Goal: Task Accomplishment & Management: Contribute content

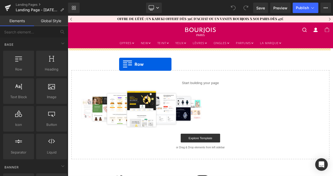
drag, startPoint x: 89, startPoint y: 78, endPoint x: 129, endPoint y: 74, distance: 39.8
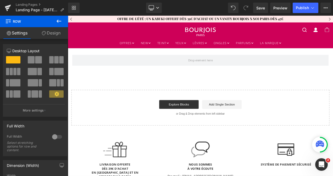
click at [59, 19] on icon at bounding box center [59, 21] width 6 height 6
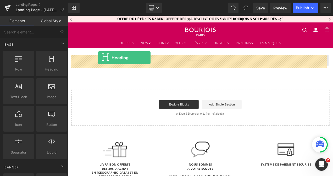
drag, startPoint x: 115, startPoint y: 77, endPoint x: 104, endPoint y: 66, distance: 15.2
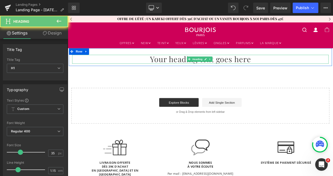
click at [182, 66] on h1 "Your heading text goes here" at bounding box center [226, 68] width 306 height 10
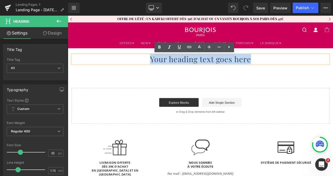
paste div
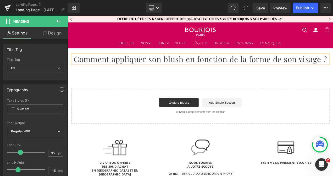
click at [224, 92] on div "Comment appliquer son blush en fonction de la forme de son visage ? Heading Row…" at bounding box center [226, 100] width 317 height 90
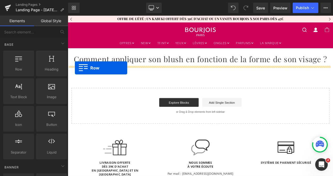
drag, startPoint x: 92, startPoint y: 82, endPoint x: 76, endPoint y: 79, distance: 15.4
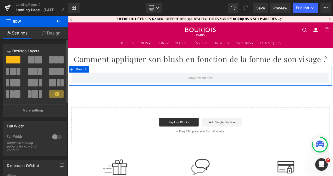
click at [35, 95] on span at bounding box center [34, 94] width 7 height 7
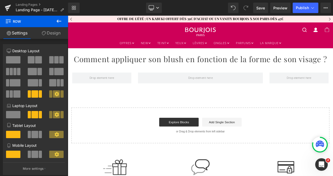
click at [59, 21] on icon at bounding box center [59, 21] width 5 height 3
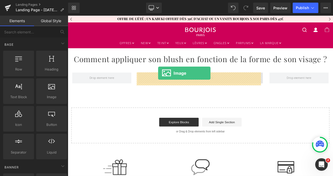
drag, startPoint x: 116, startPoint y: 110, endPoint x: 176, endPoint y: 85, distance: 64.9
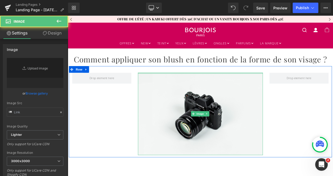
type input "//[DOMAIN_NAME][URL]"
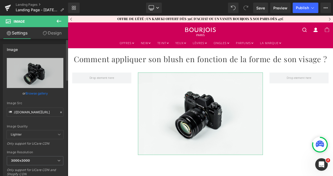
click at [40, 92] on link "Browse gallery" at bounding box center [37, 93] width 22 height 9
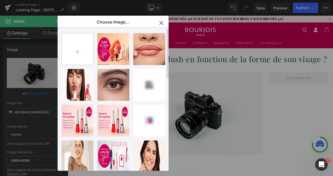
click at [80, 57] on input "file" at bounding box center [77, 48] width 31 height 31
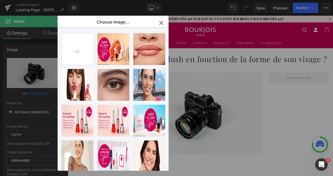
type input "C:\fakepath\Visuel-1.jpg"
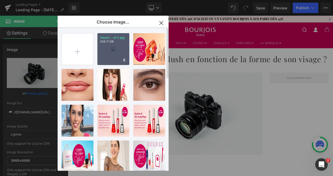
click at [110, 54] on div "Visuel-...el-1.jpg 508.71 KB" at bounding box center [113, 49] width 32 height 32
type input "[URL][DOMAIN_NAME]"
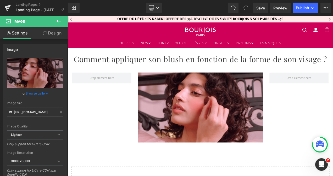
click at [59, 20] on icon at bounding box center [59, 21] width 6 height 6
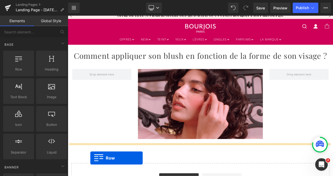
scroll to position [15, 0]
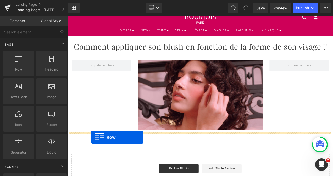
drag, startPoint x: 85, startPoint y: 82, endPoint x: 95, endPoint y: 161, distance: 80.3
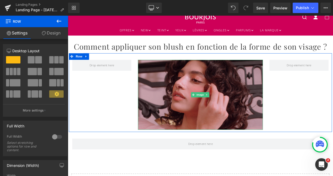
click at [192, 127] on img at bounding box center [225, 111] width 149 height 84
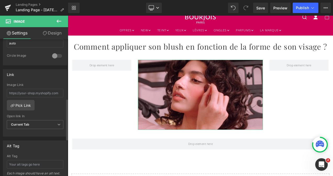
drag, startPoint x: 38, startPoint y: 133, endPoint x: 23, endPoint y: 151, distance: 23.8
click at [23, 151] on div "Image [URL][DOMAIN_NAME] Replace Image Upload image or Browse gallery Image Src…" at bounding box center [35, 65] width 70 height 450
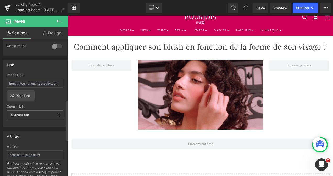
scroll to position [214, 0]
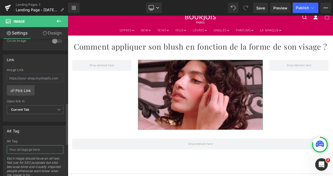
click at [16, 146] on input "text" at bounding box center [35, 149] width 57 height 9
paste input "Femme applicant un blush Bourjois sur ses joues"
type input "Femme applicant un blush Bourjois sur ses joues"
click at [48, 134] on div "Alt Tag Femme applicant un blush Bourjois sur ses joues Alt Tag Femme applicant…" at bounding box center [35, 153] width 64 height 55
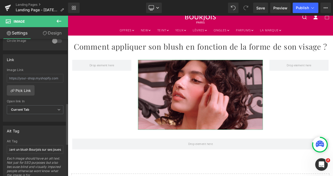
scroll to position [0, 0]
click at [60, 20] on icon at bounding box center [59, 21] width 6 height 6
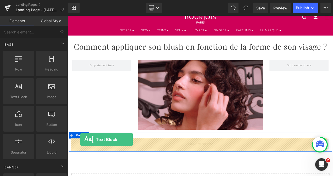
drag, startPoint x: 86, startPoint y: 110, endPoint x: 83, endPoint y: 164, distance: 53.7
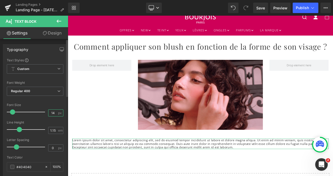
click at [52, 113] on input "14" at bounding box center [52, 113] width 9 height 7
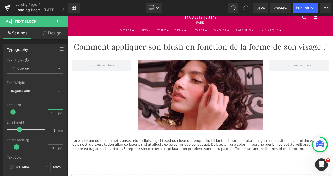
type input "16"
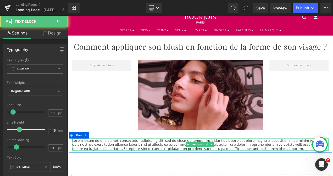
click at [194, 170] on p "Lorem ipsum dolor sit amet, consectetur adipiscing elit, sed do eiusmod tempor …" at bounding box center [226, 170] width 306 height 14
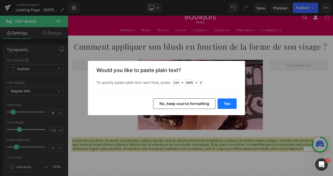
click at [226, 100] on button "Yes" at bounding box center [226, 104] width 19 height 10
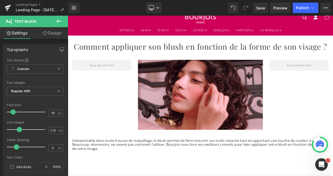
click at [152, 176] on div "Comment appliquer son blush en fonction de la forme de son visage ? Heading Row…" at bounding box center [226, 144] width 317 height 209
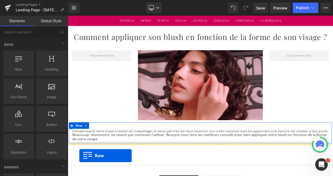
scroll to position [31, 0]
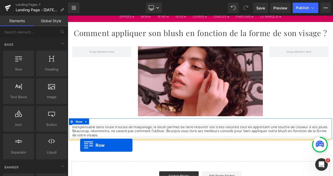
drag, startPoint x: 88, startPoint y: 81, endPoint x: 82, endPoint y: 170, distance: 89.7
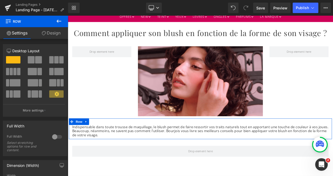
click at [59, 19] on icon at bounding box center [59, 21] width 6 height 6
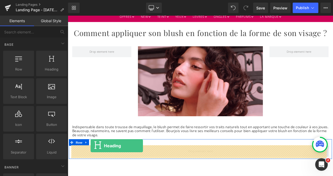
drag, startPoint x: 113, startPoint y: 82, endPoint x: 95, endPoint y: 171, distance: 91.1
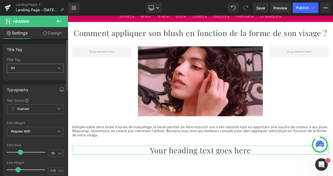
click at [57, 67] on icon at bounding box center [58, 68] width 3 height 3
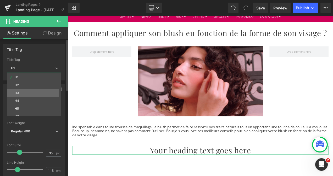
click at [33, 94] on li "H3" at bounding box center [35, 93] width 57 height 8
type input "28"
type input "1.2"
type input "0"
type input "100"
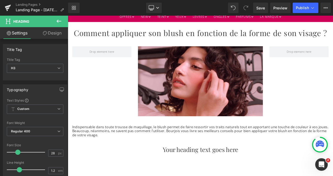
click at [60, 18] on button at bounding box center [59, 22] width 18 height 12
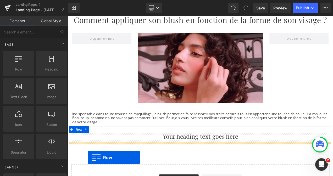
scroll to position [52, 0]
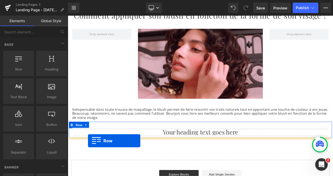
drag, startPoint x: 84, startPoint y: 83, endPoint x: 92, endPoint y: 165, distance: 82.5
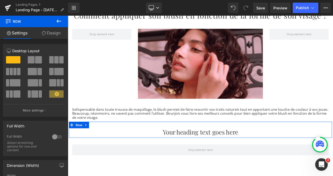
click at [61, 21] on icon at bounding box center [59, 21] width 6 height 6
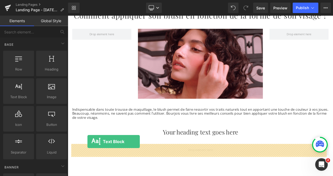
drag, startPoint x: 83, startPoint y: 110, endPoint x: 91, endPoint y: 166, distance: 56.2
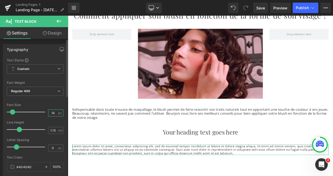
click at [53, 111] on input "14" at bounding box center [52, 113] width 9 height 7
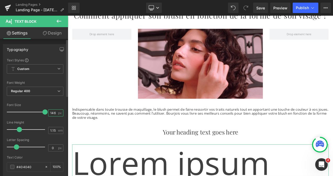
type input "16"
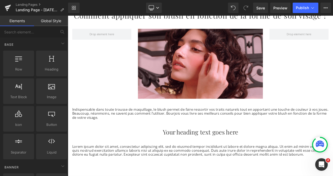
click at [154, 176] on div "Comment appliquer son blush en fonction de la forme de son visage ? Heading Row…" at bounding box center [226, 129] width 317 height 254
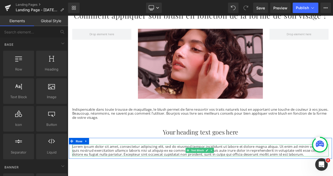
click at [183, 176] on p "Lorem ipsum dolor sit amet, consectetur adipiscing elit, sed do eiusmod tempor …" at bounding box center [226, 177] width 306 height 14
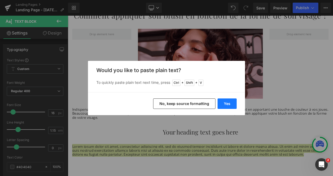
drag, startPoint x: 228, startPoint y: 103, endPoint x: 222, endPoint y: 105, distance: 6.1
click at [222, 105] on button "Yes" at bounding box center [226, 104] width 19 height 10
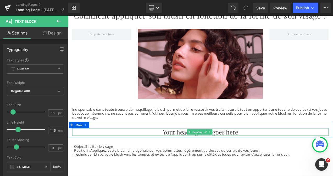
click at [194, 154] on h3 "Your heading text goes here" at bounding box center [226, 154] width 306 height 9
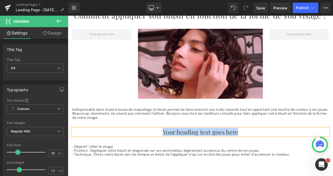
paste div
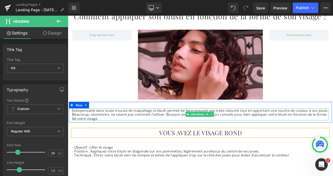
scroll to position [62, 0]
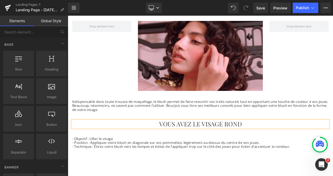
click at [229, 176] on div "Comment appliquer son blush en fonction de la forme de son visage ? Heading Row…" at bounding box center [226, 122] width 317 height 258
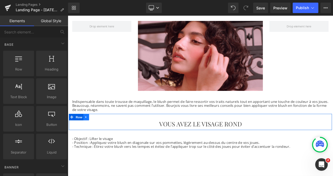
click at [89, 135] on icon at bounding box center [90, 137] width 4 height 4
click at [95, 136] on icon at bounding box center [97, 137] width 4 height 4
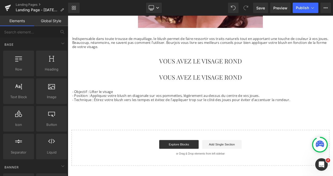
scroll to position [121, 0]
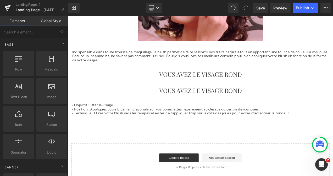
click at [83, 106] on h3 "VOUS AVEZ LE VISAGE ROND" at bounding box center [226, 105] width 306 height 9
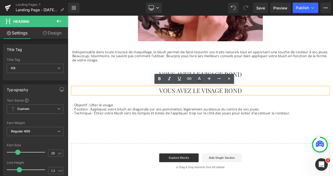
click at [127, 96] on div "VOUS AVEZ LE VISAGE ROND Heading Row" at bounding box center [226, 102] width 314 height 19
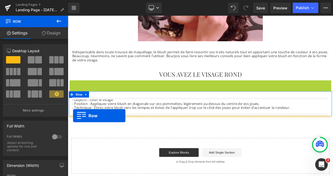
drag, startPoint x: 71, startPoint y: 96, endPoint x: 74, endPoint y: 135, distance: 39.1
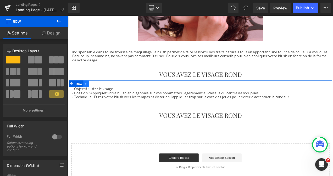
click at [88, 97] on icon at bounding box center [90, 97] width 4 height 4
click at [95, 98] on icon at bounding box center [97, 97] width 4 height 4
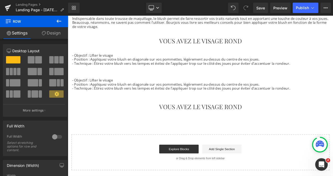
scroll to position [160, 0]
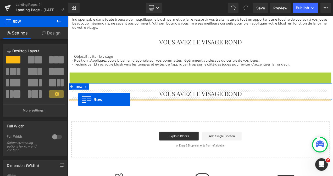
drag, startPoint x: 71, startPoint y: 88, endPoint x: 80, endPoint y: 116, distance: 29.3
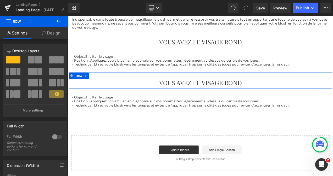
click at [149, 147] on div "Comment appliquer son blush en fonction de la forme de son visage ? Heading Row…" at bounding box center [226, 48] width 317 height 307
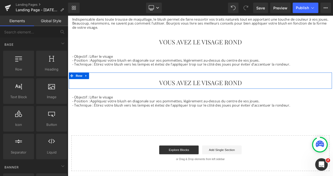
click at [192, 141] on div "Comment appliquer son blush en fonction de la forme de son visage ? Heading Row…" at bounding box center [226, 48] width 317 height 307
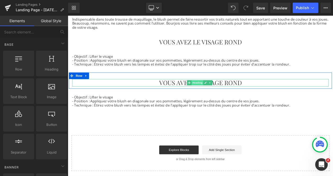
click at [227, 97] on span "Heading" at bounding box center [223, 96] width 14 height 6
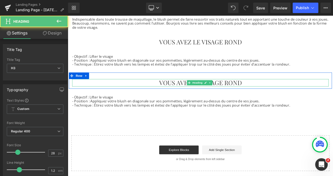
click at [258, 95] on h3 "VOUS AVEZ LE VISAGE ROND" at bounding box center [226, 96] width 306 height 9
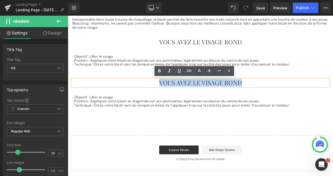
drag, startPoint x: 273, startPoint y: 98, endPoint x: 175, endPoint y: 95, distance: 97.6
click at [175, 95] on h3 "VOUS AVEZ LE VISAGE ROND" at bounding box center [226, 96] width 306 height 9
paste div
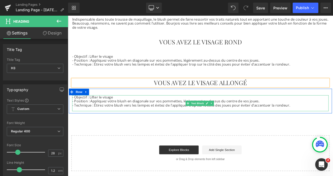
click at [153, 122] on p "- Technique : Étirez votre blush vers les tempes et évitez de l’appliquer trop …" at bounding box center [226, 123] width 306 height 5
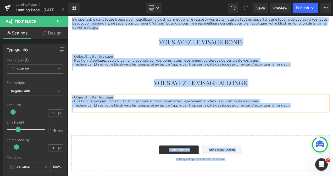
click at [153, 122] on p "- Technique : Étirez votre blush vers les tempes et évitez de l’appliquer trop …" at bounding box center [226, 123] width 306 height 5
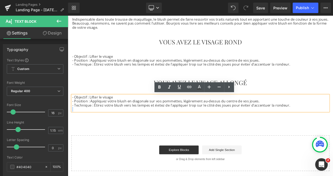
drag, startPoint x: 333, startPoint y: 123, endPoint x: 71, endPoint y: 114, distance: 262.1
click at [73, 114] on div "- Objectif : Lifter le visage - Position : Appliquez votre blush en diagonale s…" at bounding box center [226, 120] width 306 height 19
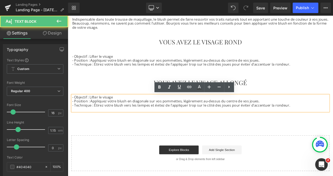
click at [77, 114] on p "- Objectif : Lifter le visage" at bounding box center [226, 113] width 306 height 5
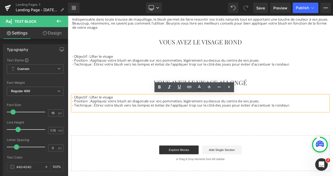
click at [87, 118] on p "- Position : Appliquez votre blush en diagonale sur vos pommettes, légèrement a…" at bounding box center [226, 118] width 306 height 5
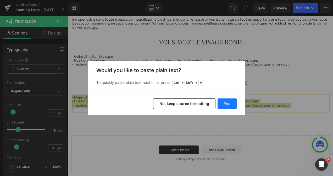
click at [221, 104] on button "Yes" at bounding box center [226, 104] width 19 height 10
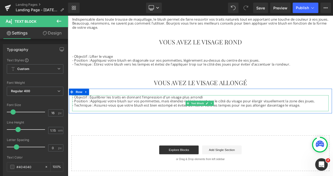
click at [139, 126] on p at bounding box center [226, 127] width 306 height 5
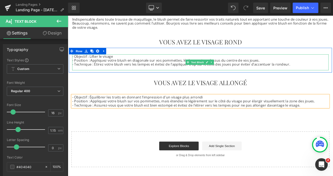
click at [85, 77] on p at bounding box center [226, 78] width 306 height 5
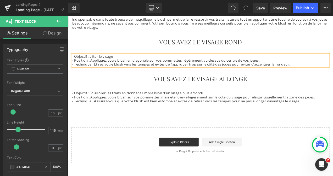
click at [165, 139] on div "Comment appliquer son blush en fonction de la forme de son visage ? Heading Row…" at bounding box center [226, 43] width 317 height 297
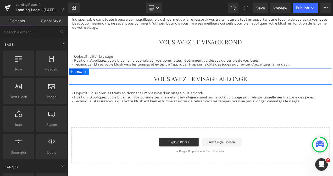
click at [89, 83] on icon at bounding box center [90, 83] width 4 height 4
click at [96, 83] on icon at bounding box center [97, 83] width 4 height 4
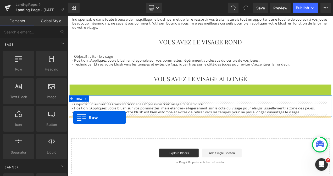
drag, startPoint x: 71, startPoint y: 100, endPoint x: 74, endPoint y: 137, distance: 37.0
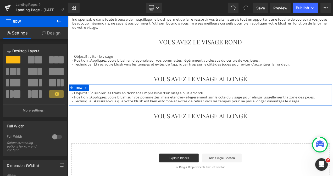
click at [229, 149] on div "Comment appliquer son blush en fonction de la forme de son visage ? Heading Row…" at bounding box center [226, 53] width 317 height 317
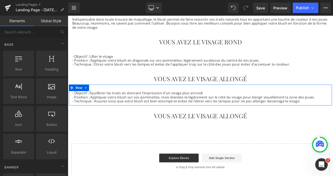
click at [249, 153] on div "Comment appliquer son blush en fonction de la forme de son visage ? Heading Row…" at bounding box center [226, 53] width 317 height 317
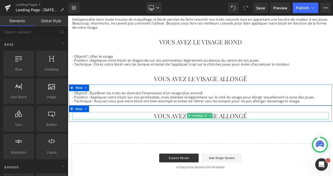
click at [201, 135] on h3 "VOUS AVEZ LE VISAGE ALLONGÉ" at bounding box center [226, 135] width 306 height 9
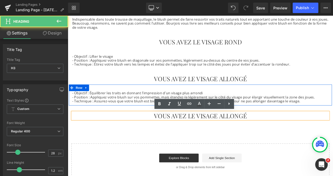
click at [279, 135] on h3 "VOUS AVEZ LE VISAGE ALLONGÉ" at bounding box center [226, 135] width 306 height 9
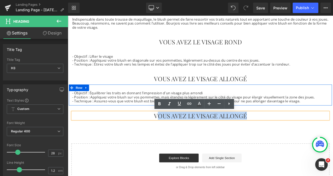
drag, startPoint x: 279, startPoint y: 135, endPoint x: 171, endPoint y: 133, distance: 107.3
click at [171, 133] on h3 "VOUS AVEZ LE VISAGE ALLONGÉ" at bounding box center [226, 135] width 306 height 9
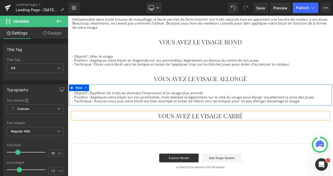
click at [190, 160] on div "Comment appliquer son blush en fonction de la forme de son visage ? Heading Row…" at bounding box center [226, 53] width 317 height 317
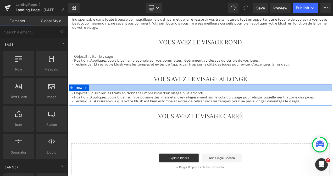
click at [108, 102] on div at bounding box center [226, 102] width 314 height 8
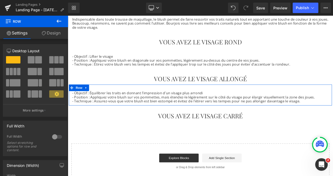
click at [110, 102] on div at bounding box center [226, 102] width 314 height 8
click at [88, 102] on icon at bounding box center [90, 102] width 4 height 4
click at [95, 103] on icon at bounding box center [97, 102] width 4 height 4
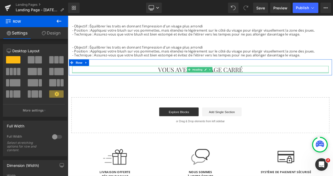
scroll to position [240, 0]
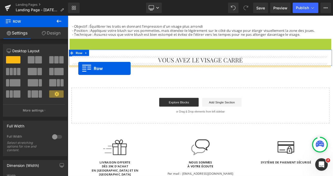
drag, startPoint x: 72, startPoint y: 47, endPoint x: 80, endPoint y: 79, distance: 32.7
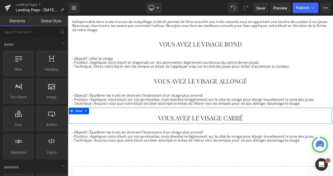
scroll to position [157, 0]
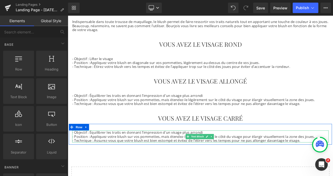
click at [170, 163] on p "- Technique : Assurez-vous que votre blush est bien estompé et évitez de l’étir…" at bounding box center [226, 165] width 306 height 5
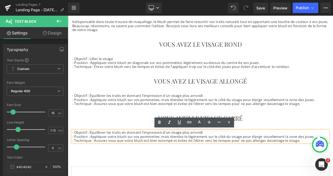
drag, startPoint x: 344, startPoint y: 165, endPoint x: 71, endPoint y: 155, distance: 272.5
click at [73, 155] on div "- Objectif : Équilibrer les traits en donnant l’impression d'un visage plus arr…" at bounding box center [226, 160] width 306 height 14
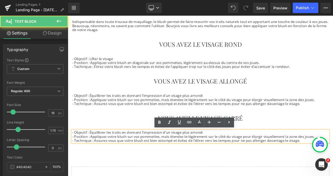
click at [73, 155] on div "- Objectif : Équilibrer les traits en donnant l’impression d'un visage plus arr…" at bounding box center [226, 160] width 306 height 14
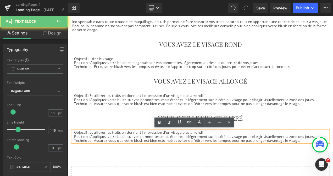
click at [76, 156] on p "- Objectif : Équilibrer les traits en donnant l’impression d'un visage plus arr…" at bounding box center [226, 155] width 306 height 5
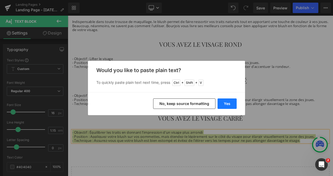
click at [229, 102] on button "Yes" at bounding box center [226, 104] width 19 height 10
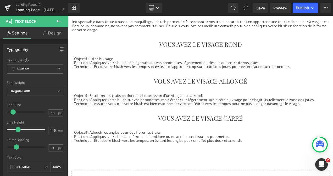
click at [181, 157] on div "Rendering Content" at bounding box center [166, 156] width 32 height 6
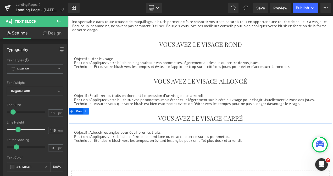
click at [89, 129] on icon at bounding box center [89, 130] width 1 height 2
click at [95, 129] on icon at bounding box center [97, 130] width 4 height 4
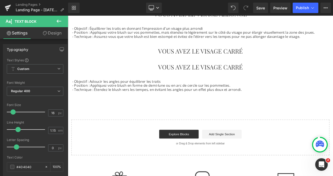
scroll to position [237, 0]
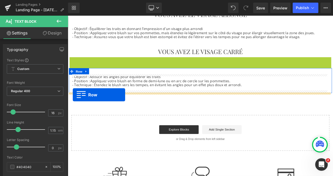
drag, startPoint x: 70, startPoint y: 68, endPoint x: 74, endPoint y: 110, distance: 42.5
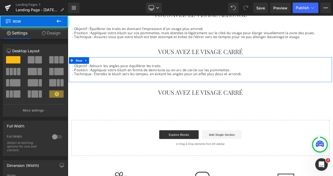
click at [142, 118] on div "Comment appliquer son blush en fonction de la forme de son visage ? Heading Row…" at bounding box center [226, 1] width 317 height 366
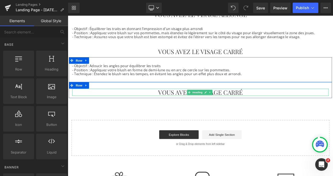
click at [185, 107] on h3 "VOUS AVEZ LE VISAGE CARRÉ" at bounding box center [226, 107] width 306 height 9
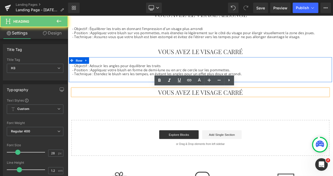
click at [190, 106] on h3 "VOUS AVEZ LE VISAGE CARRÉ" at bounding box center [226, 107] width 306 height 9
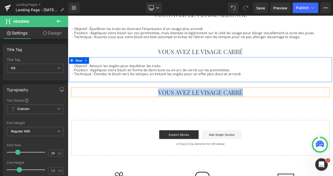
paste div
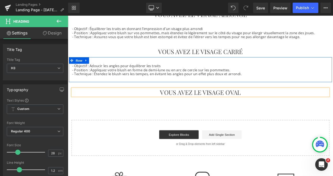
click at [111, 129] on div "Comment appliquer son blush en fonction de la forme de son visage ? Heading Row…" at bounding box center [226, 1] width 317 height 366
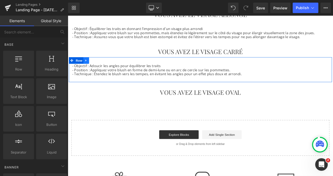
click at [89, 69] on icon at bounding box center [90, 70] width 4 height 4
click at [96, 69] on icon at bounding box center [97, 70] width 4 height 4
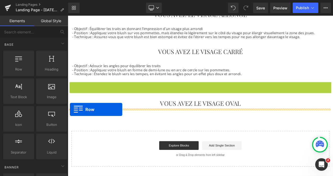
drag, startPoint x: 71, startPoint y: 97, endPoint x: 70, endPoint y: 128, distance: 30.6
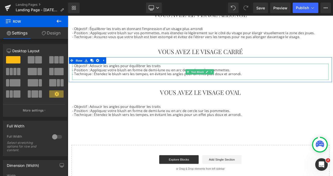
click at [181, 89] on p at bounding box center [226, 90] width 306 height 5
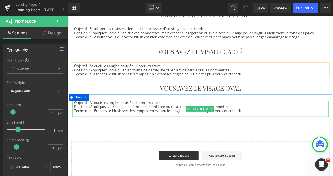
click at [145, 131] on p "- Technique : Étendez le blush vers les tempes, en évitant les angles pour un e…" at bounding box center [226, 129] width 306 height 5
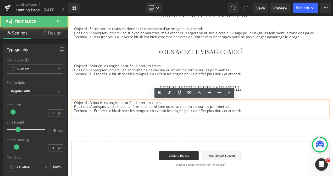
click at [88, 133] on p at bounding box center [226, 134] width 306 height 5
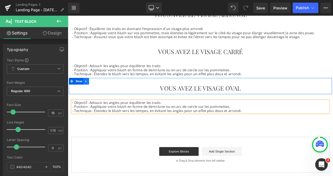
click at [90, 92] on link at bounding box center [89, 94] width 7 height 8
click at [95, 93] on icon at bounding box center [97, 94] width 4 height 4
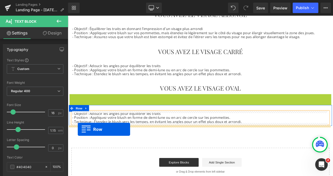
drag, startPoint x: 72, startPoint y: 113, endPoint x: 80, endPoint y: 151, distance: 39.2
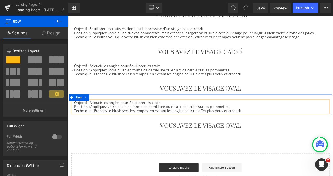
click at [210, 161] on div "Comment appliquer son blush en fonction de la forme de son visage ? Heading Row…" at bounding box center [226, 20] width 317 height 405
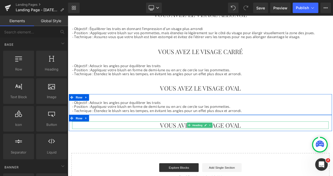
click at [190, 144] on h3 "VOUS AVEZ LE VISAGE OVAL" at bounding box center [226, 146] width 306 height 9
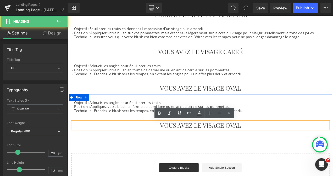
click at [191, 145] on h3 "VOUS AVEZ LE VISAGE OVAL" at bounding box center [226, 146] width 306 height 9
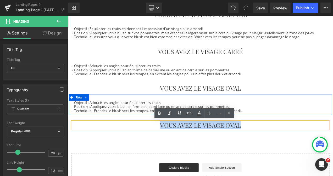
paste div
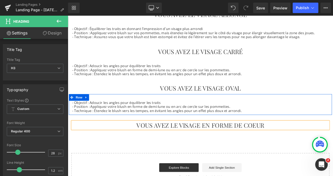
click at [172, 172] on div "Comment appliquer son blush en fonction de la forme de son visage ? Heading Row…" at bounding box center [226, 20] width 317 height 405
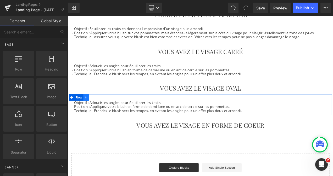
click at [89, 114] on icon at bounding box center [90, 114] width 4 height 4
click at [95, 113] on icon at bounding box center [97, 114] width 4 height 4
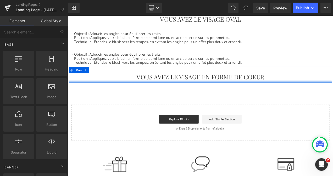
scroll to position [319, 0]
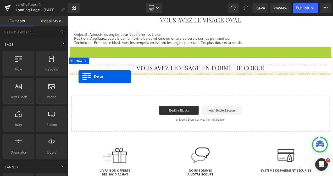
drag, startPoint x: 71, startPoint y: 56, endPoint x: 81, endPoint y: 89, distance: 34.2
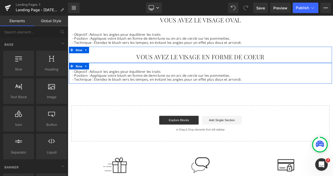
drag, startPoint x: 157, startPoint y: 93, endPoint x: 223, endPoint y: 89, distance: 65.5
click at [157, 92] on div "- Objectif : Adoucir les angles pour équilibrer les traits - Position : Appliqu…" at bounding box center [226, 87] width 306 height 14
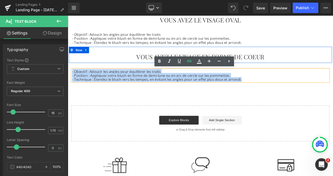
drag, startPoint x: 275, startPoint y: 91, endPoint x: 70, endPoint y: 82, distance: 204.8
click at [70, 82] on div "- Objectif : Adoucir les angles pour équilibrer les traits - Position : Appliqu…" at bounding box center [226, 87] width 314 height 14
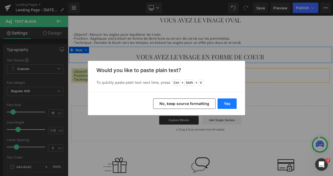
click at [230, 103] on button "Yes" at bounding box center [226, 104] width 19 height 10
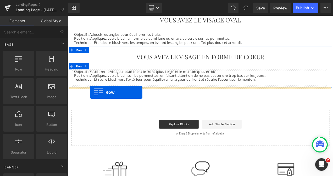
drag, startPoint x: 89, startPoint y: 82, endPoint x: 94, endPoint y: 107, distance: 25.7
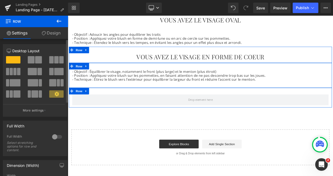
click at [56, 60] on span at bounding box center [56, 59] width 4 height 7
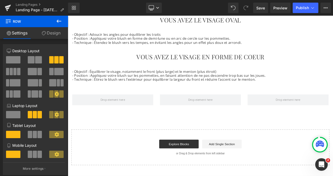
click at [60, 23] on icon at bounding box center [59, 21] width 6 height 6
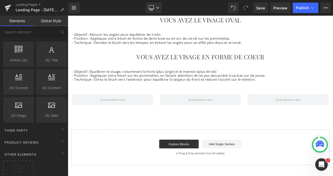
scroll to position [981, 0]
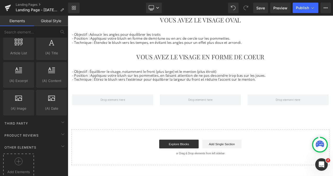
click at [20, 158] on icon at bounding box center [19, 162] width 8 height 8
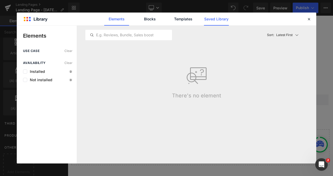
click at [215, 23] on link "Saved Library" at bounding box center [216, 19] width 25 height 13
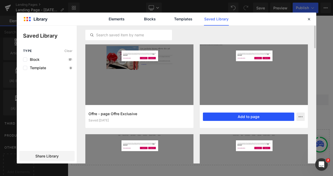
click at [263, 116] on button "Add to page" at bounding box center [248, 117] width 91 height 8
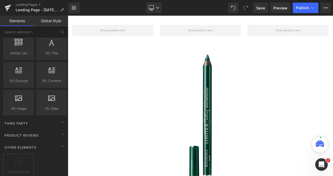
scroll to position [349, 0]
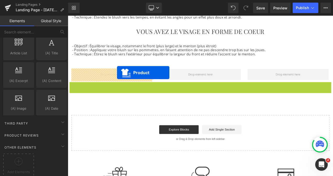
drag, startPoint x: 212, startPoint y: 100, endPoint x: 126, endPoint y: 84, distance: 87.4
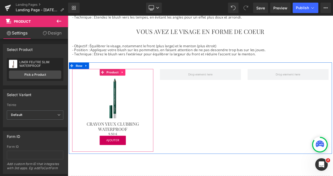
click at [132, 82] on icon at bounding box center [133, 83] width 4 height 4
click at [128, 84] on icon at bounding box center [130, 83] width 4 height 4
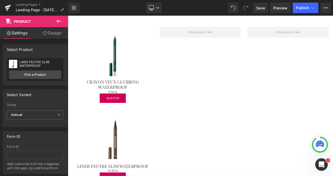
scroll to position [373, 0]
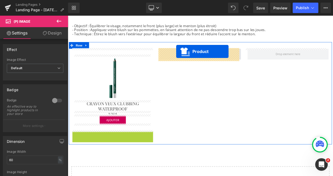
drag, startPoint x: 108, startPoint y: 158, endPoint x: 197, endPoint y: 59, distance: 133.2
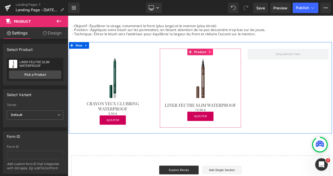
click at [237, 60] on icon at bounding box center [238, 59] width 4 height 4
click at [233, 60] on icon at bounding box center [235, 59] width 4 height 4
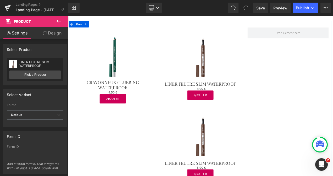
scroll to position [394, 0]
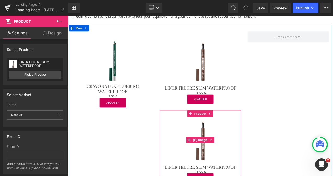
click at [242, 142] on img at bounding box center [226, 164] width 55 height 55
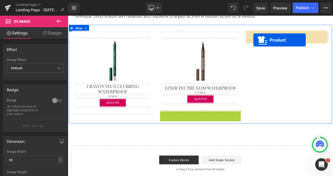
drag, startPoint x: 212, startPoint y: 132, endPoint x: 289, endPoint y: 45, distance: 116.4
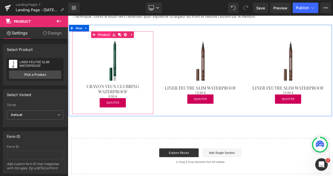
click at [110, 38] on link "Product" at bounding box center [108, 39] width 24 height 8
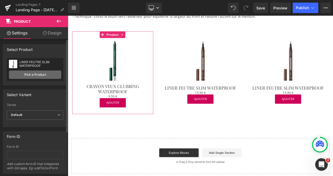
click at [46, 75] on link "Pick a Product" at bounding box center [35, 75] width 52 height 8
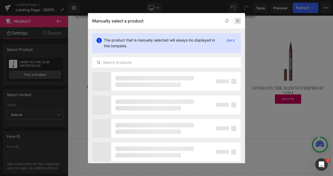
click at [237, 23] on icon at bounding box center [238, 21] width 4 height 4
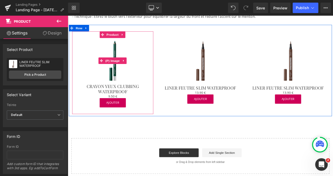
click at [121, 80] on img at bounding box center [121, 69] width 55 height 55
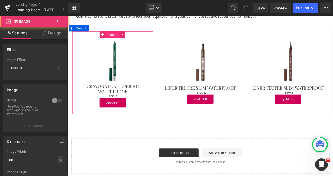
click at [117, 40] on span "Product" at bounding box center [121, 39] width 17 height 8
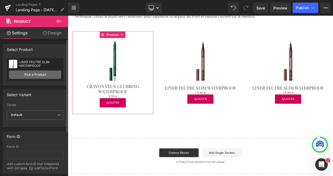
click at [36, 75] on link "Pick a Product" at bounding box center [35, 75] width 52 height 8
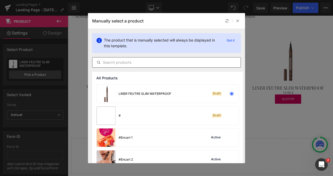
click at [113, 64] on input "text" at bounding box center [166, 62] width 148 height 6
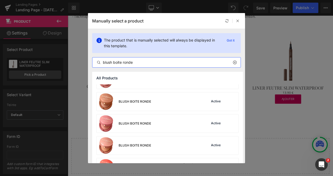
scroll to position [186, 0]
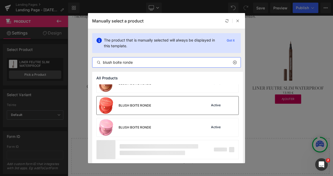
type input "blush boite ronde"
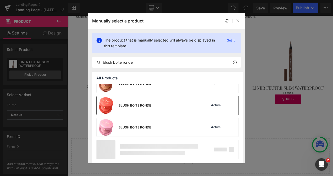
click at [136, 103] on div "BLUSH BOITE RONDE" at bounding box center [124, 106] width 54 height 18
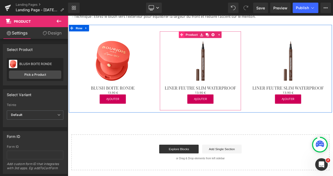
click at [214, 40] on link "Product" at bounding box center [212, 39] width 24 height 8
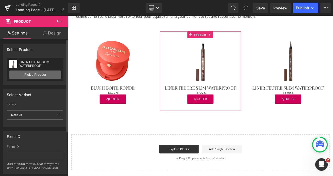
click at [33, 76] on link "Pick a Product" at bounding box center [35, 75] width 52 height 8
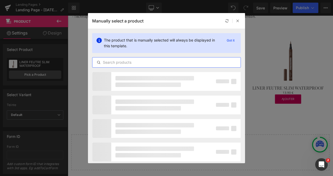
click at [114, 60] on input "text" at bounding box center [166, 62] width 148 height 6
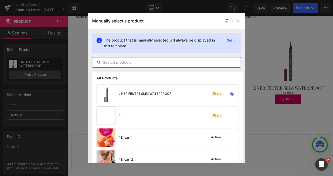
paste input "blush boite ronde"
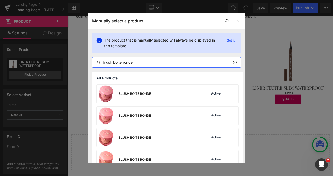
type input "blush boite ronde"
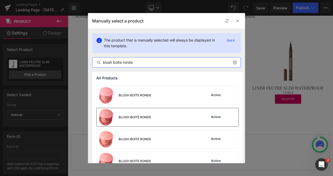
scroll to position [21, 0]
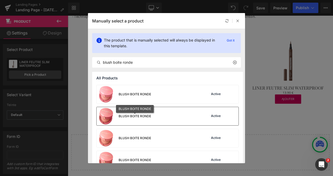
click at [144, 117] on div "BLUSH BOITE RONDE" at bounding box center [135, 116] width 32 height 5
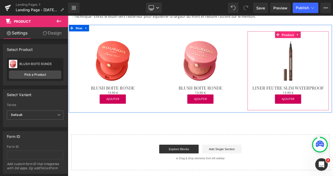
click at [327, 40] on span "Product" at bounding box center [330, 39] width 17 height 8
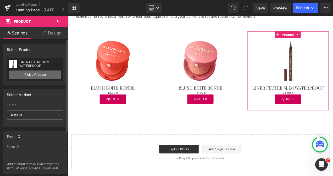
click at [44, 78] on link "Pick a Product" at bounding box center [35, 75] width 52 height 8
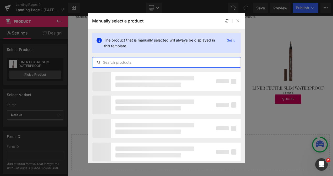
click at [112, 63] on input "text" at bounding box center [166, 62] width 148 height 6
paste input "blush boite ronde"
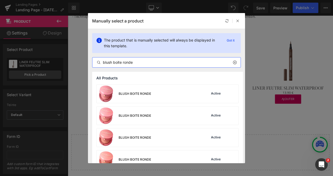
type input "blush boite ronde"
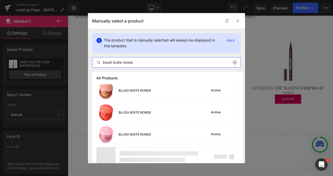
scroll to position [182, 0]
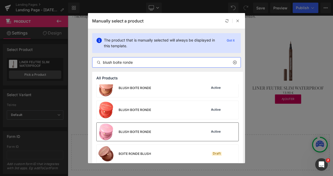
click at [143, 135] on div "BLUSH BOITE RONDE" at bounding box center [124, 132] width 54 height 18
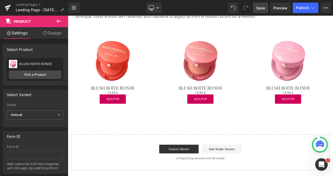
click at [260, 12] on link "Save" at bounding box center [260, 8] width 15 height 10
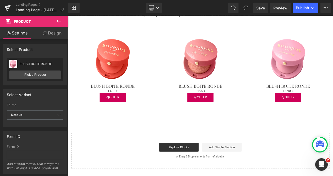
scroll to position [396, 0]
click at [58, 21] on icon at bounding box center [59, 21] width 6 height 6
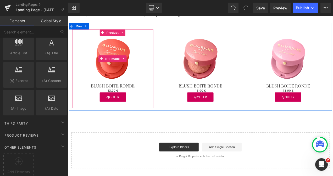
scroll to position [318, 0]
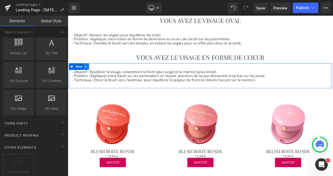
click at [89, 76] on icon at bounding box center [90, 77] width 4 height 4
click at [95, 76] on icon at bounding box center [97, 77] width 4 height 4
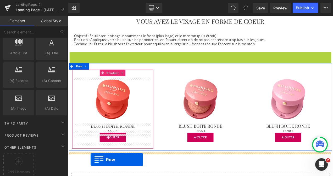
scroll to position [365, 0]
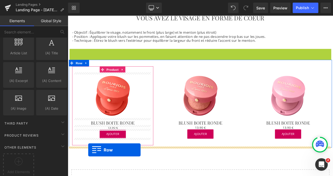
drag, startPoint x: 71, startPoint y: 80, endPoint x: 92, endPoint y: 176, distance: 98.2
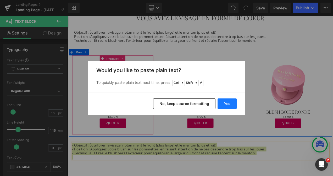
click at [226, 100] on button "Yes" at bounding box center [226, 104] width 19 height 10
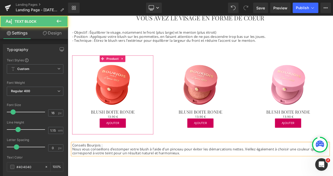
click at [114, 170] on p "Conseils Bourjois :" at bounding box center [226, 170] width 306 height 5
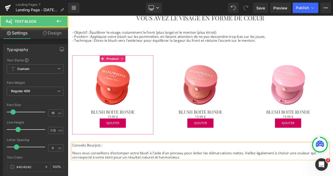
drag, startPoint x: 111, startPoint y: 170, endPoint x: 71, endPoint y: 171, distance: 40.1
click at [73, 171] on div "Conseils Bourjois :  Nous vous conseillons d’estomper votre blush à l’aide d’u…" at bounding box center [226, 177] width 306 height 19
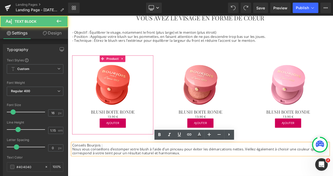
click at [110, 169] on p "Conseils Bourjois :" at bounding box center [226, 170] width 306 height 5
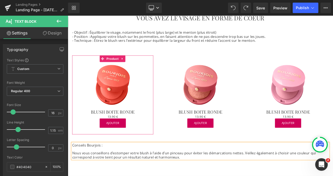
drag, startPoint x: 110, startPoint y: 169, endPoint x: 71, endPoint y: 170, distance: 39.0
click at [73, 170] on div "Conseils Bourjois : Nous vous conseillons d’estomper votre blush à l’aide d’un …" at bounding box center [226, 177] width 306 height 19
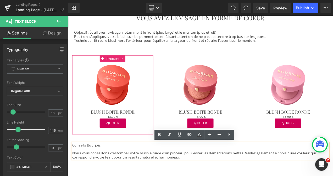
click at [108, 170] on p "Conseils Bourjois :" at bounding box center [226, 170] width 306 height 5
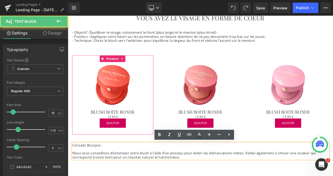
click at [73, 170] on p "Conseils Bourjois :" at bounding box center [226, 170] width 306 height 5
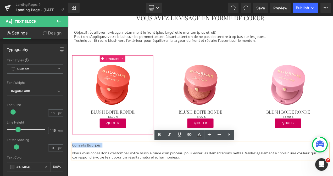
drag, startPoint x: 72, startPoint y: 170, endPoint x: 109, endPoint y: 169, distance: 36.4
click at [109, 169] on p "Conseils Bourjois :" at bounding box center [226, 170] width 306 height 5
click at [0, 0] on icon at bounding box center [0, 0] width 0 height 0
click at [179, 133] on icon at bounding box center [179, 135] width 6 height 6
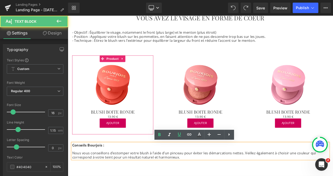
click at [73, 171] on strong "Conseils Bourjois :" at bounding box center [92, 171] width 38 height 6
click at [73, 170] on strong "Conseils Bourjois :" at bounding box center [92, 171] width 38 height 6
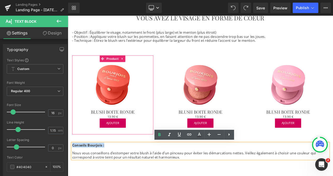
drag, startPoint x: 72, startPoint y: 170, endPoint x: 110, endPoint y: 170, distance: 37.9
click at [110, 170] on p "Conseils Bourjois :" at bounding box center [226, 170] width 306 height 5
click at [179, 133] on icon at bounding box center [179, 135] width 6 height 6
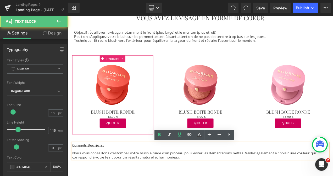
click at [139, 173] on p at bounding box center [226, 175] width 306 height 5
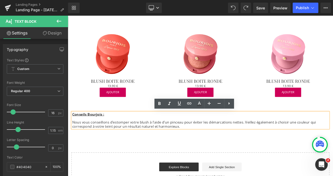
scroll to position [402, 0]
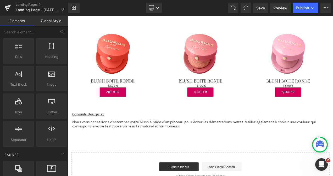
scroll to position [0, 0]
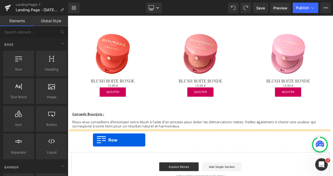
drag, startPoint x: 85, startPoint y: 84, endPoint x: 98, endPoint y: 164, distance: 81.6
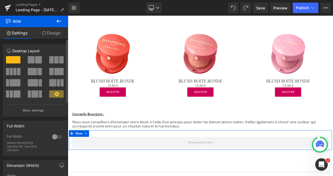
click at [35, 60] on span at bounding box center [38, 59] width 7 height 7
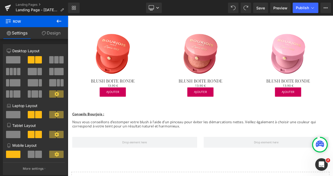
click at [58, 21] on icon at bounding box center [59, 21] width 5 height 3
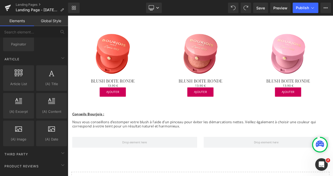
scroll to position [981, 0]
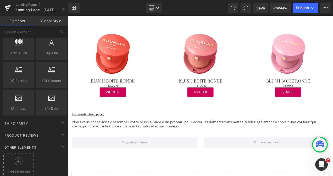
click at [19, 162] on div at bounding box center [18, 164] width 28 height 12
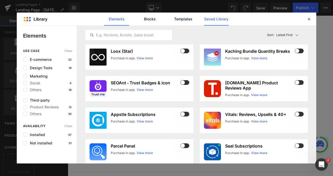
click at [206, 20] on link "Saved Library" at bounding box center [216, 19] width 25 height 13
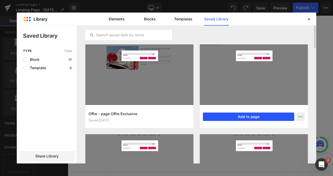
click at [234, 118] on button "Add to page" at bounding box center [248, 117] width 91 height 8
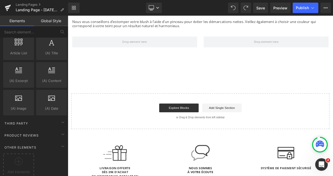
scroll to position [536, 0]
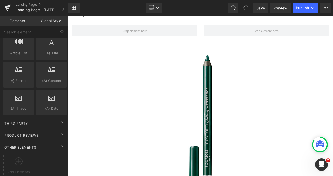
click at [194, 84] on img at bounding box center [226, 144] width 187 height 187
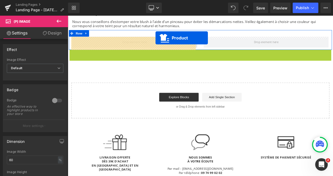
scroll to position [520, 0]
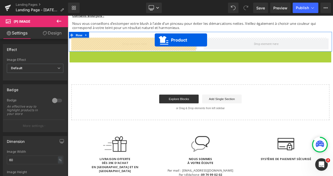
drag, startPoint x: 211, startPoint y: 44, endPoint x: 171, endPoint y: 45, distance: 40.0
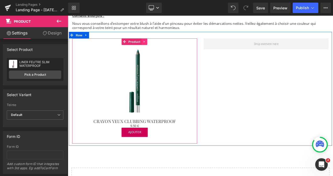
click at [158, 45] on icon at bounding box center [159, 47] width 4 height 4
click at [154, 48] on icon at bounding box center [156, 47] width 4 height 4
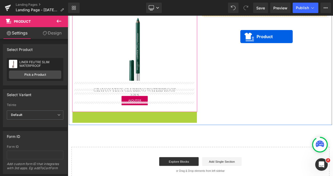
scroll to position [551, 0]
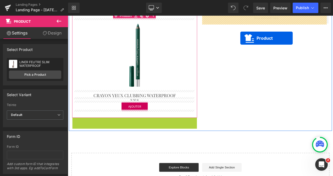
drag, startPoint x: 133, startPoint y: 126, endPoint x: 274, endPoint y: 37, distance: 166.1
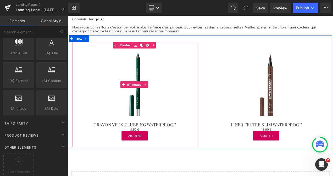
scroll to position [507, 0]
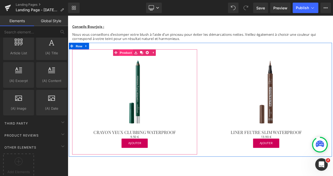
click at [135, 60] on link "Product" at bounding box center [134, 60] width 24 height 8
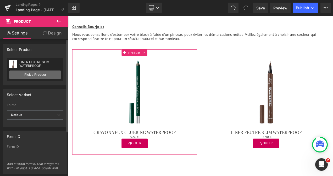
click at [45, 75] on link "Pick a Product" at bounding box center [35, 75] width 52 height 8
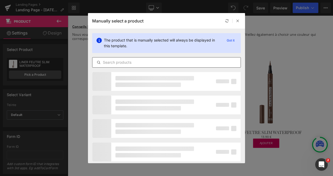
click at [115, 64] on input "text" at bounding box center [166, 62] width 148 height 6
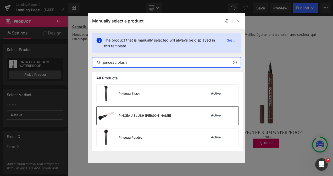
type input "pinceau blush"
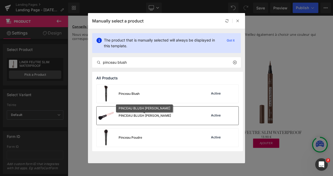
drag, startPoint x: 123, startPoint y: 117, endPoint x: 116, endPoint y: 143, distance: 27.0
click at [123, 117] on div "PINCEAU BLUSH [PERSON_NAME]" at bounding box center [145, 116] width 52 height 5
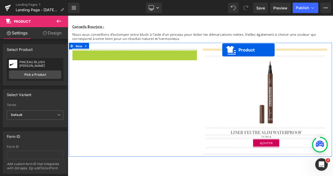
drag, startPoint x: 133, startPoint y: 59, endPoint x: 252, endPoint y: 57, distance: 119.1
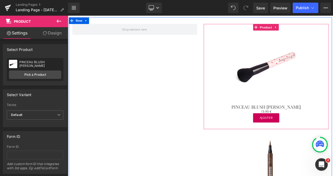
scroll to position [538, 0]
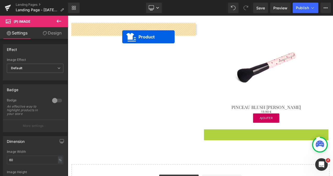
scroll to position [527, 0]
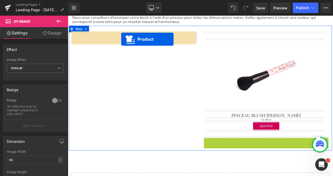
drag, startPoint x: 290, startPoint y: 153, endPoint x: 132, endPoint y: 39, distance: 195.4
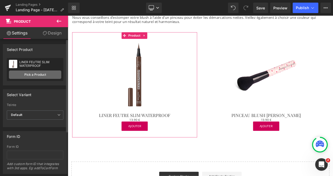
click at [39, 73] on link "Pick a Product" at bounding box center [35, 75] width 52 height 8
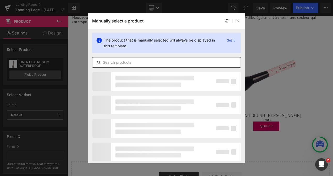
click at [119, 62] on input "text" at bounding box center [166, 62] width 148 height 6
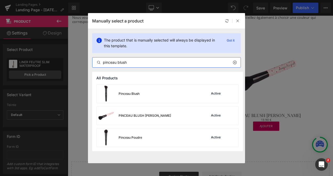
type input "pinceau blush"
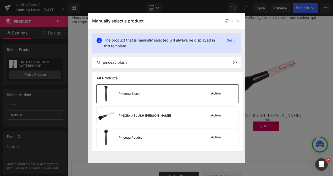
click at [145, 101] on div "Pinceau Blush Active" at bounding box center [168, 94] width 142 height 18
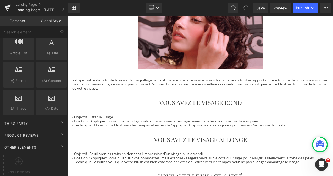
scroll to position [87, 0]
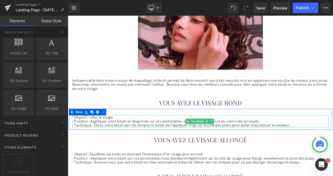
click at [94, 138] on p "- Objectif : Lifter le visage" at bounding box center [226, 137] width 306 height 5
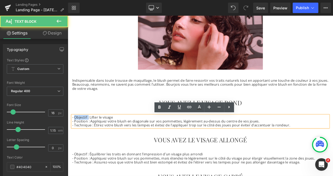
drag, startPoint x: 92, startPoint y: 138, endPoint x: 74, endPoint y: 137, distance: 18.3
click at [74, 137] on p "- Objectif : Lifter le visage" at bounding box center [226, 137] width 306 height 5
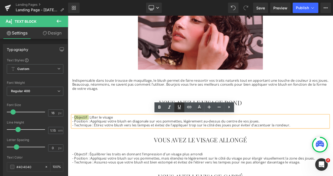
click at [0, 0] on icon at bounding box center [0, 0] width 0 height 0
drag, startPoint x: 92, startPoint y: 143, endPoint x: 74, endPoint y: 142, distance: 18.3
click at [74, 142] on p "- Position : Appliquez votre blush en diagonale sur vos pommettes, légèrement a…" at bounding box center [226, 142] width 306 height 5
click at [178, 105] on icon at bounding box center [179, 107] width 6 height 6
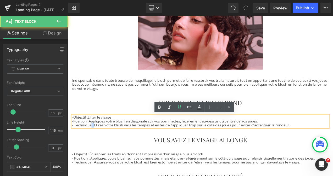
drag, startPoint x: 98, startPoint y: 147, endPoint x: 94, endPoint y: 148, distance: 3.8
click at [94, 148] on p "- Technique : Étirez votre blush vers les tempes et évitez de l’appliquer trop …" at bounding box center [226, 146] width 306 height 5
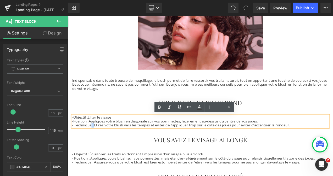
click at [97, 147] on p "- Technique : Étirez votre blush vers les tempes et évitez de l’appliquer trop …" at bounding box center [226, 146] width 306 height 5
drag, startPoint x: 97, startPoint y: 147, endPoint x: 74, endPoint y: 148, distance: 22.3
click at [74, 148] on p "- Technique : Étirez votre blush vers les tempes et évitez de l’appliquer trop …" at bounding box center [226, 146] width 306 height 5
click at [177, 106] on icon at bounding box center [179, 107] width 6 height 6
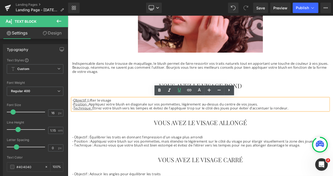
scroll to position [108, 0]
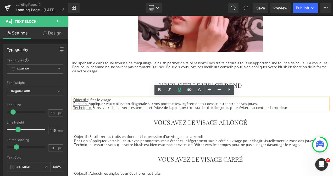
click at [102, 163] on p "- Position : Appliquez votre blush sur vos pommettes, mais étendez-le légèremen…" at bounding box center [226, 165] width 306 height 5
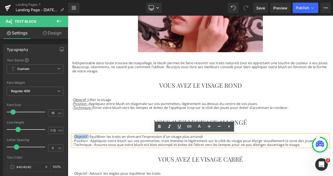
drag, startPoint x: 91, startPoint y: 160, endPoint x: 74, endPoint y: 159, distance: 17.5
click at [74, 159] on p "- Objectif : Équilibrer les traits en donnant l’impression d'un visage plus arr…" at bounding box center [226, 160] width 306 height 5
click at [0, 0] on icon at bounding box center [0, 0] width 0 height 0
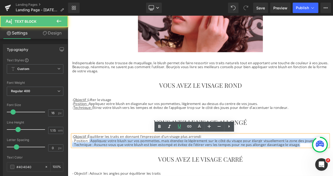
drag, startPoint x: 92, startPoint y: 165, endPoint x: 71, endPoint y: 165, distance: 20.7
click at [73, 165] on div "- Objectif : Équilibrer les traits en donnant l’impression d'un visage plus arr…" at bounding box center [226, 165] width 306 height 14
click at [99, 170] on p "- Technique : Assurez-vous que votre blush est bien estompé et évitez de l’étir…" at bounding box center [226, 170] width 306 height 5
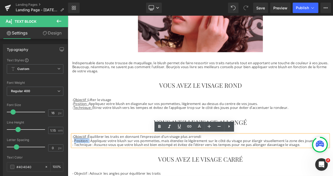
drag, startPoint x: 92, startPoint y: 165, endPoint x: 75, endPoint y: 166, distance: 16.5
click at [75, 166] on p "- Position : Appliquez votre blush sur vos pommettes, mais étendez-le légèremen…" at bounding box center [226, 165] width 306 height 5
click at [176, 125] on icon at bounding box center [179, 126] width 6 height 6
click at [109, 168] on p "- Technique : Assurez-vous que votre blush est bien estompé et évitez de l’étir…" at bounding box center [226, 170] width 306 height 5
drag, startPoint x: 97, startPoint y: 170, endPoint x: 75, endPoint y: 171, distance: 22.3
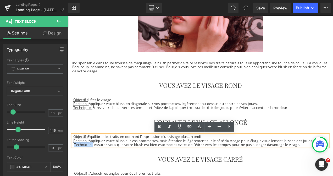
click at [75, 171] on p "- Technique : Assurez-vous que votre blush est bien estompé et évitez de l’étir…" at bounding box center [226, 170] width 306 height 5
click at [0, 0] on icon at bounding box center [0, 0] width 0 height 0
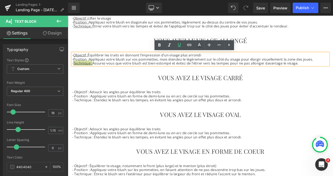
scroll to position [206, 0]
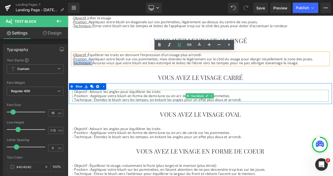
click at [91, 109] on p "- Position : Appliquez votre blush en forme de demi-lune ou en arc de cercle su…" at bounding box center [226, 111] width 306 height 5
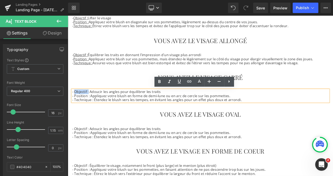
drag, startPoint x: 92, startPoint y: 106, endPoint x: 75, endPoint y: 106, distance: 17.0
click at [75, 106] on p "- Objectif : Adoucir les angles pour équilibrer les traits" at bounding box center [226, 106] width 306 height 5
click at [0, 0] on icon at bounding box center [0, 0] width 0 height 0
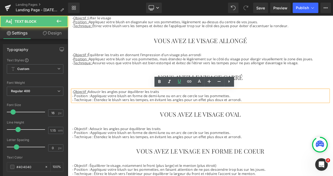
click at [92, 112] on p "- Position : Appliquez votre blush en forme de demi-lune ou en arc de cercle su…" at bounding box center [226, 111] width 306 height 5
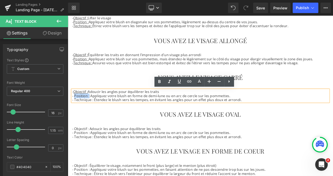
drag, startPoint x: 92, startPoint y: 113, endPoint x: 74, endPoint y: 111, distance: 18.1
click at [74, 111] on p "- Position : Appliquez votre blush en forme de demi-lune ou en arc de cercle su…" at bounding box center [226, 111] width 306 height 5
click at [179, 80] on icon at bounding box center [179, 81] width 6 height 6
drag, startPoint x: 96, startPoint y: 116, endPoint x: 74, endPoint y: 115, distance: 21.7
click at [74, 115] on p "- Technique : Étendez le blush vers les tempes, en évitant les angles pour un e…" at bounding box center [226, 116] width 306 height 5
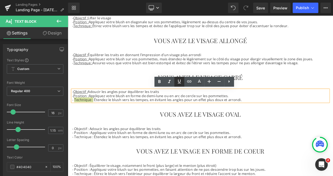
click at [178, 84] on icon at bounding box center [179, 81] width 6 height 6
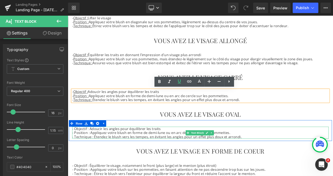
click at [92, 150] on p "- Objectif : Adoucir les angles pour équilibrer les traits" at bounding box center [226, 151] width 306 height 5
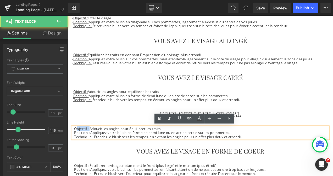
drag, startPoint x: 92, startPoint y: 150, endPoint x: 78, endPoint y: 151, distance: 13.9
click at [78, 151] on p "- Objectif : Adoucir les angles pour équilibrer les traits" at bounding box center [226, 151] width 306 height 5
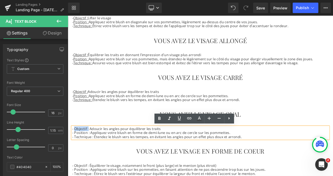
drag, startPoint x: 75, startPoint y: 151, endPoint x: 91, endPoint y: 151, distance: 16.5
click at [91, 151] on p "- Objectif : Adoucir les angles pour équilibrer les traits" at bounding box center [226, 151] width 306 height 5
click at [178, 116] on icon at bounding box center [179, 118] width 6 height 6
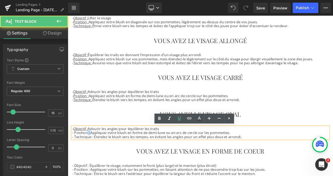
drag, startPoint x: 93, startPoint y: 156, endPoint x: 90, endPoint y: 156, distance: 2.9
click at [90, 156] on p "- Position : Appliquez votre blush en forme de demi-lune ou en arc de cercle su…" at bounding box center [226, 155] width 306 height 5
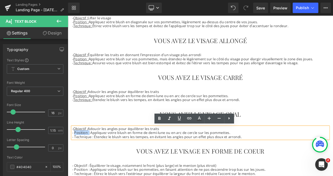
drag, startPoint x: 75, startPoint y: 156, endPoint x: 92, endPoint y: 156, distance: 17.0
click at [92, 156] on p "- Position : Appliquez votre blush en forme de demi-lune ou en arc de cercle su…" at bounding box center [226, 155] width 306 height 5
click at [0, 0] on icon at bounding box center [0, 0] width 0 height 0
drag, startPoint x: 74, startPoint y: 161, endPoint x: 97, endPoint y: 160, distance: 22.5
click at [97, 160] on p "- Technique : Étendez le blush vers les tempes, en évitant les angles pour un e…" at bounding box center [226, 160] width 306 height 5
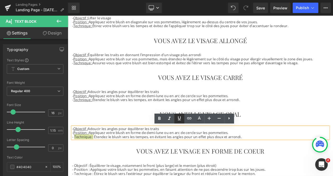
click at [179, 118] on icon at bounding box center [179, 118] width 6 height 6
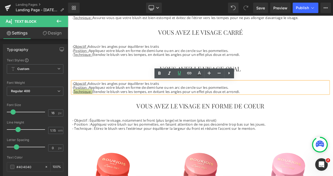
scroll to position [260, 0]
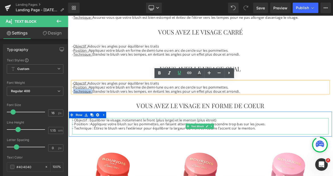
click at [92, 141] on p "- Objectif : Équilibrer le visage, notamment le front (plus large) et le menton…" at bounding box center [226, 140] width 306 height 5
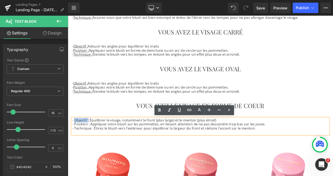
drag, startPoint x: 92, startPoint y: 139, endPoint x: 74, endPoint y: 138, distance: 17.6
click at [74, 138] on p "- Objectif : Équilibrer le visage, notamment le front (plus large) et le menton…" at bounding box center [226, 140] width 306 height 5
click at [0, 0] on icon at bounding box center [0, 0] width 0 height 0
drag, startPoint x: 92, startPoint y: 145, endPoint x: 74, endPoint y: 145, distance: 18.1
click at [74, 145] on p "- Position : Appliquez votre blush sur les pommettes, en faisant attention de n…" at bounding box center [226, 145] width 306 height 5
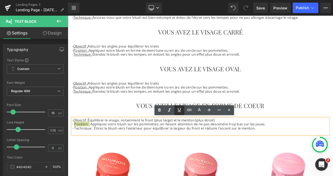
click at [177, 111] on icon at bounding box center [179, 110] width 6 height 6
drag, startPoint x: 96, startPoint y: 150, endPoint x: 82, endPoint y: 150, distance: 13.6
click at [82, 150] on p "- Technique : Étirez le blush vers l’extérieur pour équilibrer la largeur du fr…" at bounding box center [226, 150] width 306 height 5
drag, startPoint x: 74, startPoint y: 150, endPoint x: 97, endPoint y: 149, distance: 22.5
click at [97, 149] on p "- Technique : Étirez le blush vers l’extérieur pour équilibrer la largeur du fr…" at bounding box center [226, 150] width 306 height 5
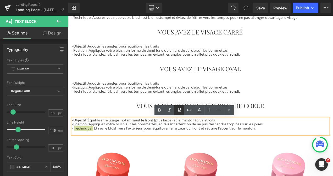
click at [0, 0] on icon at bounding box center [0, 0] width 0 height 0
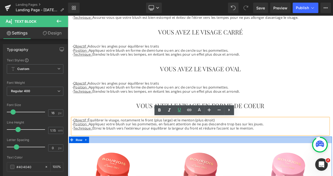
click at [144, 165] on div at bounding box center [226, 164] width 314 height 8
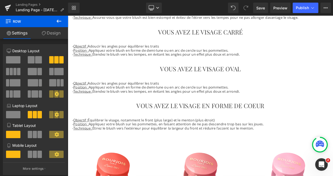
click at [201, 11] on div "Library Desktop Desktop Laptop Tablet Mobile Save Preview Publish Scheduled Vie…" at bounding box center [200, 8] width 265 height 10
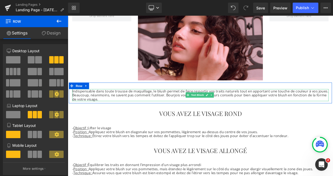
scroll to position [0, 0]
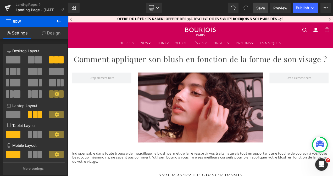
click at [261, 6] on span "Save" at bounding box center [260, 7] width 9 height 5
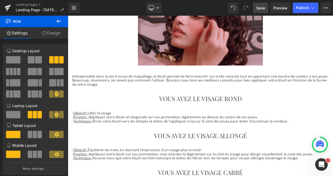
scroll to position [93, 0]
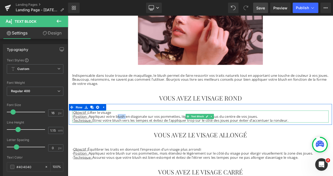
drag, startPoint x: 135, startPoint y: 136, endPoint x: 125, endPoint y: 135, distance: 10.2
click at [125, 135] on p "- Position : Appliquez votre blush en diagonale sur vos pommettes, légèrement a…" at bounding box center [226, 136] width 306 height 5
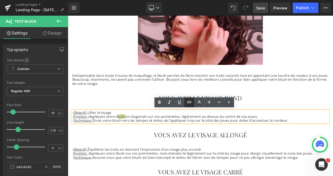
click at [0, 0] on icon at bounding box center [0, 0] width 0 height 0
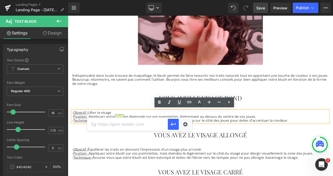
click at [133, 123] on input "text" at bounding box center [127, 124] width 81 height 13
paste input "[URL][DOMAIN_NAME]"
type input "[URL][DOMAIN_NAME]"
click at [175, 126] on icon "button" at bounding box center [173, 124] width 6 height 6
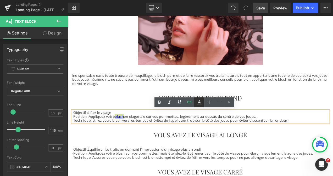
click at [0, 0] on icon at bounding box center [0, 0] width 0 height 0
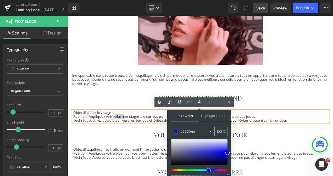
drag, startPoint x: 198, startPoint y: 131, endPoint x: 176, endPoint y: 131, distance: 22.0
click at [176, 131] on div "#0000ee" at bounding box center [189, 131] width 37 height 9
type input "F"
type input "0"
type input "FFF"
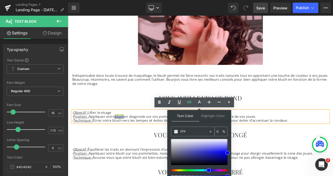
type input "100"
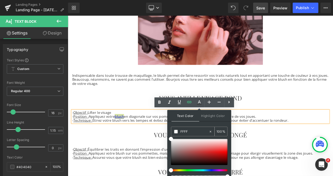
type input "FFFFF"
type input "0"
type input "FFFFFF"
type input "100"
type input "0"
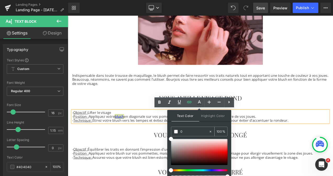
type input "0"
type input "000"
type input "100"
type input "00000"
type input "0"
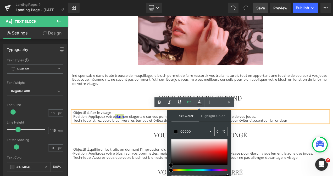
type input "000000"
type input "100"
click at [176, 132] on span at bounding box center [176, 132] width 4 height 4
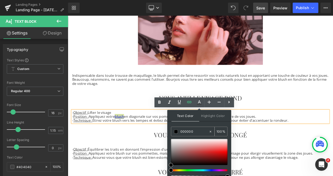
click at [176, 132] on span at bounding box center [176, 132] width 4 height 4
click at [175, 131] on span at bounding box center [176, 132] width 4 height 4
click at [162, 136] on p "- Position : Appliquez votre blush en diagonale sur vos pommettes, légèrement a…" at bounding box center [226, 136] width 306 height 5
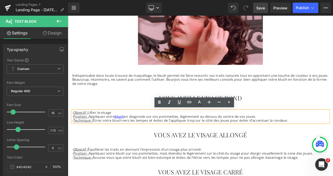
click at [155, 136] on p "- Position : Appliquez votre blush en diagonale sur vos pommettes, légèrement a…" at bounding box center [226, 136] width 306 height 5
click at [199, 99] on link at bounding box center [199, 103] width 10 height 10
type input "#404040"
type input "100"
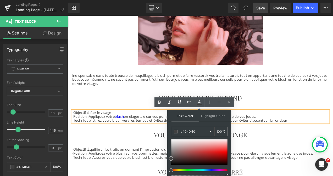
click at [140, 136] on p "- Position : Appliquez votre blush en diagonale sur vos pommettes, légèrement a…" at bounding box center [226, 136] width 306 height 5
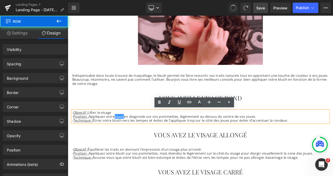
click at [232, 9] on span at bounding box center [233, 8] width 8 height 8
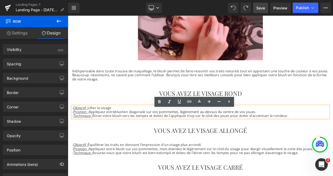
scroll to position [99, 0]
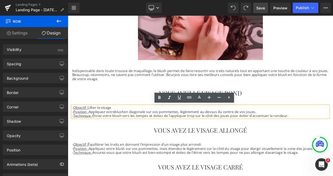
click at [136, 130] on p "- Position : Appliquez votre blush en diagonale sur vos pommettes, légèrement a…" at bounding box center [226, 130] width 306 height 5
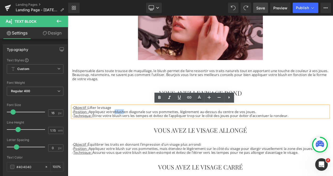
drag, startPoint x: 134, startPoint y: 131, endPoint x: 125, endPoint y: 130, distance: 9.2
click at [125, 130] on p "- Position : Appliquez votre blush en diagonale sur vos pommettes, légèrement a…" at bounding box center [226, 130] width 306 height 5
click at [0, 0] on icon at bounding box center [0, 0] width 0 height 0
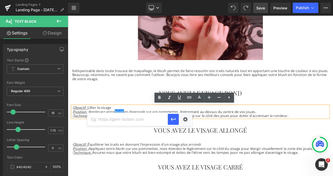
click at [131, 119] on input "text" at bounding box center [127, 119] width 81 height 13
paste input "[URL][DOMAIN_NAME]"
type input "[URL][DOMAIN_NAME]"
click at [173, 120] on icon "button" at bounding box center [173, 119] width 5 height 3
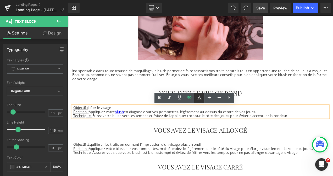
click at [200, 98] on icon at bounding box center [199, 98] width 6 height 6
type input "#0000ee"
type input "100"
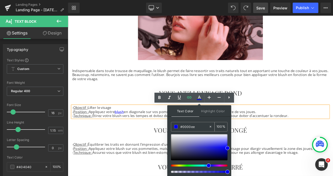
drag, startPoint x: 194, startPoint y: 126, endPoint x: 182, endPoint y: 126, distance: 11.5
click at [182, 126] on input "#0000ee" at bounding box center [194, 127] width 28 height 6
type input "#4"
type input "0"
type input "#404"
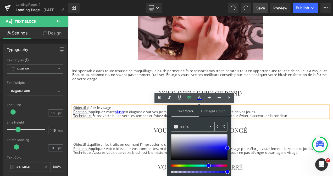
type input "100"
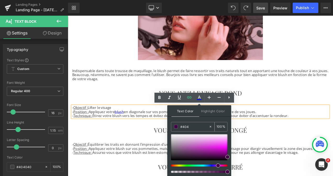
type input "#4040"
type input "0"
type input "#404040"
type input "100"
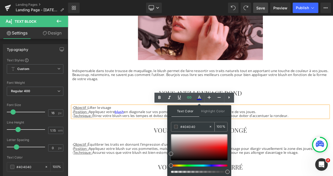
type input "#404040"
click at [176, 128] on span at bounding box center [176, 127] width 4 height 4
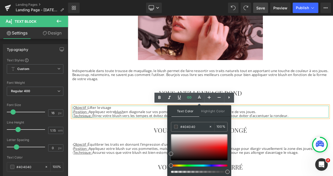
click at [178, 131] on p "- Position : Appliquez votre blush en diagonale sur vos pommettes, légèrement a…" at bounding box center [226, 130] width 306 height 5
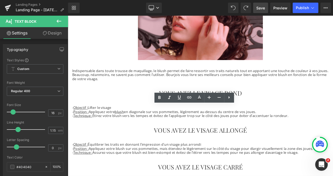
click at [259, 8] on span "Save" at bounding box center [260, 7] width 9 height 5
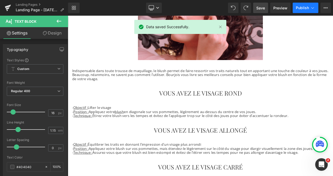
click at [307, 9] on span "Publish" at bounding box center [302, 8] width 13 height 4
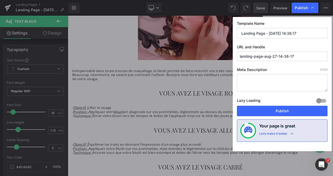
click at [255, 36] on input "Landing Page - [DATE] 14:36:17" at bounding box center [282, 33] width 91 height 10
paste input "Comment Bien Appliquer son Blush selon la Forme du Visage | [PERSON_NAME]"
drag, startPoint x: 305, startPoint y: 33, endPoint x: 231, endPoint y: 31, distance: 73.8
click at [231, 31] on div "Publish Template Name Comment Bien Appliquer son Blush selon la Forme du Visage…" at bounding box center [166, 88] width 333 height 176
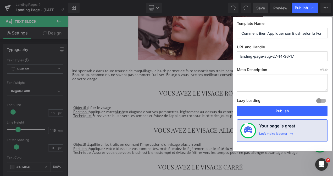
type input "Comment Bien Appliquer son Blush selon la Forme du Visage | [PERSON_NAME]"
click at [249, 57] on input "landing-page-aug-27-14-36-17" at bounding box center [282, 57] width 91 height 10
paste input "Comment Bien Appliquer son Blush selon la Forme du Visage"
click at [268, 58] on input "comment-bien-appliquer-son-blush-selon-la-forme-du-visage" at bounding box center [282, 57] width 91 height 10
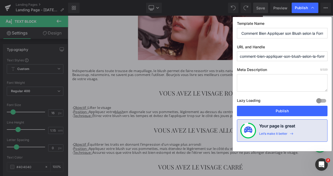
scroll to position [0, 24]
type input "comment-bien-appliquer-son-blush-selon-la-forme-du-visage"
click at [243, 79] on textarea at bounding box center [282, 83] width 91 height 18
paste textarea "Découvrez les conseils maquillage [PERSON_NAME] pour appliquer le blush selon l…"
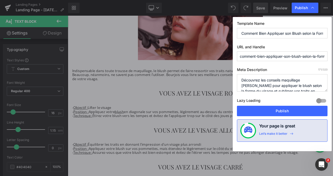
scroll to position [13, 0]
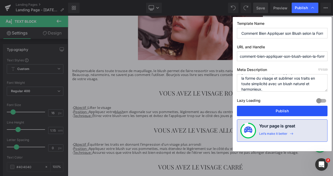
type textarea "Découvrez les conseils maquillage [PERSON_NAME] pour appliquer le blush selon l…"
click at [255, 111] on button "Publish" at bounding box center [282, 111] width 91 height 10
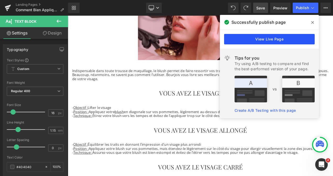
click at [282, 37] on link "View Live Page" at bounding box center [269, 39] width 91 height 10
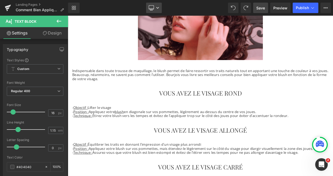
click at [159, 7] on icon at bounding box center [157, 7] width 3 height 3
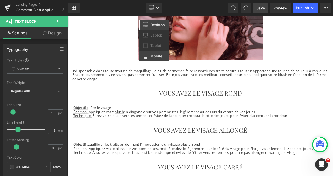
click at [152, 53] on link "Mobile" at bounding box center [153, 56] width 29 height 10
type input "100"
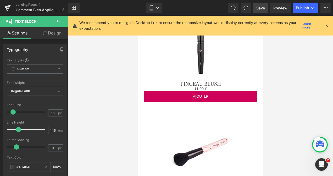
scroll to position [873, 0]
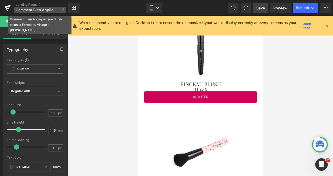
click at [44, 11] on span "Comment Bien Appliquer son Blush selon la Forme du Visage | [PERSON_NAME]" at bounding box center [37, 10] width 42 height 4
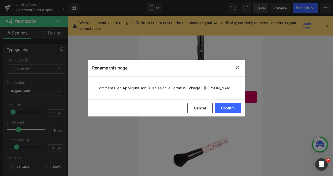
click at [236, 68] on icon at bounding box center [237, 67] width 6 height 7
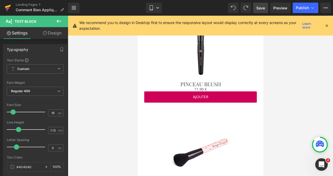
click at [8, 10] on icon at bounding box center [8, 10] width 2 height 2
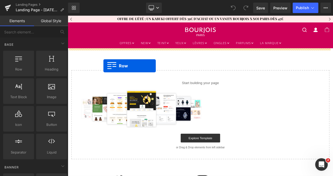
drag, startPoint x: 90, startPoint y: 77, endPoint x: 110, endPoint y: 76, distance: 20.0
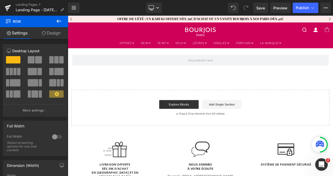
click at [56, 19] on icon at bounding box center [59, 21] width 6 height 6
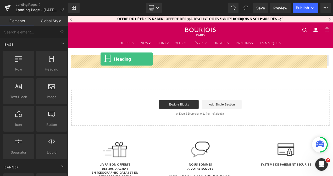
drag, startPoint x: 122, startPoint y: 84, endPoint x: 107, endPoint y: 68, distance: 22.8
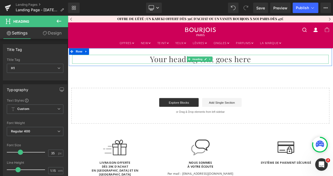
click at [181, 71] on h1 "Your heading text goes here" at bounding box center [226, 68] width 306 height 10
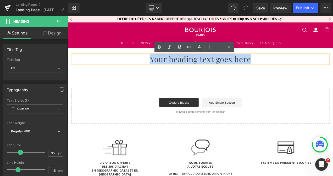
paste div
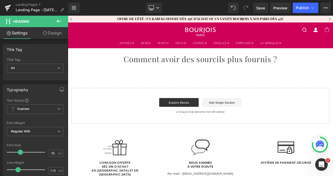
click at [57, 21] on icon at bounding box center [59, 21] width 6 height 6
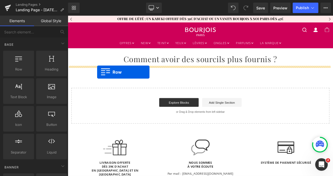
drag, startPoint x: 86, startPoint y: 80, endPoint x: 103, endPoint y: 83, distance: 17.3
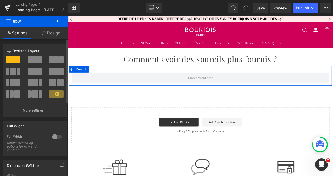
click at [31, 97] on span at bounding box center [34, 94] width 7 height 7
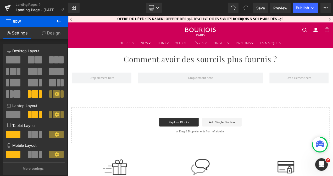
click at [57, 21] on icon at bounding box center [59, 21] width 5 height 3
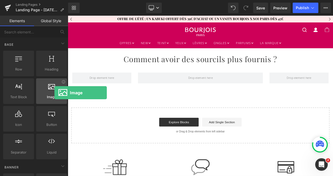
click at [54, 93] on div at bounding box center [52, 89] width 28 height 12
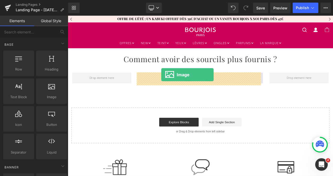
drag, startPoint x: 116, startPoint y: 110, endPoint x: 179, endPoint y: 87, distance: 67.8
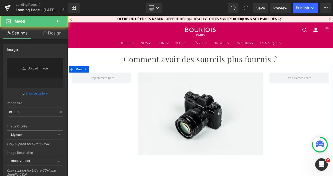
type input "//[DOMAIN_NAME][URL]"
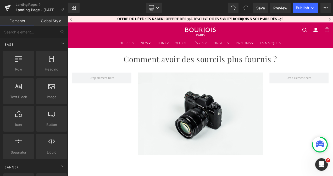
click at [285, 176] on div "Comment avoir des sourcils plus fournis ? Heading Row Image Row Select your lay…" at bounding box center [226, 154] width 317 height 199
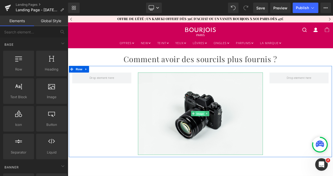
click at [224, 132] on span "Image" at bounding box center [225, 133] width 11 height 6
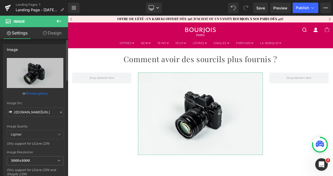
click at [41, 93] on link "Browse gallery" at bounding box center [37, 93] width 22 height 9
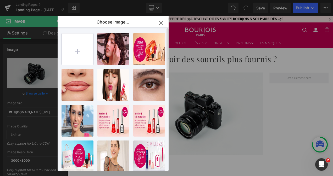
click at [83, 51] on input "file" at bounding box center [77, 48] width 31 height 31
type input "C:\fakepath\Visuel-1.jpg"
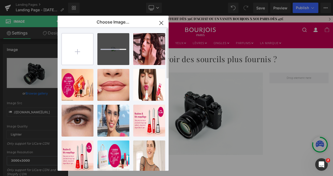
click at [80, 52] on input "file" at bounding box center [77, 48] width 31 height 31
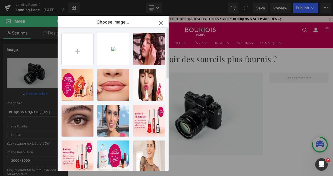
type input "C:\fakepath\Visuel-2.jpg"
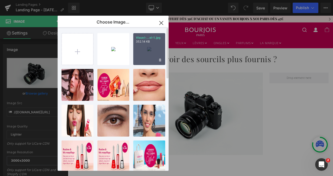
click at [151, 51] on div "Visuel-...el-1.jpg 352.14 KB" at bounding box center [149, 49] width 32 height 32
type input "https://ucarecdn.com/c7e2444b-a6a7-45e8-a6f0-9057c7736ee8/-/format/auto/-/previ…"
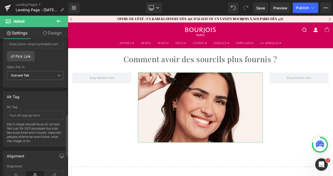
scroll to position [252, 0]
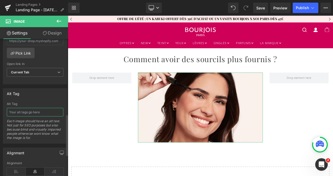
click at [12, 108] on input "text" at bounding box center [35, 112] width 57 height 9
paste input "Femme souriante applicant du maquillage à sourcils Bourjois"
type input "Femme souriante applicant du maquillage à sourcils Bourjois"
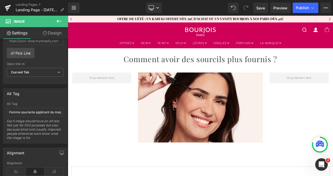
click at [56, 19] on icon at bounding box center [59, 21] width 6 height 6
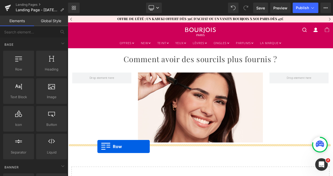
drag, startPoint x: 84, startPoint y: 80, endPoint x: 103, endPoint y: 172, distance: 93.8
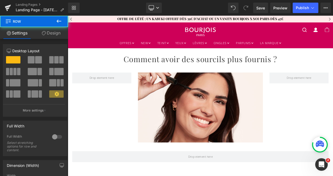
click at [61, 21] on icon at bounding box center [59, 21] width 6 height 6
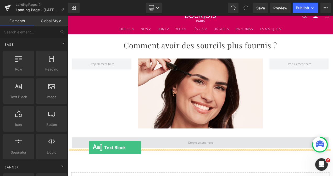
scroll to position [19, 0]
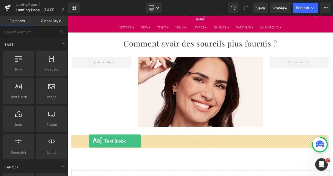
drag, startPoint x: 88, startPoint y: 115, endPoint x: 93, endPoint y: 166, distance: 50.8
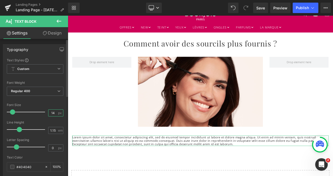
click at [53, 111] on input "14" at bounding box center [52, 113] width 9 height 7
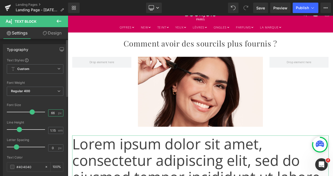
click at [51, 112] on input "66" at bounding box center [52, 113] width 9 height 7
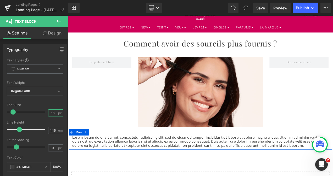
type input "16"
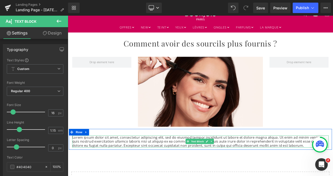
click at [114, 168] on p "Lorem ipsum dolor sit amet, consectetur adipiscing elit, sed do eiusmod tempor …" at bounding box center [226, 166] width 306 height 14
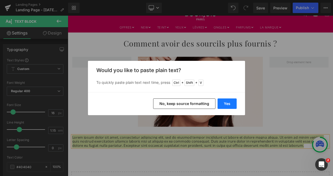
click at [233, 105] on button "Yes" at bounding box center [226, 104] width 19 height 10
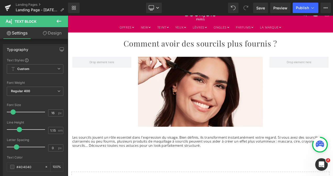
click at [188, 176] on div "Comment avoir des sourcils plus fournis ? Heading Row Image Row Les sourcils jo…" at bounding box center [226, 140] width 317 height 209
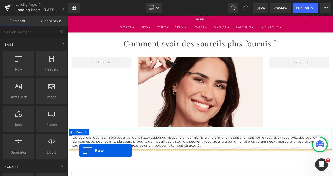
drag, startPoint x: 91, startPoint y: 78, endPoint x: 81, endPoint y: 177, distance: 99.4
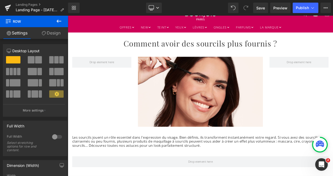
click at [57, 24] on icon at bounding box center [59, 21] width 6 height 6
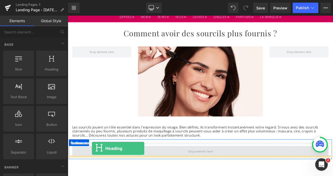
scroll to position [35, 0]
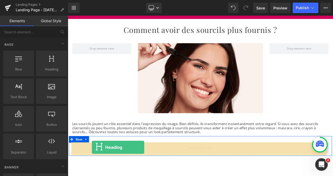
drag, startPoint x: 121, startPoint y: 81, endPoint x: 97, endPoint y: 173, distance: 95.2
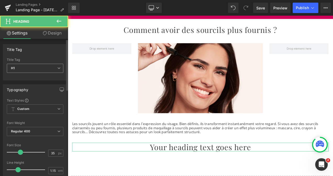
click at [56, 66] on span "H1" at bounding box center [35, 68] width 57 height 9
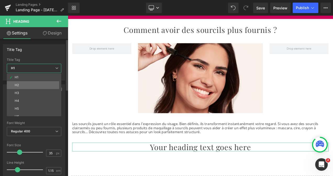
click at [44, 85] on li "H2" at bounding box center [35, 85] width 57 height 8
type input "31"
type input "100"
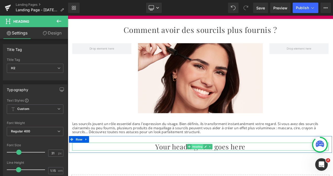
click at [227, 174] on span "Heading" at bounding box center [223, 173] width 14 height 6
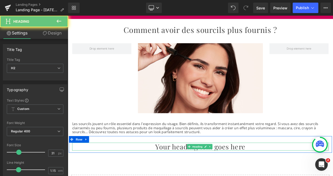
click at [249, 173] on h2 "Your heading text goes here" at bounding box center [226, 172] width 306 height 9
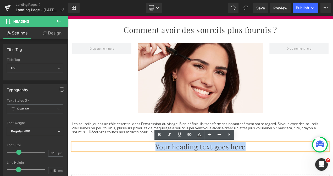
paste div
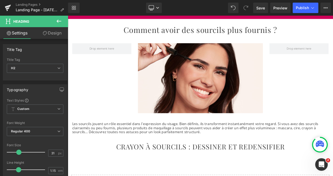
click at [59, 21] on icon at bounding box center [59, 21] width 5 height 3
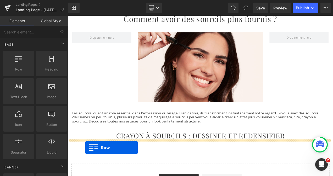
scroll to position [50, 0]
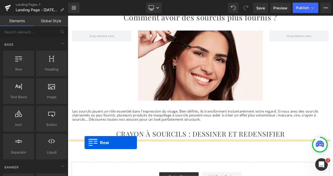
drag, startPoint x: 88, startPoint y: 80, endPoint x: 88, endPoint y: 167, distance: 87.6
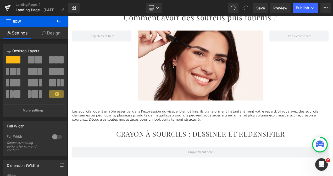
click at [57, 22] on icon at bounding box center [59, 21] width 6 height 6
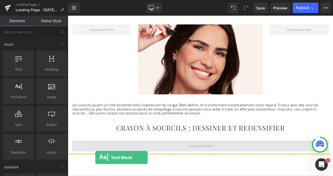
scroll to position [64, 0]
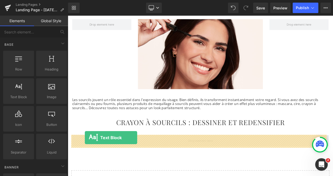
drag, startPoint x: 88, startPoint y: 116, endPoint x: 88, endPoint y: 162, distance: 45.5
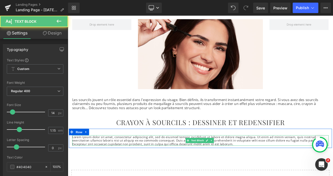
click at [125, 166] on p "Lorem ipsum dolor sit amet, consectetur adipiscing elit, sed do eiusmod tempor …" at bounding box center [226, 165] width 306 height 13
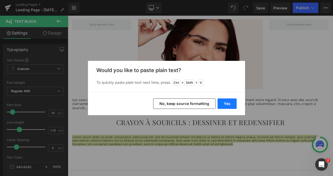
click at [235, 103] on button "Yes" at bounding box center [226, 104] width 19 height 10
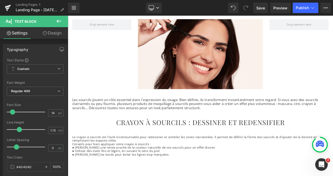
click at [156, 155] on div "Rendering Content" at bounding box center [166, 156] width 32 height 6
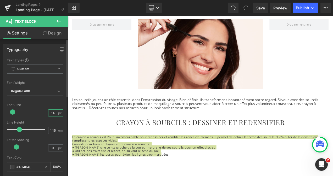
click at [52, 113] on input "14" at bounding box center [52, 113] width 9 height 7
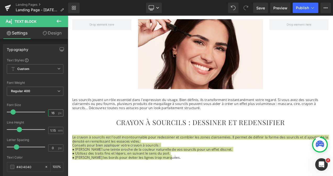
type input "16"
click at [174, 157] on div "Rendering Content" at bounding box center [166, 156] width 32 height 6
click at [170, 154] on div "Rendering Content" at bounding box center [166, 156] width 32 height 6
click at [176, 154] on div "Rendering Content" at bounding box center [166, 156] width 32 height 6
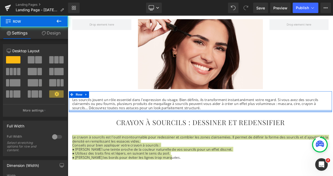
click at [173, 128] on div at bounding box center [226, 129] width 314 height 3
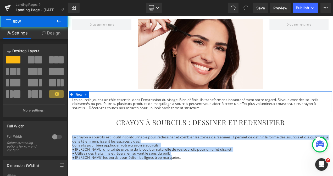
click at [179, 120] on p "Les sourcils jouent un rôle essentiel dans l'expression du visage. Bien définis…" at bounding box center [226, 121] width 306 height 14
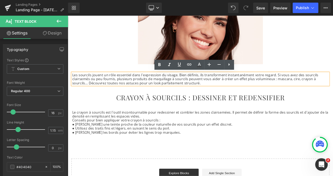
scroll to position [94, 0]
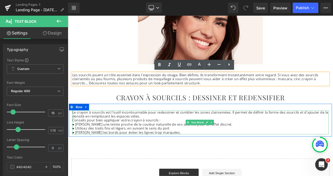
click at [157, 136] on p "Le crayon à sourcils est l'outil incontournable pour redessiner et combler les …" at bounding box center [226, 134] width 306 height 10
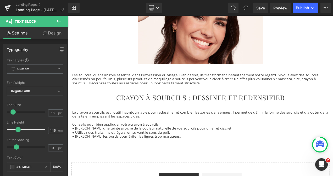
click at [59, 22] on icon at bounding box center [59, 21] width 6 height 6
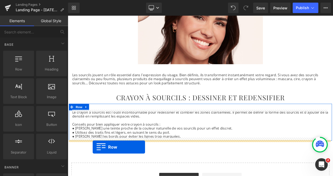
drag, startPoint x: 93, startPoint y: 84, endPoint x: 97, endPoint y: 172, distance: 88.0
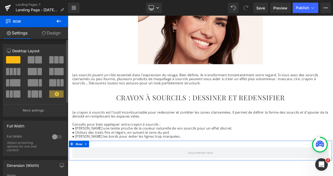
click at [37, 63] on span at bounding box center [38, 59] width 7 height 7
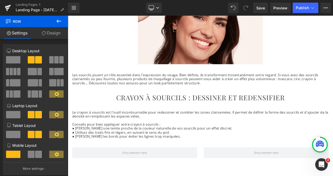
click at [56, 20] on icon at bounding box center [59, 21] width 6 height 6
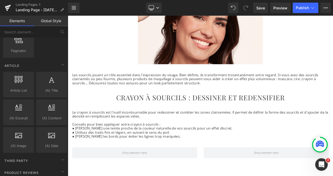
scroll to position [981, 0]
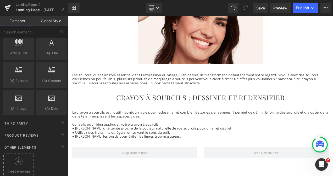
click at [19, 158] on icon at bounding box center [19, 162] width 8 height 8
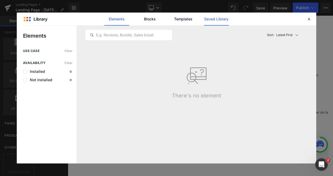
click at [210, 19] on link "Saved Library" at bounding box center [216, 19] width 25 height 13
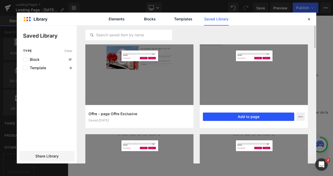
click at [232, 118] on button "Add to page" at bounding box center [248, 117] width 91 height 8
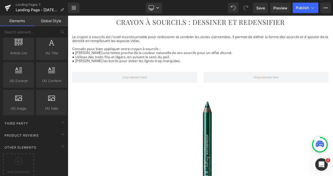
scroll to position [183, 0]
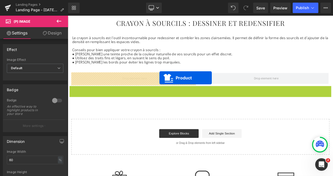
drag, startPoint x: 212, startPoint y: 102, endPoint x: 177, endPoint y: 90, distance: 36.9
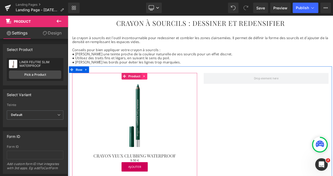
click at [158, 86] on icon at bounding box center [159, 88] width 4 height 4
click at [154, 87] on icon at bounding box center [156, 88] width 4 height 4
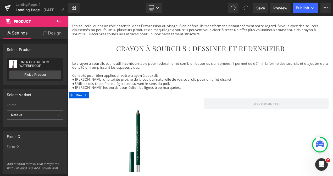
scroll to position [144, 0]
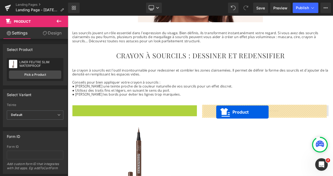
drag, startPoint x: 121, startPoint y: 127, endPoint x: 245, endPoint y: 131, distance: 123.8
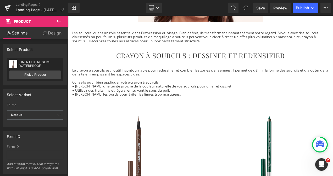
click at [197, 9] on div "Library Desktop Desktop Laptop Tablet Mobile Save Preview Publish Scheduled Vie…" at bounding box center [200, 8] width 265 height 10
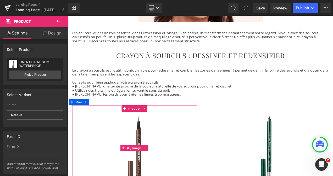
click at [202, 153] on link "Sale Off" at bounding box center [148, 174] width 144 height 86
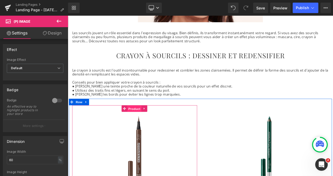
click at [142, 127] on span "Product" at bounding box center [147, 127] width 17 height 8
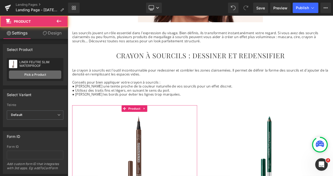
click at [45, 74] on link "Pick a Product" at bounding box center [35, 75] width 52 height 8
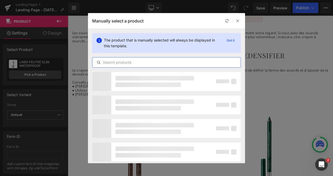
click at [113, 64] on input "text" at bounding box center [166, 62] width 148 height 6
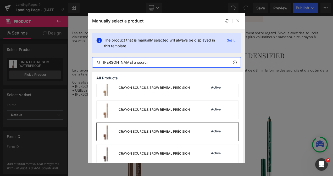
scroll to position [160, 0]
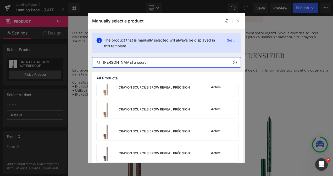
type input "Crayon a sourcil"
click at [179, 129] on div "CRAYON SOURCILS BROW REVEAL PRÉCISION" at bounding box center [154, 131] width 71 height 5
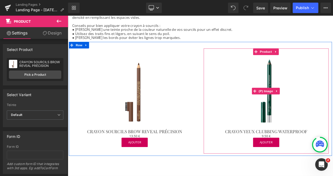
scroll to position [212, 0]
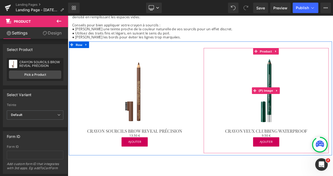
click at [300, 62] on img at bounding box center [304, 105] width 86 height 86
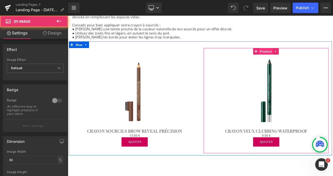
click at [299, 59] on span "Product" at bounding box center [304, 59] width 17 height 8
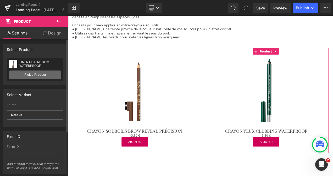
click at [49, 76] on link "Pick a Product" at bounding box center [35, 75] width 52 height 8
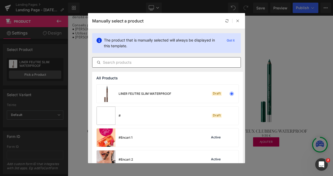
click at [118, 60] on input "text" at bounding box center [166, 62] width 148 height 6
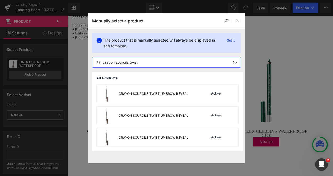
type input "crayon sourcils twist"
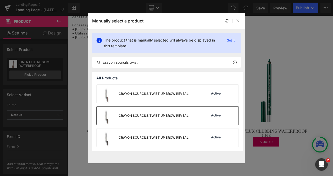
click at [179, 119] on div "CRAYON SOURCILS TWIST UP BROW REVEAL" at bounding box center [143, 116] width 92 height 18
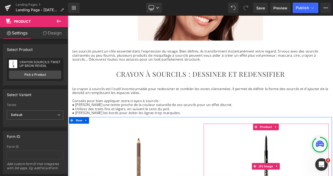
scroll to position [122, 0]
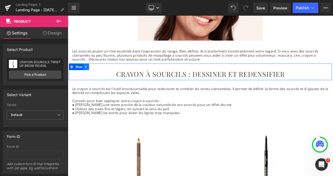
click at [89, 77] on icon at bounding box center [90, 77] width 4 height 4
click at [95, 77] on icon at bounding box center [97, 77] width 4 height 4
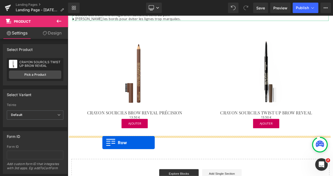
drag, startPoint x: 71, startPoint y: 97, endPoint x: 109, endPoint y: 167, distance: 80.7
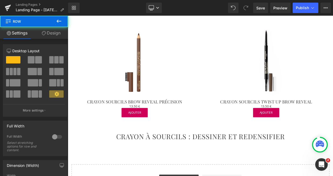
scroll to position [234, 0]
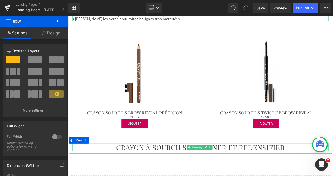
click at [193, 170] on h2 "CRAYON À SOURCILS : DESSINER ET REDENSIFIER" at bounding box center [226, 173] width 306 height 9
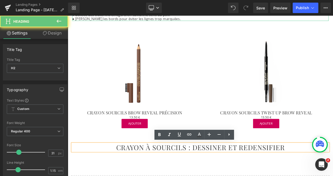
click at [187, 174] on h2 "CRAYON À SOURCILS : DESSINER ET REDENSIFIER" at bounding box center [226, 173] width 306 height 9
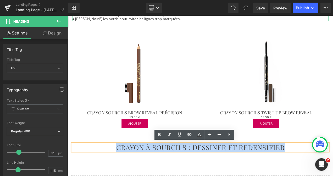
paste div
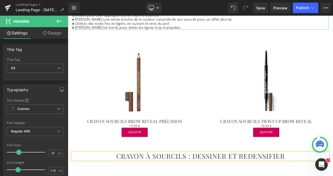
scroll to position [224, 0]
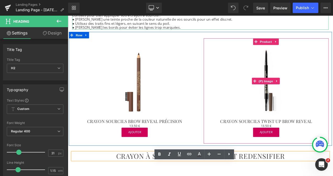
scroll to position [141, 0]
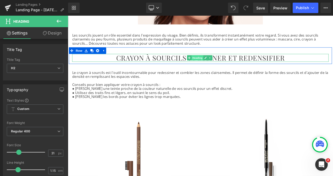
click at [220, 65] on span "Heading" at bounding box center [223, 66] width 14 height 6
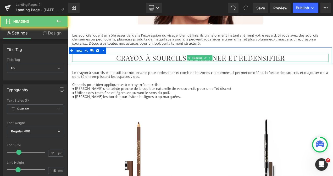
click at [182, 64] on h2 "CRAYON À SOURCILS : DESSINER ET REDENSIFIER" at bounding box center [226, 65] width 306 height 9
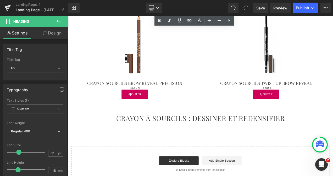
scroll to position [269, 0]
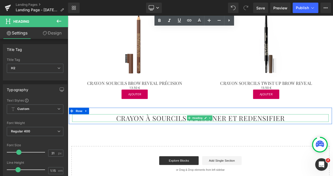
click at [178, 138] on h2 "CRAYON À SOURCILS : DESSINER ET REDENSIFIER" at bounding box center [226, 138] width 306 height 9
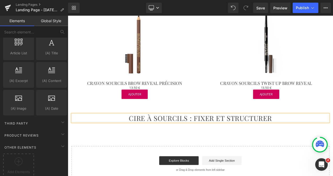
click at [206, 156] on div "Comment avoir des sourcils plus fournis ? Heading Row Image Row Les sourcils jo…" at bounding box center [226, -1] width 317 height 429
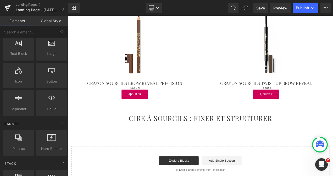
scroll to position [0, 0]
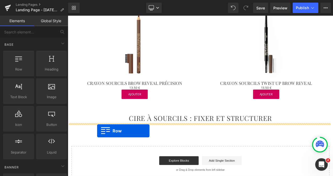
drag, startPoint x: 85, startPoint y: 86, endPoint x: 103, endPoint y: 153, distance: 69.4
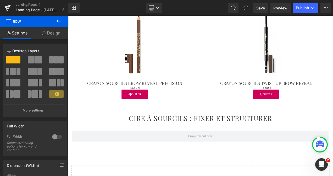
click at [56, 21] on icon at bounding box center [59, 21] width 6 height 6
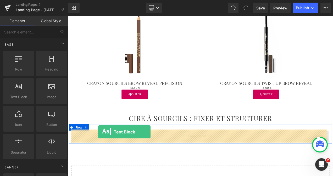
drag, startPoint x: 85, startPoint y: 110, endPoint x: 104, endPoint y: 155, distance: 48.5
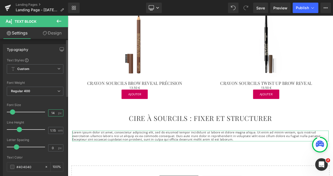
click at [54, 113] on input "14" at bounding box center [52, 113] width 9 height 7
type input "1"
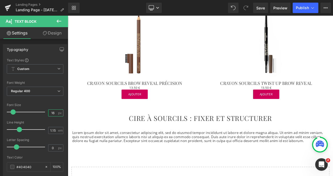
type input "16"
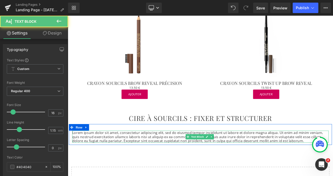
click at [171, 162] on p "Lorem ipsum dolor sit amet, consectetur adipiscing elit, sed do eiusmod tempor …" at bounding box center [226, 160] width 306 height 14
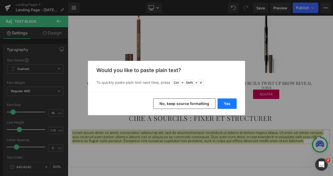
click at [230, 105] on button "Yes" at bounding box center [226, 104] width 19 height 10
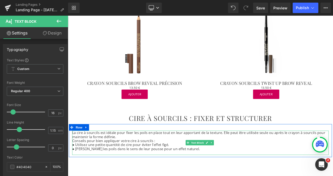
click at [132, 160] on p "La cire à sourcils est idéale pour fixer les poils en place tout en leur apport…" at bounding box center [226, 158] width 306 height 10
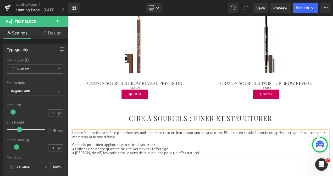
click at [182, 169] on p "Conseils pour bien appliquer votre cire à sourcils :" at bounding box center [226, 170] width 306 height 5
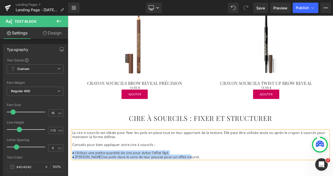
drag, startPoint x: 209, startPoint y: 184, endPoint x: 72, endPoint y: 179, distance: 136.9
click at [73, 176] on div "La cire à sourcils est idéale pour fixer les poils en place tout en leur apport…" at bounding box center [226, 170] width 306 height 34
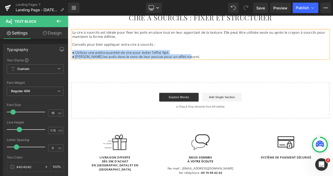
scroll to position [390, 0]
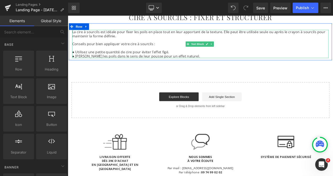
click at [88, 53] on p at bounding box center [226, 54] width 306 height 5
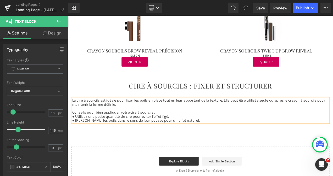
scroll to position [308, 0]
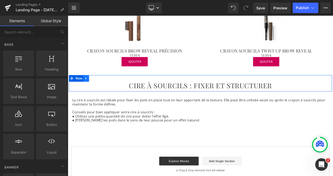
click at [90, 89] on icon at bounding box center [90, 91] width 4 height 4
click at [96, 90] on icon at bounding box center [97, 91] width 4 height 4
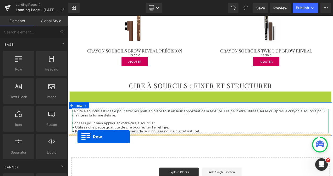
drag, startPoint x: 70, startPoint y: 111, endPoint x: 79, endPoint y: 161, distance: 51.0
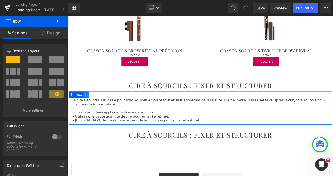
click at [88, 112] on link at bounding box center [89, 110] width 7 height 8
click at [93, 110] on link at bounding box center [96, 110] width 7 height 8
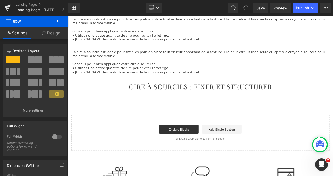
scroll to position [405, 0]
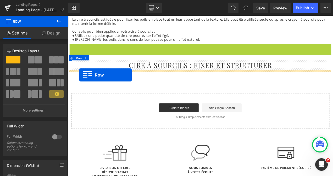
drag, startPoint x: 71, startPoint y: 53, endPoint x: 82, endPoint y: 87, distance: 35.3
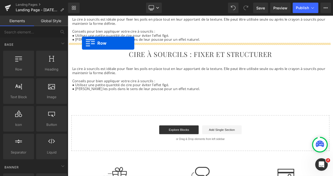
drag, startPoint x: 89, startPoint y: 84, endPoint x: 85, endPoint y: 48, distance: 36.3
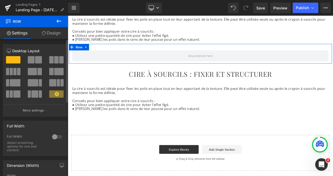
click at [29, 62] on span at bounding box center [31, 59] width 7 height 7
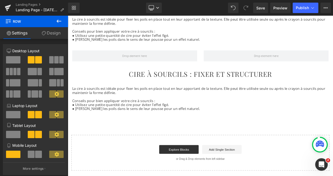
click at [59, 22] on icon at bounding box center [59, 21] width 6 height 6
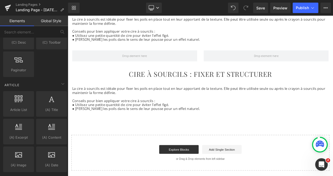
scroll to position [981, 0]
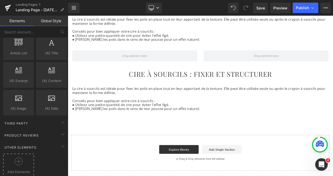
click at [25, 158] on div at bounding box center [18, 164] width 28 height 12
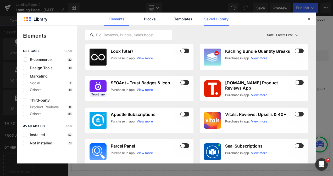
click at [214, 23] on link "Saved Library" at bounding box center [216, 19] width 25 height 13
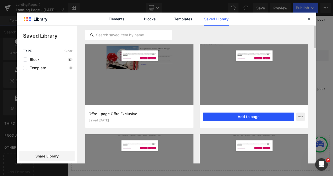
click at [225, 117] on button "Add to page" at bounding box center [248, 117] width 91 height 8
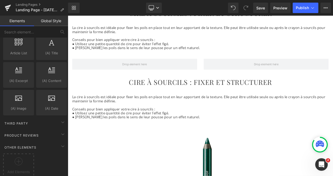
scroll to position [395, 0]
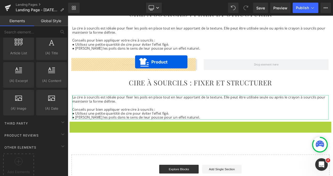
drag, startPoint x: 211, startPoint y: 147, endPoint x: 148, endPoint y: 71, distance: 98.5
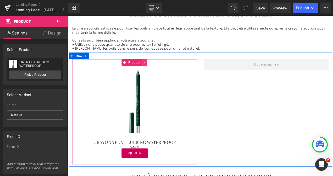
click at [158, 71] on icon at bounding box center [158, 71] width 1 height 2
click at [154, 70] on icon at bounding box center [156, 72] width 4 height 4
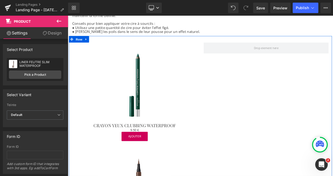
scroll to position [414, 0]
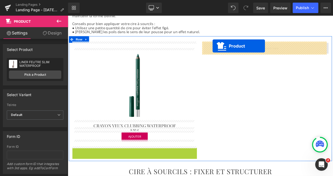
drag, startPoint x: 133, startPoint y: 176, endPoint x: 241, endPoint y: 52, distance: 164.0
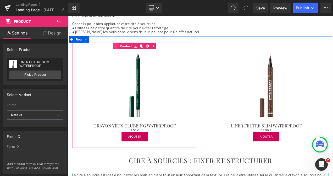
click at [137, 52] on link "Product" at bounding box center [134, 52] width 24 height 8
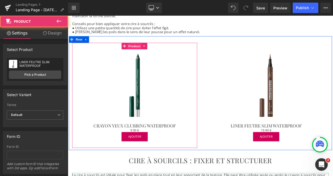
click at [141, 52] on span "Product" at bounding box center [147, 52] width 17 height 8
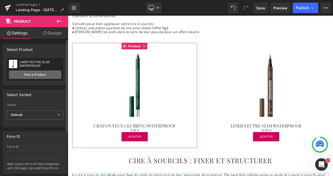
click at [49, 76] on link "Pick a Product" at bounding box center [35, 75] width 52 height 8
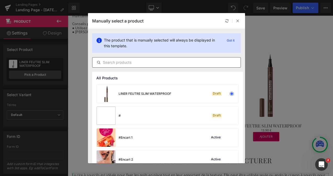
click at [125, 64] on input "text" at bounding box center [166, 62] width 148 height 6
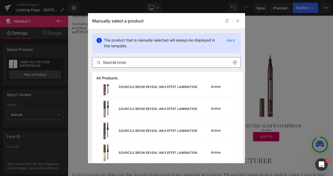
scroll to position [493, 0]
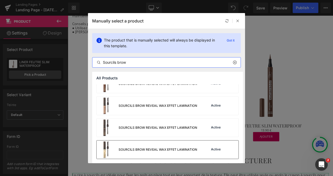
type input "Sourcils brow"
click at [162, 149] on div "SOURCILS BROW REVEAL WAX EFFET LAMINATION" at bounding box center [158, 150] width 78 height 5
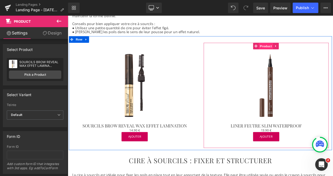
click at [300, 53] on span "Product" at bounding box center [304, 52] width 17 height 8
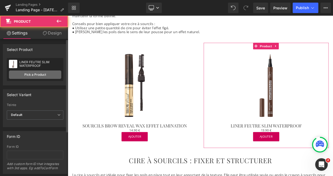
click at [21, 77] on link "Pick a Product" at bounding box center [35, 75] width 52 height 8
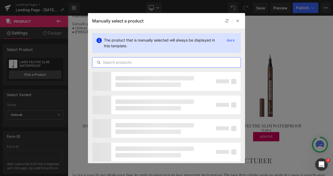
click at [107, 62] on input "text" at bounding box center [166, 62] width 148 height 6
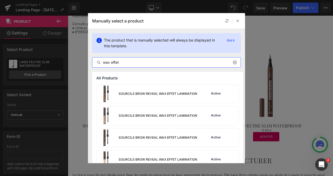
type input "wax effet"
click at [189, 123] on div "SOURCILS BROW REVEAL WAX EFFET LAMINATION" at bounding box center [147, 116] width 100 height 18
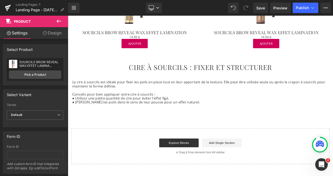
scroll to position [525, 0]
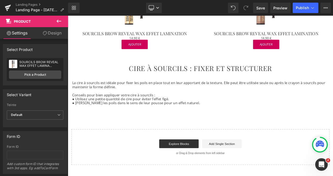
click at [182, 78] on h2 "CIRE À SOURCILS : FIXER ET STRUCTURER" at bounding box center [226, 78] width 306 height 9
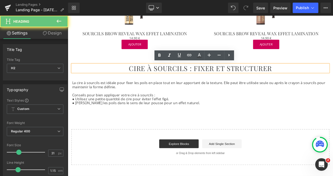
click at [185, 77] on h2 "CIRE À SOURCILS : FIXER ET STRUCTURER" at bounding box center [226, 78] width 306 height 9
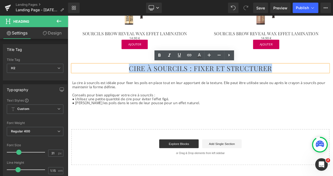
paste div
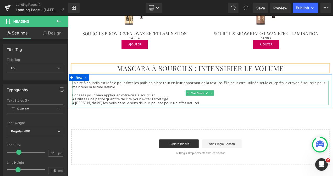
click at [151, 113] on p "● Utilisez une petite quantité de cire pour éviter l’effet figé." at bounding box center [226, 115] width 306 height 5
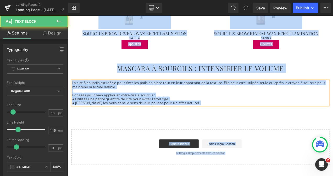
click at [151, 113] on p "● Utilisez une petite quantité de cire pour éviter l’effet figé." at bounding box center [226, 115] width 306 height 5
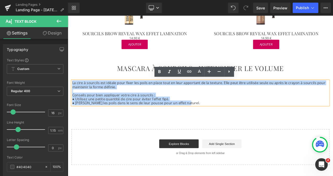
drag, startPoint x: 208, startPoint y: 120, endPoint x: 72, endPoint y: 95, distance: 137.7
click at [73, 95] on div "La cire à sourcils est idéale pour fixer les poils en place tout en leur apport…" at bounding box center [226, 108] width 306 height 29
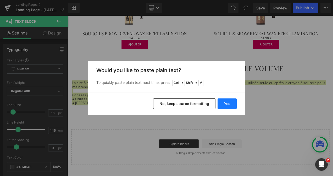
click at [221, 103] on button "Yes" at bounding box center [226, 104] width 19 height 10
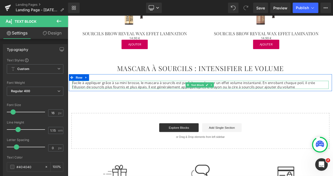
click at [317, 98] on p "Facile à appliquer grâce à sa mini brosse, le mascara à sourcils est parfait po…" at bounding box center [226, 99] width 306 height 10
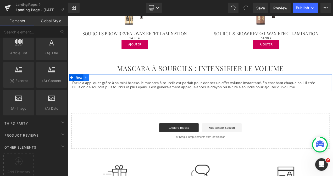
click at [88, 88] on icon at bounding box center [90, 90] width 4 height 4
click at [93, 89] on link at bounding box center [96, 90] width 7 height 8
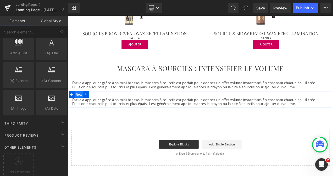
click at [80, 111] on span "Row" at bounding box center [81, 110] width 10 height 8
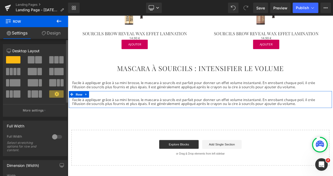
click at [34, 72] on span at bounding box center [32, 71] width 9 height 7
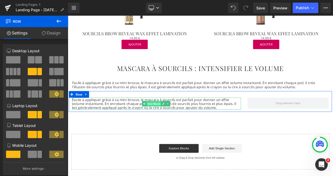
click at [172, 120] on span "Text Block" at bounding box center [170, 121] width 17 height 6
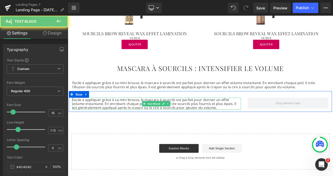
click at [141, 119] on p "Facile à appliquer grâce à sa mini brosse, le mascara à sourcils est parfait po…" at bounding box center [173, 121] width 201 height 14
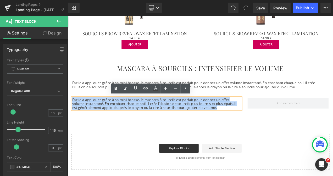
drag, startPoint x: 236, startPoint y: 124, endPoint x: 72, endPoint y: 115, distance: 164.0
click at [73, 115] on p "Facile à appliquer grâce à sa mini brosse, le mascara à sourcils est parfait po…" at bounding box center [173, 121] width 201 height 14
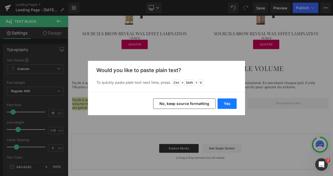
click at [223, 103] on button "Yes" at bounding box center [226, 104] width 19 height 10
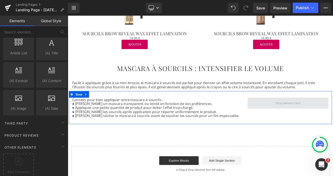
click at [319, 119] on span at bounding box center [330, 120] width 33 height 7
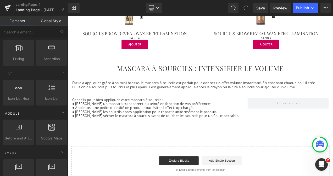
scroll to position [0, 0]
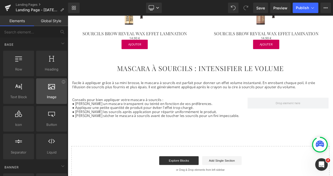
click at [51, 97] on span "Image" at bounding box center [52, 96] width 28 height 5
click at [53, 89] on icon at bounding box center [51, 86] width 7 height 7
click at [51, 91] on div at bounding box center [52, 89] width 28 height 12
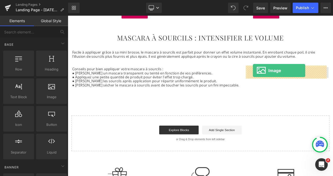
drag, startPoint x: 116, startPoint y: 110, endPoint x: 289, endPoint y: 81, distance: 175.5
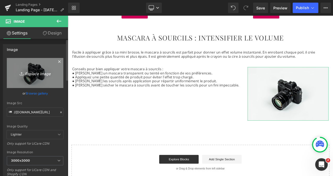
click at [30, 75] on icon "Replace Image" at bounding box center [35, 73] width 42 height 7
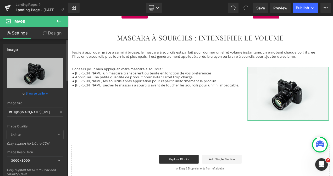
click at [38, 94] on link "Browse gallery" at bounding box center [37, 93] width 22 height 9
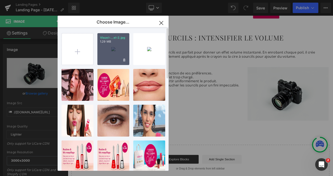
click at [105, 54] on div "Visuel-...el-2.jpg 1.29 MB" at bounding box center [113, 49] width 32 height 32
type input "https://ucarecdn.com/5692cef8-c9e6-47ee-8a1d-5ce39bb000a4/-/format/auto/-/previ…"
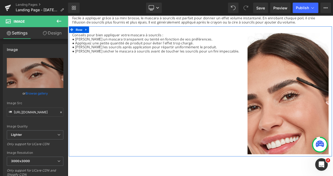
scroll to position [601, 0]
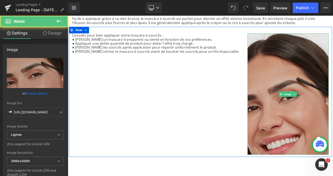
click at [331, 111] on img at bounding box center [330, 109] width 97 height 145
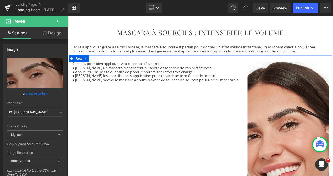
scroll to position [566, 0]
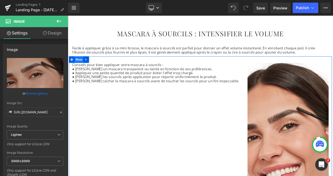
click at [79, 67] on span "Row" at bounding box center [81, 68] width 10 height 8
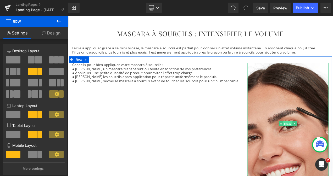
click at [327, 142] on span "Image" at bounding box center [330, 145] width 11 height 6
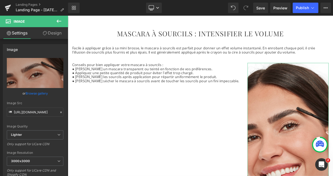
click at [52, 36] on link "Design" at bounding box center [52, 33] width 34 height 12
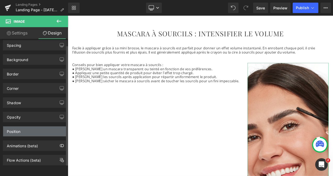
scroll to position [0, 0]
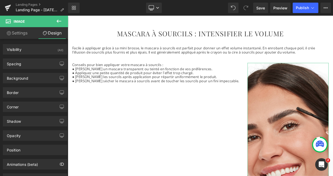
click at [21, 36] on link "Settings" at bounding box center [17, 33] width 34 height 12
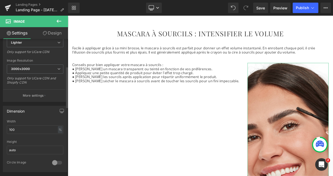
scroll to position [92, 0]
click at [20, 149] on input "auto" at bounding box center [35, 151] width 57 height 9
drag, startPoint x: 20, startPoint y: 149, endPoint x: 0, endPoint y: 148, distance: 19.9
click at [0, 148] on div "Dimension 100% Width 100 % % px auto Height auto 0 Circle Image" at bounding box center [35, 138] width 70 height 70
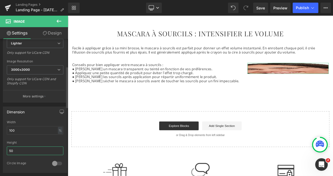
type input "5"
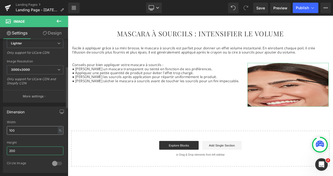
type input "200"
drag, startPoint x: 18, startPoint y: 130, endPoint x: 6, endPoint y: 130, distance: 11.8
click at [6, 130] on div "100% Width 100 % % px 200px Height 200 0 Circle Image" at bounding box center [35, 147] width 64 height 52
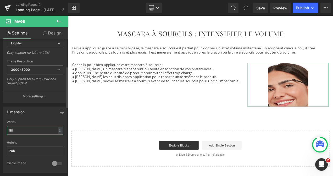
type input "5"
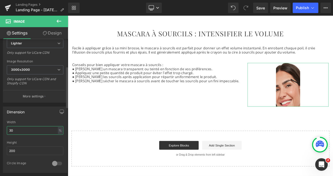
type input "3"
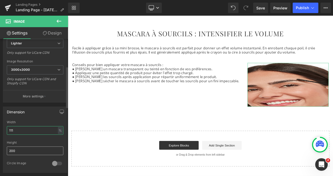
type input "111"
drag, startPoint x: 17, startPoint y: 149, endPoint x: 4, endPoint y: 149, distance: 13.1
click at [4, 149] on div "111% Width 111 % % px 200px Height 200 0 Circle Image" at bounding box center [35, 147] width 64 height 52
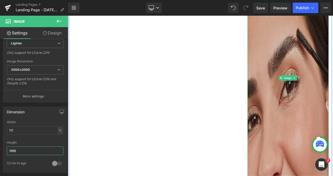
scroll to position [766, 0]
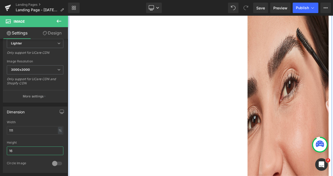
type input "1"
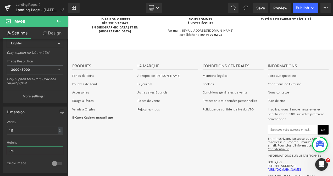
scroll to position [777, 0]
type input "150"
click at [17, 129] on input "111" at bounding box center [35, 130] width 57 height 9
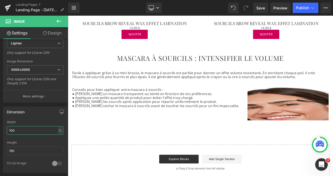
scroll to position [537, 0]
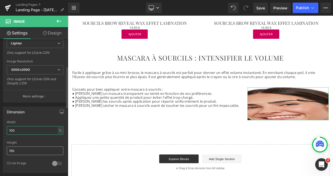
type input "100"
drag, startPoint x: 23, startPoint y: 150, endPoint x: 3, endPoint y: 149, distance: 19.9
click at [3, 149] on div "Dimension 100% Width 100 % % px 150px Height 150 0 Circle Image" at bounding box center [35, 140] width 64 height 66
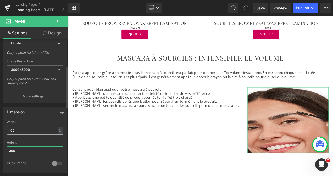
type input "300"
drag, startPoint x: 15, startPoint y: 130, endPoint x: 7, endPoint y: 130, distance: 7.9
click at [7, 130] on input "100" at bounding box center [35, 130] width 57 height 9
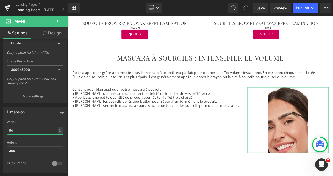
type input "50"
click at [61, 34] on link "Design" at bounding box center [52, 33] width 34 height 12
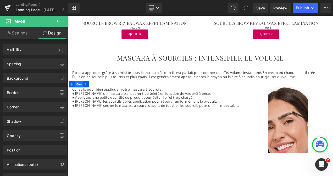
click at [78, 96] on span "Row" at bounding box center [81, 98] width 10 height 8
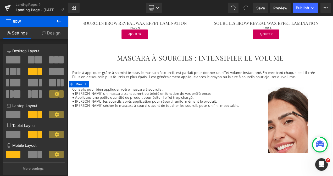
click at [37, 94] on button at bounding box center [35, 94] width 15 height 7
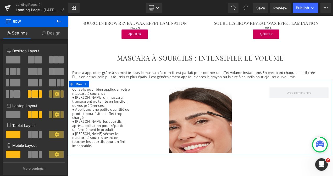
click at [13, 71] on span at bounding box center [14, 71] width 3 height 7
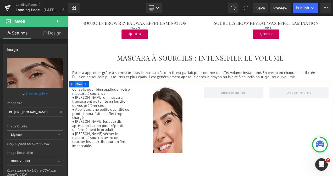
click at [81, 96] on span "Row" at bounding box center [81, 98] width 10 height 8
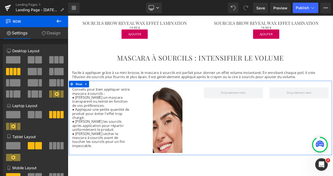
click at [35, 81] on span at bounding box center [33, 82] width 10 height 7
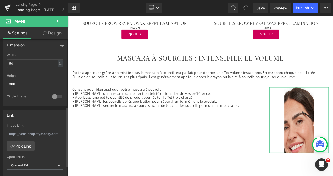
scroll to position [158, 0]
click at [16, 82] on input "300" at bounding box center [35, 84] width 57 height 9
type input "3"
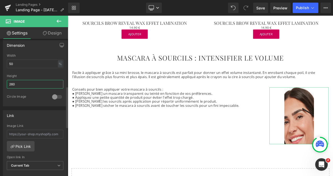
click at [12, 83] on input "260" at bounding box center [35, 84] width 57 height 9
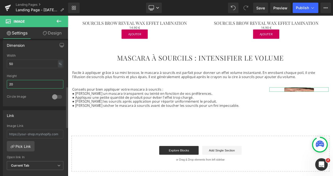
type input "250"
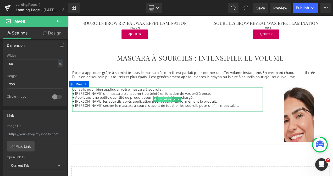
click at [183, 115] on span "Text Block" at bounding box center [183, 116] width 17 height 6
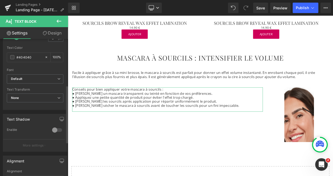
scroll to position [109, 0]
click at [51, 32] on link "Design" at bounding box center [52, 33] width 34 height 12
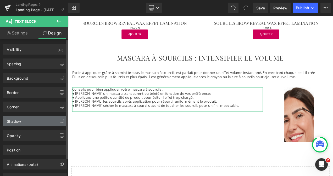
scroll to position [21, 0]
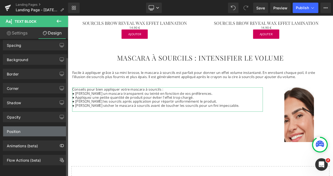
click at [30, 127] on div "Position" at bounding box center [35, 132] width 64 height 10
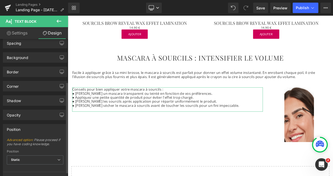
scroll to position [70, 0]
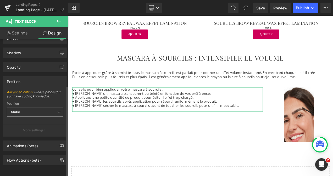
click at [54, 108] on span "Static" at bounding box center [35, 112] width 57 height 9
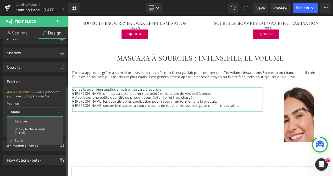
click at [41, 90] on span "Advanced option : Please proceed if you have coding knowledge." at bounding box center [35, 96] width 57 height 12
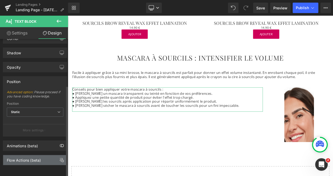
click at [31, 155] on div "Flow Actions (beta)" at bounding box center [24, 158] width 34 height 7
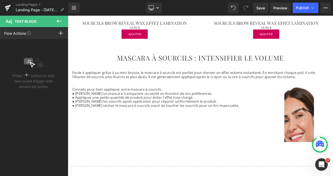
click at [56, 21] on icon at bounding box center [59, 21] width 6 height 6
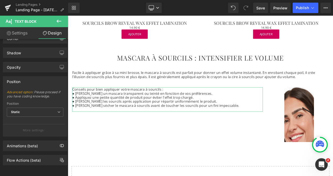
click at [25, 34] on link "Settings" at bounding box center [17, 33] width 34 height 12
type input "100"
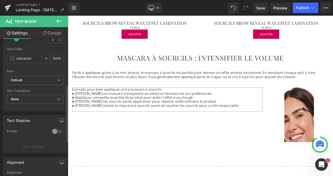
scroll to position [192, 0]
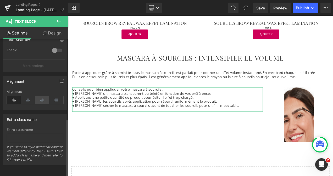
click at [38, 99] on icon at bounding box center [42, 100] width 14 height 8
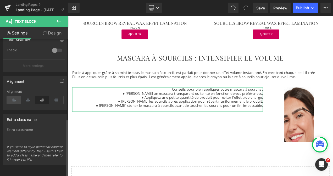
click at [13, 97] on icon at bounding box center [14, 100] width 14 height 8
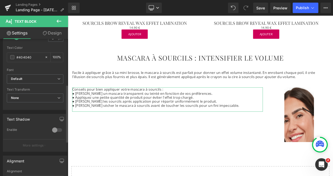
scroll to position [109, 0]
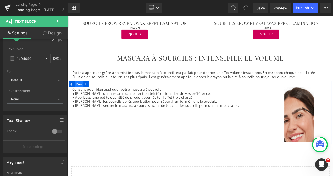
click at [80, 95] on span "Row" at bounding box center [81, 98] width 10 height 8
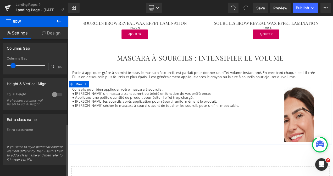
scroll to position [221, 0]
click at [49, 37] on link "Design" at bounding box center [51, 33] width 34 height 12
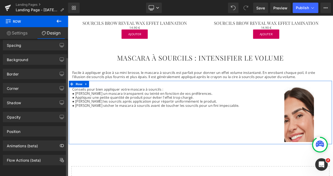
scroll to position [0, 0]
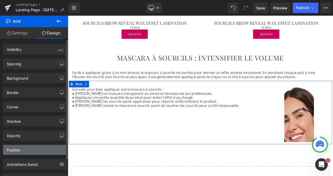
click at [24, 146] on div "Position" at bounding box center [35, 150] width 64 height 10
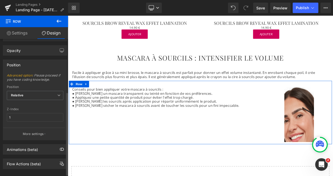
scroll to position [90, 0]
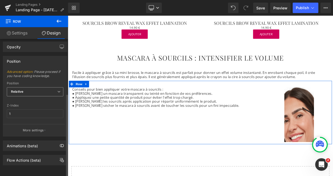
click at [47, 88] on span "Relative" at bounding box center [35, 91] width 57 height 9
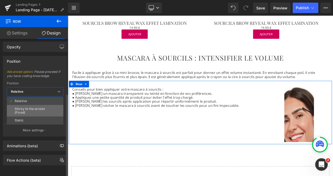
click at [41, 108] on div "Sticky to the screen (Fixed)" at bounding box center [35, 110] width 41 height 7
type input "99"
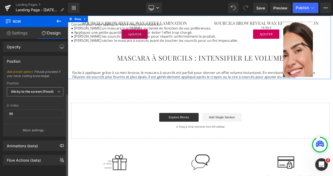
click at [51, 90] on b "Sticky to the screen (Fixed)" at bounding box center [32, 92] width 43 height 4
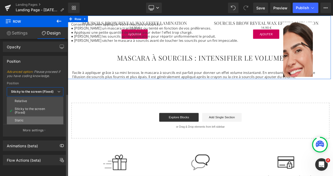
click at [33, 117] on li "Static" at bounding box center [35, 121] width 57 height 8
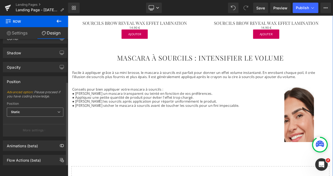
scroll to position [70, 0]
click at [54, 108] on span "Static" at bounding box center [35, 112] width 57 height 9
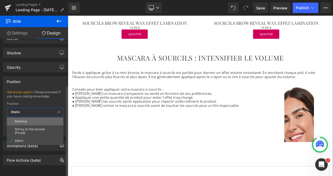
click at [37, 118] on li "Relative" at bounding box center [35, 122] width 57 height 8
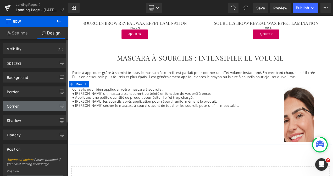
scroll to position [0, 0]
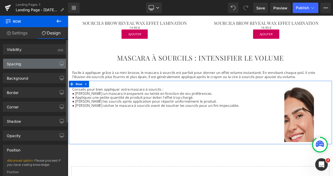
click at [20, 59] on div "Spacing" at bounding box center [14, 62] width 14 height 7
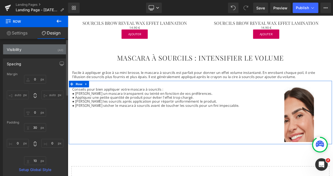
click at [29, 51] on div "Visibility (All)" at bounding box center [35, 49] width 64 height 10
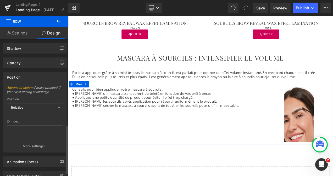
scroll to position [252, 0]
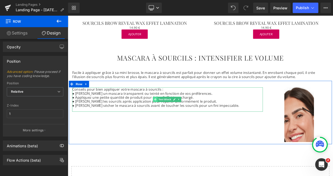
click at [172, 116] on span at bounding box center [172, 116] width 5 height 6
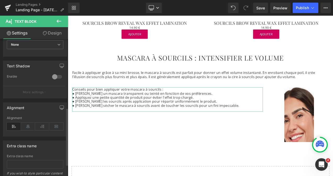
scroll to position [192, 0]
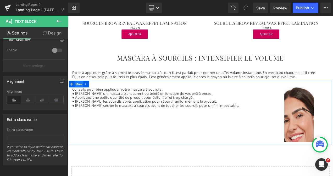
click at [80, 99] on span "Row" at bounding box center [81, 98] width 10 height 8
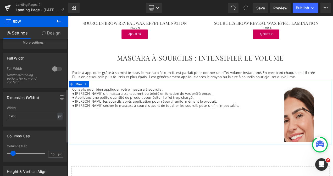
scroll to position [125, 0]
click at [53, 70] on div at bounding box center [57, 70] width 13 height 8
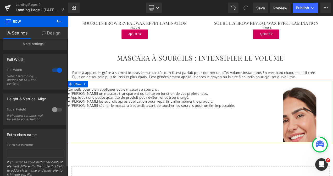
click at [56, 72] on div at bounding box center [57, 70] width 13 height 8
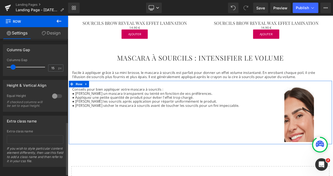
scroll to position [221, 0]
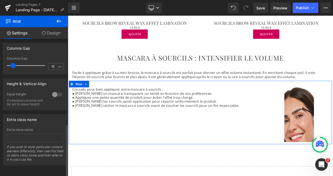
click at [54, 91] on div at bounding box center [57, 95] width 13 height 8
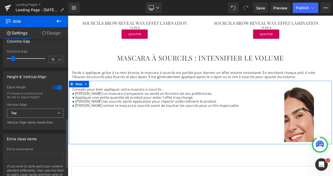
click at [49, 118] on span "Top" at bounding box center [35, 113] width 57 height 9
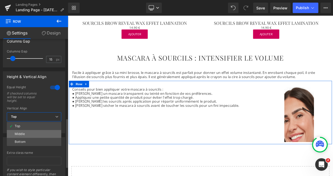
click at [38, 135] on li "Middle" at bounding box center [34, 134] width 54 height 8
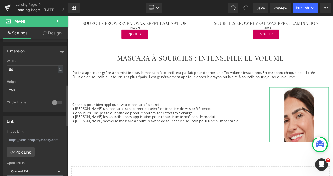
scroll to position [152, 0]
drag, startPoint x: 16, startPoint y: 69, endPoint x: 8, endPoint y: 69, distance: 7.6
click at [8, 69] on input "50" at bounding box center [35, 70] width 57 height 9
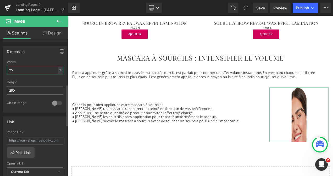
type input "25"
drag, startPoint x: 17, startPoint y: 89, endPoint x: 6, endPoint y: 89, distance: 11.0
click at [6, 89] on div "25% Width 25 % % px 250px Height 250 0 Circle Image" at bounding box center [35, 86] width 64 height 52
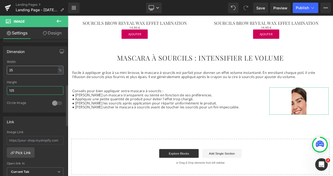
type input "125"
click at [15, 69] on input "25" at bounding box center [35, 70] width 57 height 9
type input "2"
type input "38"
click at [16, 90] on input "125" at bounding box center [35, 90] width 57 height 9
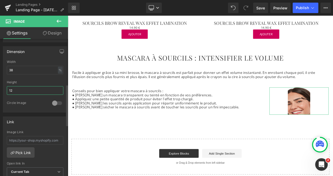
type input "1"
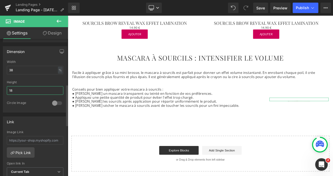
type input "188"
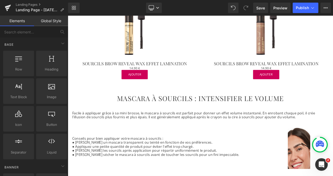
scroll to position [478, 0]
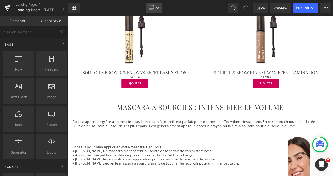
click at [158, 9] on icon at bounding box center [157, 7] width 3 height 3
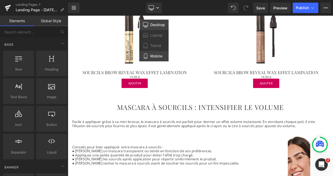
click at [153, 54] on span "Mobile" at bounding box center [156, 56] width 12 height 5
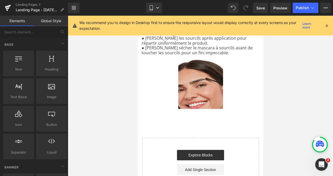
scroll to position [909, 0]
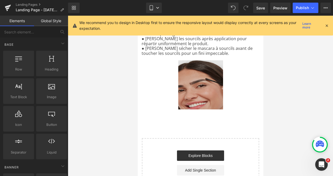
click at [214, 91] on img at bounding box center [200, 84] width 45 height 49
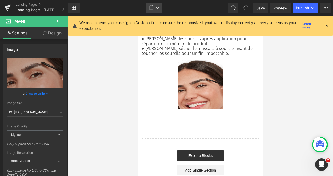
click at [158, 8] on icon at bounding box center [157, 8] width 3 height 2
click at [326, 26] on icon at bounding box center [326, 25] width 5 height 5
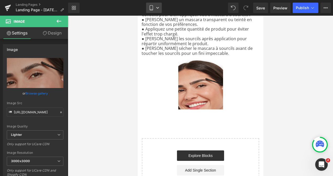
click at [158, 11] on link "Mobile" at bounding box center [154, 8] width 16 height 10
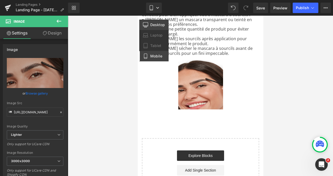
click at [154, 23] on span "Desktop" at bounding box center [157, 25] width 15 height 5
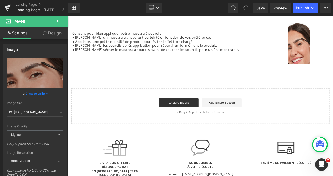
scroll to position [580, 0]
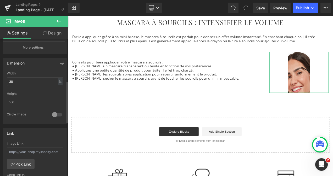
scroll to position [140, 0]
click at [17, 81] on input "38" at bounding box center [35, 82] width 57 height 9
type input "3"
type input "4"
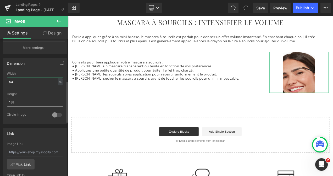
type input "54"
click at [22, 100] on input "188" at bounding box center [35, 102] width 57 height 9
type input "1"
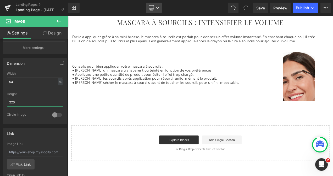
type input "226"
click at [155, 6] on link "Desktop" at bounding box center [154, 8] width 16 height 10
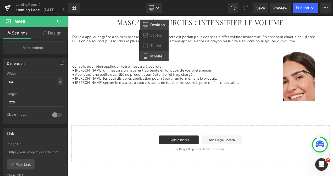
click at [155, 54] on span "Mobile" at bounding box center [156, 56] width 12 height 5
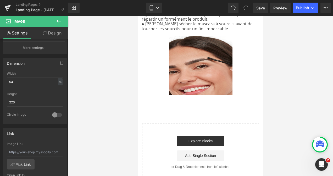
scroll to position [933, 0]
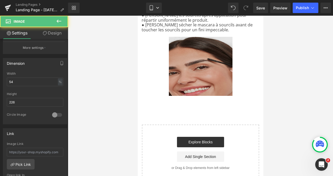
click at [180, 78] on img at bounding box center [200, 66] width 64 height 59
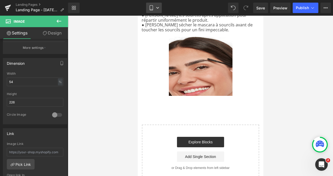
click at [159, 10] on link "Mobile" at bounding box center [154, 8] width 16 height 10
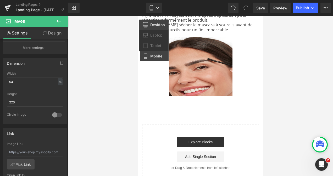
click at [158, 26] on span "Desktop" at bounding box center [157, 25] width 15 height 5
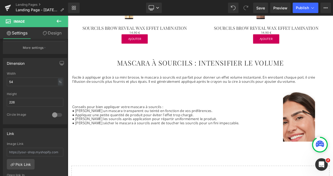
scroll to position [531, 0]
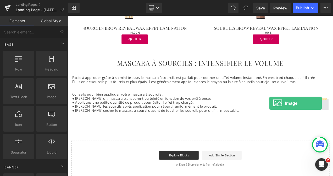
drag, startPoint x: 119, startPoint y: 114, endPoint x: 308, endPoint y: 120, distance: 190.1
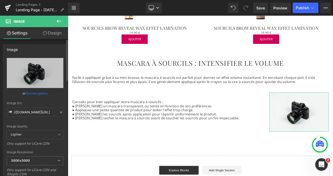
click at [34, 92] on link "Browse gallery" at bounding box center [37, 93] width 22 height 9
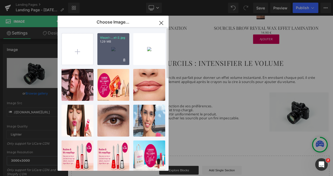
click at [110, 48] on div "Visuel-...el-2.jpg 1.29 MB" at bounding box center [113, 49] width 32 height 32
type input "https://ucarecdn.com/5692cef8-c9e6-47ee-8a1d-5ce39bb000a4/-/format/auto/-/previ…"
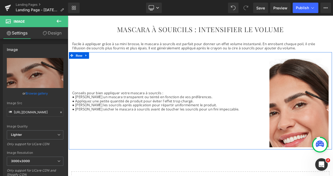
scroll to position [571, 0]
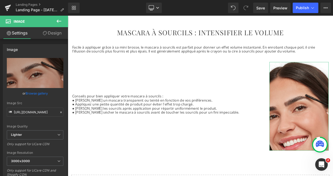
click at [57, 34] on link "Design" at bounding box center [52, 33] width 34 height 12
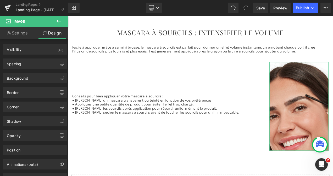
click at [24, 33] on link "Settings" at bounding box center [17, 33] width 34 height 12
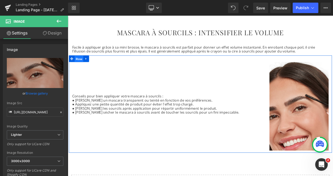
click at [81, 65] on span "Row" at bounding box center [81, 68] width 10 height 8
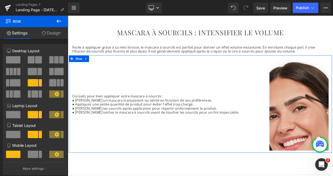
click at [17, 83] on span at bounding box center [15, 82] width 10 height 7
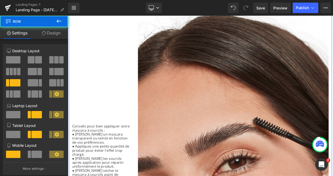
scroll to position [625, 0]
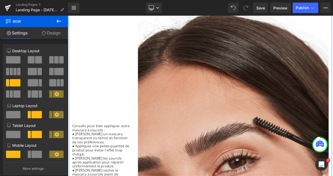
click at [105, 154] on p "Conseils pour bien appliquer votre mascara à sourcils :" at bounding box center [108, 150] width 71 height 10
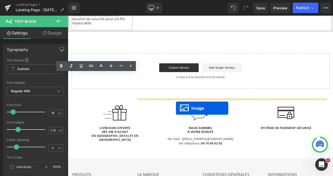
scroll to position [555, 0]
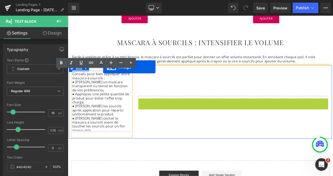
drag, startPoint x: 254, startPoint y: 122, endPoint x: 110, endPoint y: 77, distance: 151.1
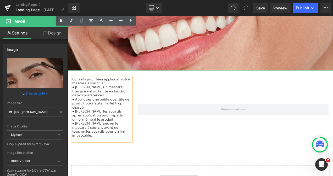
scroll to position [1023, 0]
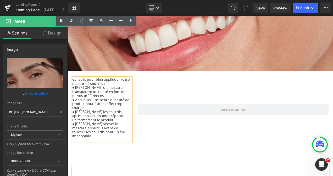
click at [149, 108] on div at bounding box center [265, 128] width 235 height 77
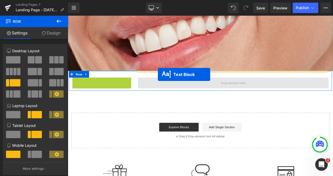
drag, startPoint x: 93, startPoint y: 116, endPoint x: 175, endPoint y: 86, distance: 87.8
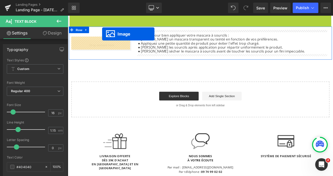
scroll to position [609, 0]
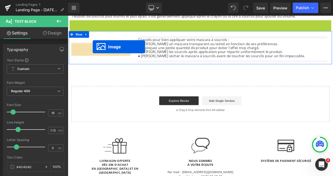
drag, startPoint x: 213, startPoint y: 70, endPoint x: 98, endPoint y: 53, distance: 117.0
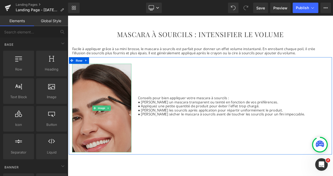
scroll to position [565, 0]
click at [122, 96] on img at bounding box center [108, 127] width 71 height 106
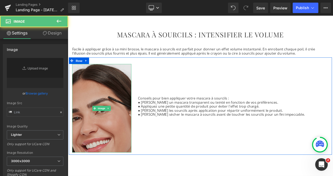
type input "https://ucarecdn.com/5692cef8-c9e6-47ee-8a1d-5ce39bb000a4/-/format/auto/-/previ…"
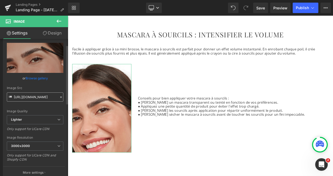
scroll to position [15, 0]
click at [51, 31] on link "Design" at bounding box center [52, 33] width 34 height 12
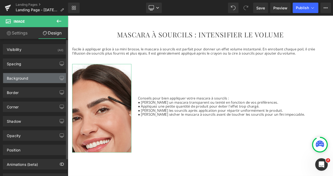
type input "0"
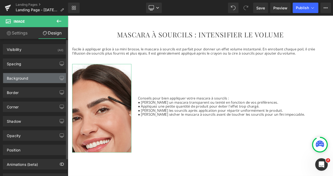
type input "0"
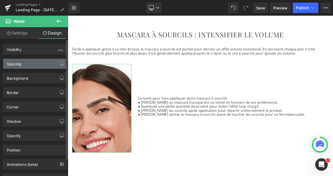
click at [26, 61] on div "Spacing" at bounding box center [35, 64] width 64 height 10
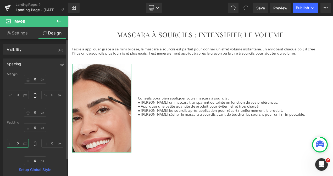
click at [19, 144] on input "0" at bounding box center [18, 143] width 22 height 9
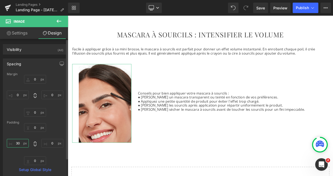
type input "3"
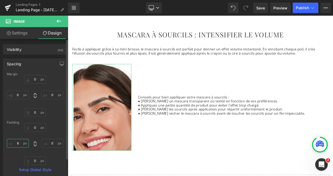
type input "60"
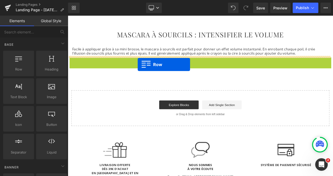
drag, startPoint x: 70, startPoint y: 70, endPoint x: 143, endPoint y: 74, distance: 72.6
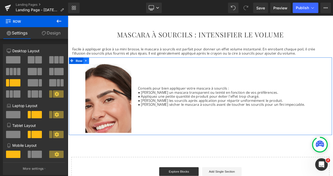
click at [88, 69] on icon at bounding box center [90, 70] width 4 height 4
click at [95, 69] on icon at bounding box center [97, 70] width 4 height 4
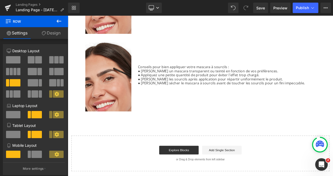
scroll to position [684, 0]
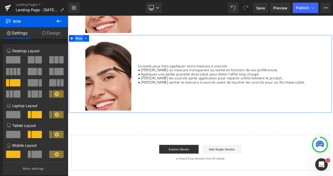
click at [81, 39] on span "Row" at bounding box center [81, 43] width 10 height 8
click at [36, 81] on span at bounding box center [33, 82] width 10 height 7
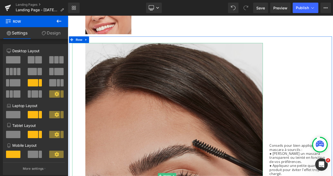
scroll to position [683, 0]
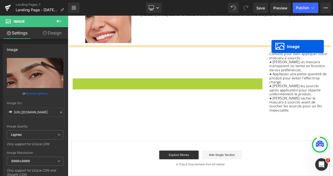
scroll to position [670, 0]
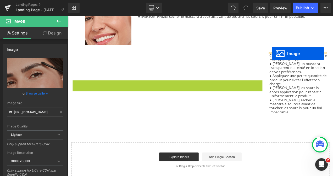
drag, startPoint x: 176, startPoint y: 202, endPoint x: 311, endPoint y: 61, distance: 195.2
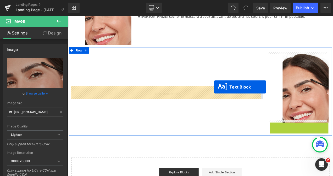
drag, startPoint x: 329, startPoint y: 177, endPoint x: 242, endPoint y: 101, distance: 115.7
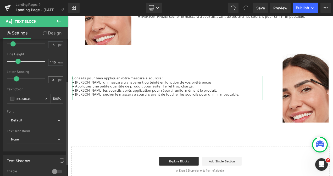
scroll to position [69, 0]
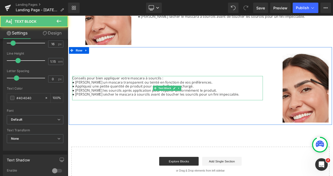
click at [105, 103] on p "● Brossez les sourcils après application pour répartir uniformément le produit." at bounding box center [187, 105] width 228 height 5
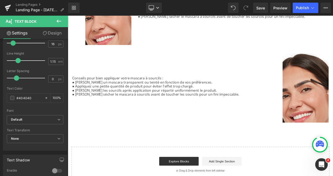
click at [18, 30] on link "Settings" at bounding box center [17, 33] width 34 height 12
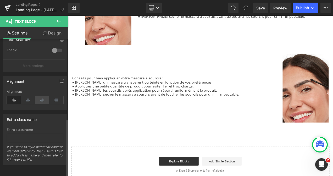
click at [41, 98] on icon at bounding box center [42, 100] width 14 height 8
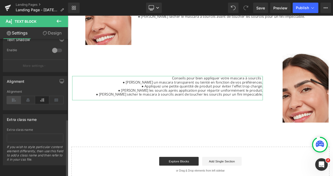
click at [13, 96] on icon at bounding box center [14, 100] width 14 height 8
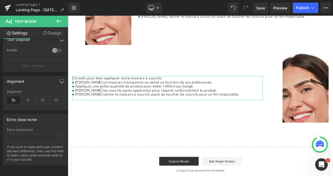
click at [58, 35] on link "Design" at bounding box center [52, 33] width 34 height 12
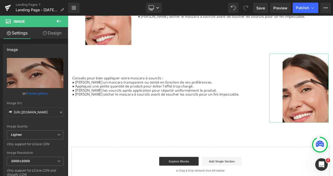
click at [50, 32] on link "Design" at bounding box center [52, 33] width 34 height 12
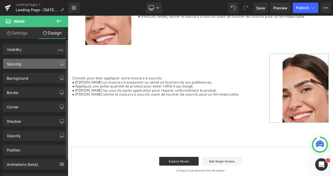
click at [23, 66] on div "Spacing" at bounding box center [35, 64] width 64 height 10
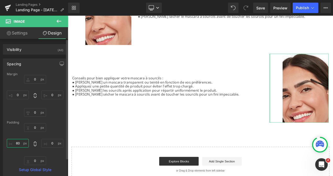
click at [21, 142] on input "60" at bounding box center [18, 143] width 22 height 9
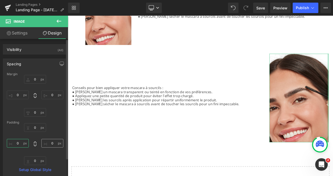
type input "0"
click at [51, 143] on input "0" at bounding box center [52, 143] width 22 height 9
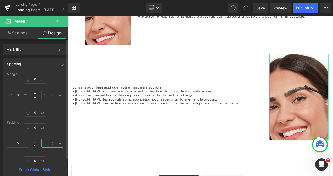
type input "50"
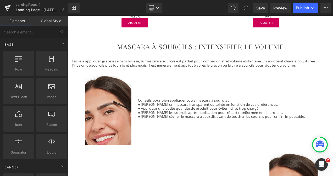
scroll to position [550, 0]
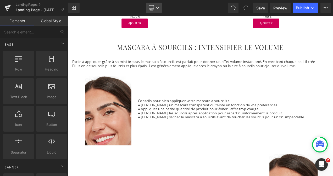
click at [157, 7] on icon at bounding box center [157, 8] width 3 height 2
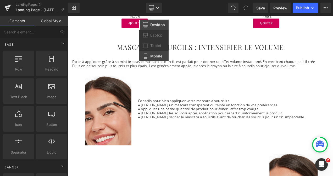
click at [155, 54] on span "Mobile" at bounding box center [156, 56] width 12 height 5
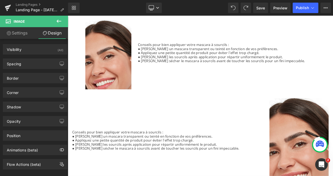
scroll to position [612, 0]
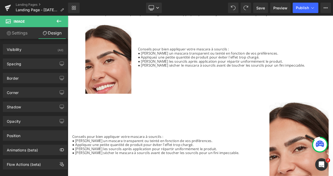
click at [128, 123] on div "Conseils pour bien appliquer votre mascara à sourcils : ● Choisissez un mascara…" at bounding box center [186, 173] width 235 height 106
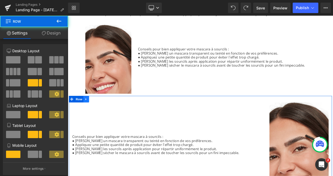
click at [89, 114] on icon at bounding box center [90, 116] width 4 height 4
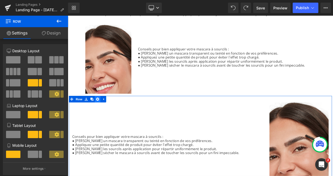
click at [102, 112] on link at bounding box center [103, 116] width 7 height 8
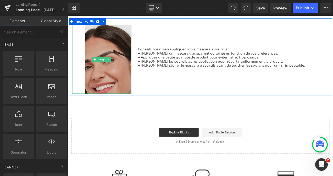
click at [80, 78] on img at bounding box center [108, 68] width 71 height 82
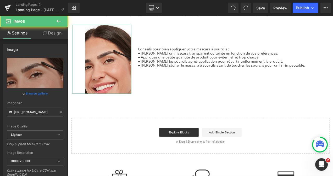
click at [55, 34] on link "Design" at bounding box center [52, 33] width 34 height 12
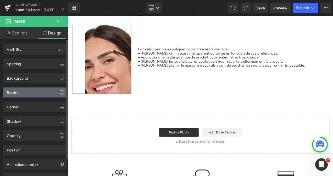
type input "0"
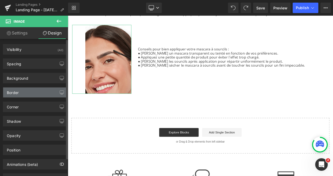
type input "0"
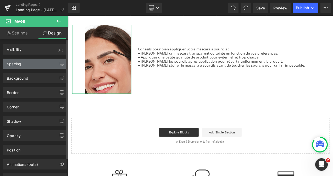
click at [23, 65] on div "Spacing" at bounding box center [35, 64] width 64 height 10
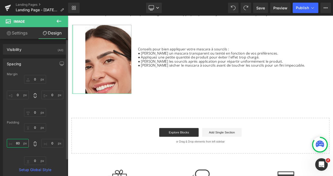
click at [19, 141] on input "60" at bounding box center [18, 143] width 22 height 9
type input "0"
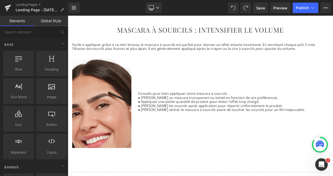
scroll to position [570, 0]
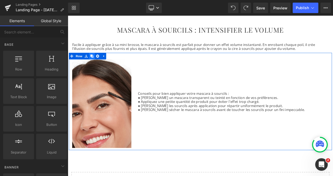
click at [95, 63] on icon at bounding box center [97, 64] width 4 height 4
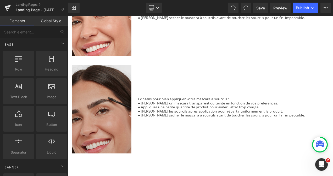
scroll to position [679, 0]
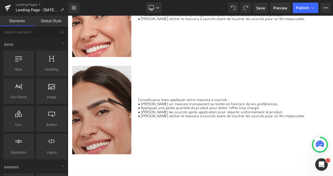
click at [105, 95] on img at bounding box center [108, 129] width 71 height 106
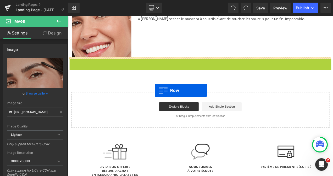
drag, startPoint x: 71, startPoint y: 70, endPoint x: 168, endPoint y: 101, distance: 102.2
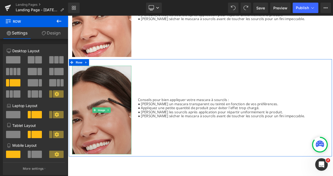
click at [103, 102] on img at bounding box center [108, 129] width 71 height 106
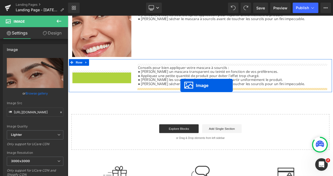
drag, startPoint x: 98, startPoint y: 126, endPoint x: 202, endPoint y: 99, distance: 107.9
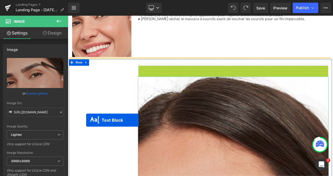
drag, startPoint x: 250, startPoint y: 88, endPoint x: 90, endPoint y: 141, distance: 168.3
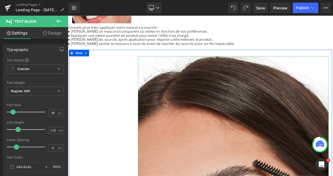
scroll to position [722, 0]
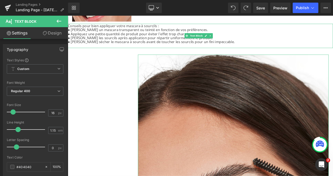
click at [85, 35] on p "● Appliquez une petite quantité de produit pour éviter l'effet trop chargé." at bounding box center [226, 37] width 317 height 5
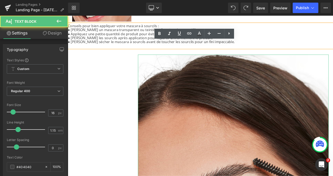
click at [123, 40] on p "● Brossez les sourcils après application pour répartir uniformément le produit." at bounding box center [226, 42] width 317 height 5
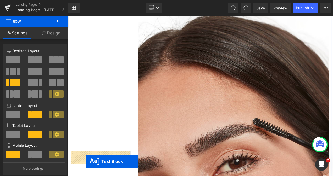
scroll to position [760, 0]
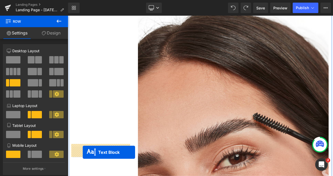
drag, startPoint x: 210, startPoint y: 82, endPoint x: 86, endPoint y: 179, distance: 157.9
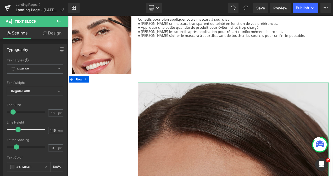
scroll to position [658, 0]
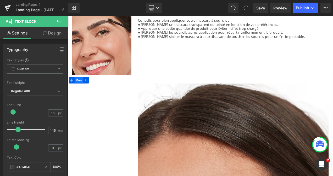
click at [81, 91] on span "Row" at bounding box center [81, 93] width 10 height 8
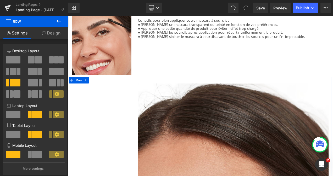
click at [39, 82] on span at bounding box center [40, 82] width 3 height 7
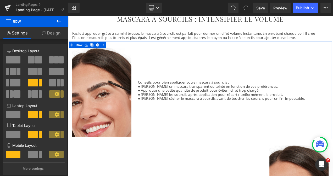
scroll to position [583, 0]
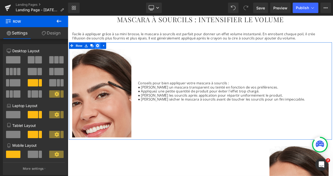
click at [102, 50] on icon at bounding box center [104, 52] width 4 height 4
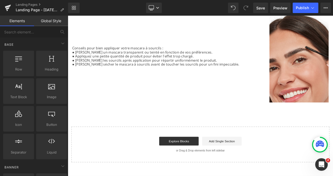
scroll to position [625, 0]
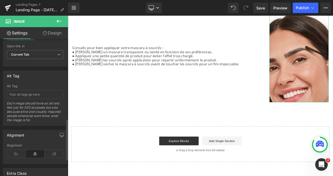
scroll to position [271, 0]
click at [15, 92] on input "text" at bounding box center [35, 93] width 57 height 9
paste input "Femme souriante appliquant du mascara à sourcils Bourjois"
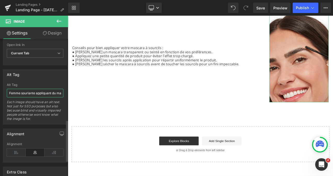
scroll to position [0, 38]
type input "Femme souriante appliquant du mascara à sourcils Bourjois"
click at [257, 10] on span "Save" at bounding box center [260, 7] width 9 height 5
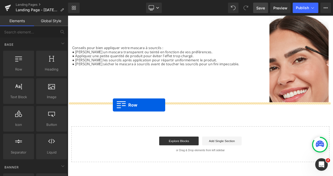
drag, startPoint x: 92, startPoint y: 85, endPoint x: 121, endPoint y: 123, distance: 47.6
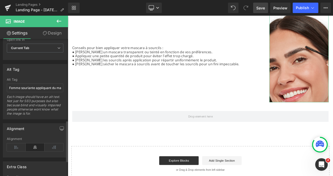
scroll to position [272, 0]
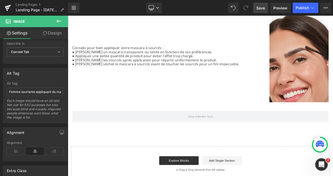
click at [57, 22] on icon at bounding box center [59, 21] width 6 height 6
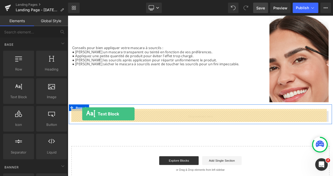
drag, startPoint x: 87, startPoint y: 111, endPoint x: 85, endPoint y: 133, distance: 22.1
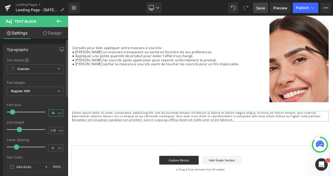
click at [53, 111] on input "14" at bounding box center [52, 113] width 9 height 7
type input "1"
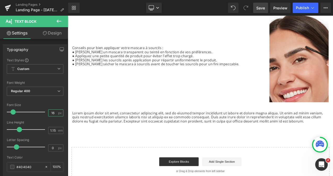
type input "16"
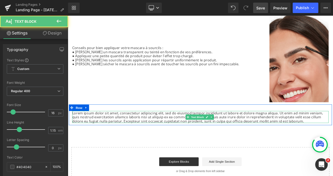
click at [200, 139] on p "Lorem ipsum dolor sit amet, consectetur adipiscing elit, sed do eiusmod tempor …" at bounding box center [226, 137] width 306 height 14
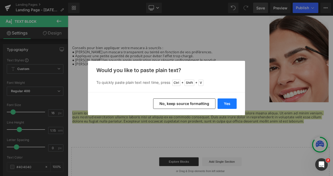
click at [227, 102] on button "Yes" at bounding box center [226, 104] width 19 height 10
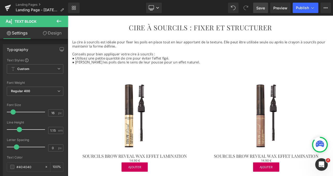
scroll to position [378, 0]
click at [90, 79] on div "Sale Off (P) Image SOURCILS BROW REVEAL WAX EFFET LAMINATION (P) Title 0 € 14.9…" at bounding box center [226, 145] width 314 height 136
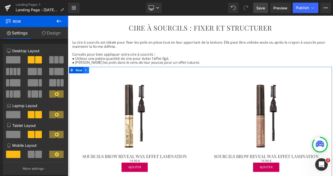
click at [89, 79] on icon at bounding box center [90, 81] width 4 height 4
click at [95, 79] on icon at bounding box center [97, 81] width 4 height 4
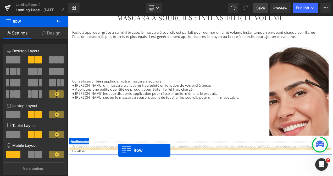
scroll to position [603, 0]
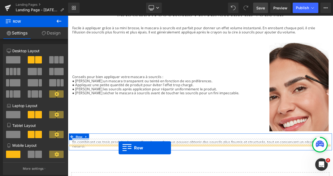
drag, startPoint x: 71, startPoint y: 25, endPoint x: 128, endPoint y: 174, distance: 159.5
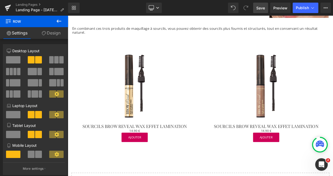
scroll to position [726, 0]
click at [176, 74] on img at bounding box center [147, 100] width 86 height 86
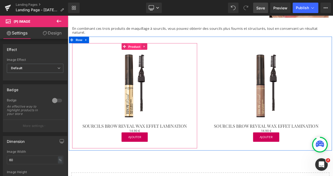
click at [143, 49] on span "Product" at bounding box center [147, 53] width 17 height 8
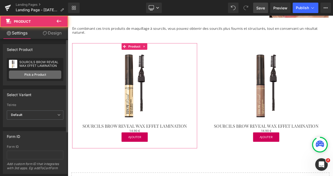
click at [39, 74] on link "Pick a Product" at bounding box center [35, 75] width 52 height 8
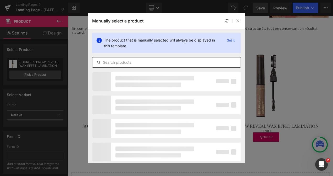
click at [124, 63] on input "text" at bounding box center [166, 62] width 148 height 6
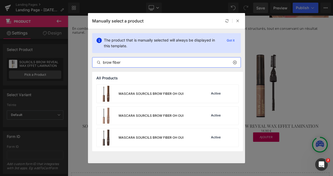
type input "brow fiber"
click at [162, 115] on div "MASCARA SOURCILS BROW FIBER OH OUI" at bounding box center [151, 116] width 65 height 5
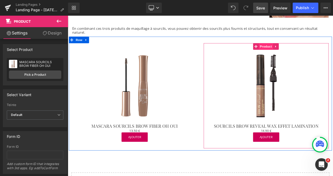
click at [300, 49] on span "Product" at bounding box center [304, 53] width 17 height 8
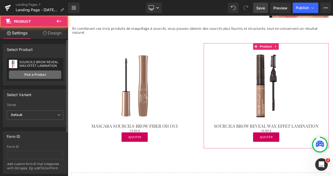
click at [43, 75] on link "Pick a Product" at bounding box center [35, 75] width 52 height 8
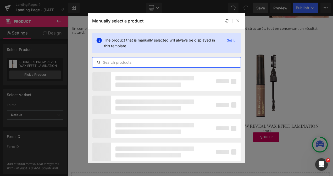
click at [114, 59] on input "text" at bounding box center [166, 62] width 148 height 6
paste input "brow fiber"
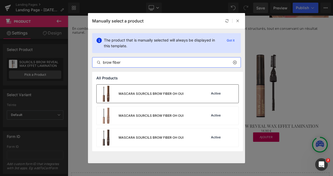
type input "brow fiber"
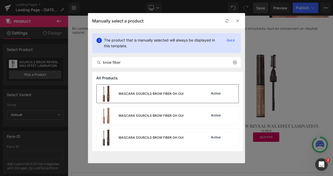
click at [159, 94] on div "MASCARA SOURCILS BROW FIBER OH OUI" at bounding box center [151, 94] width 65 height 5
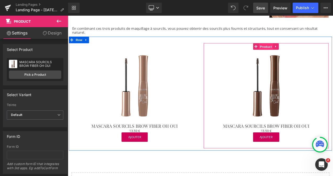
click at [303, 49] on span "Product" at bounding box center [304, 53] width 17 height 8
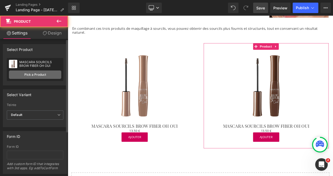
click at [39, 75] on link "Pick a Product" at bounding box center [35, 75] width 52 height 8
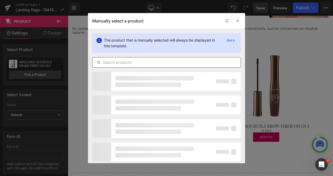
click at [111, 62] on input "text" at bounding box center [166, 62] width 148 height 6
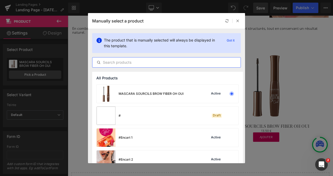
paste input "brow fiber"
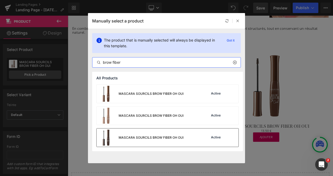
type input "brow fiber"
click at [130, 129] on div "MASCARA SOURCILS BROW FIBER OH OUI" at bounding box center [140, 138] width 87 height 18
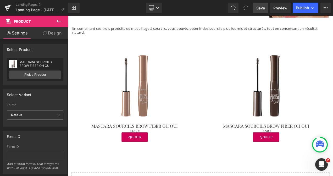
click at [260, 8] on span "Save" at bounding box center [260, 7] width 9 height 5
click at [302, 9] on span "Publish" at bounding box center [302, 8] width 13 height 4
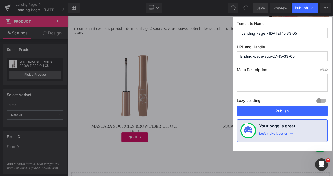
click at [256, 33] on input "Landing Page - Aug 27, 15:33:05" at bounding box center [282, 33] width 91 height 10
paste input "Maquillage à sourcils : Obtenez des sourcils fournis | Bourjois"
drag, startPoint x: 306, startPoint y: 34, endPoint x: 239, endPoint y: 36, distance: 66.8
click at [239, 36] on input "Maquillage à sourcils : Obtenez des sourcils fournis | Bourjois" at bounding box center [282, 33] width 91 height 10
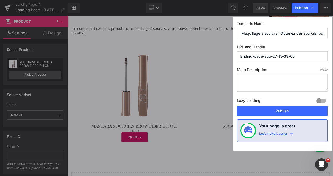
type input "Maquillage à sourcils : Obtenez des sourcils fournis | Bourjois"
click at [262, 56] on input "landing-page-aug-27-15-33-05" at bounding box center [282, 57] width 91 height 10
paste input "Maquillage à sourcils : Obtenez des sourcils fournis"
type input "maquillage-à-sourcils--obtenez-des-sourcils-fournis"
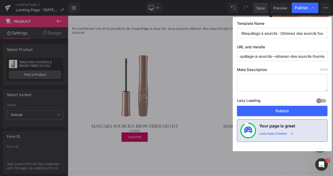
scroll to position [0, 0]
click at [244, 78] on textarea at bounding box center [282, 83] width 91 height 18
paste textarea "Découvrez nos astuces maquillage à sourcils Bourjois : crayon, cire et mascara …"
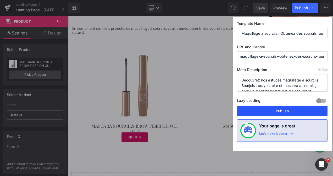
type textarea "Découvrez nos astuces maquillage à sourcils Bourjois : crayon, cire et mascara …"
click at [278, 109] on button "Publish" at bounding box center [282, 111] width 91 height 10
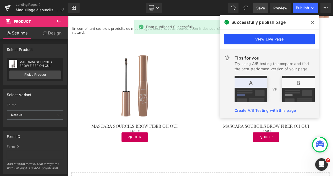
click at [278, 41] on link "View Live Page" at bounding box center [269, 39] width 91 height 10
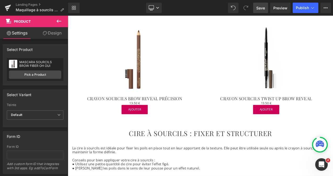
scroll to position [246, 0]
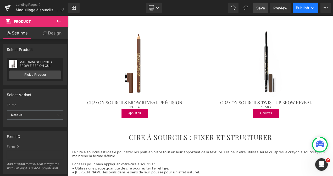
click at [304, 12] on button "Publish" at bounding box center [306, 8] width 26 height 10
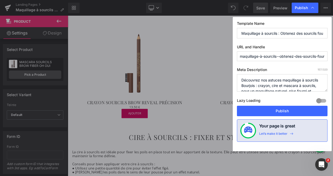
click at [282, 57] on input "maquillage-à-sourcils--obtenez-des-sourcils-fournis" at bounding box center [282, 57] width 91 height 10
click at [299, 55] on input "maquillage-à-sourcils-obtenez-des-sourcils-fournis" at bounding box center [282, 57] width 91 height 10
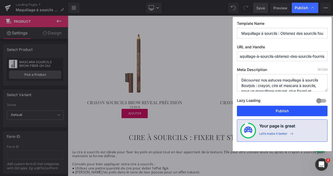
type input "maquillage-à-sourcils-obtenez-des-sourcils-fournis"
click at [298, 110] on button "Publish" at bounding box center [282, 111] width 91 height 10
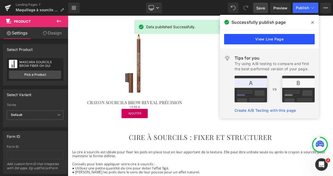
click at [289, 40] on link "View Live Page" at bounding box center [269, 39] width 91 height 10
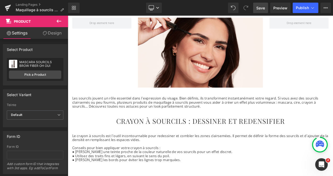
scroll to position [65, 0]
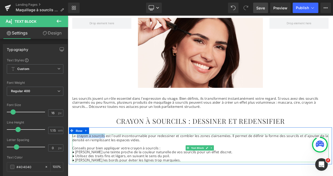
drag, startPoint x: 110, startPoint y: 160, endPoint x: 78, endPoint y: 160, distance: 31.9
click at [78, 160] on p "Le crayon à sourcils est l'outil incontournable pour redessiner et combler les …" at bounding box center [226, 162] width 306 height 10
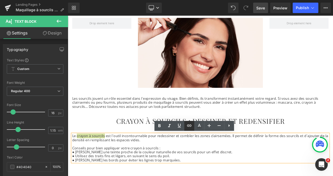
click at [187, 126] on icon at bounding box center [189, 126] width 6 height 6
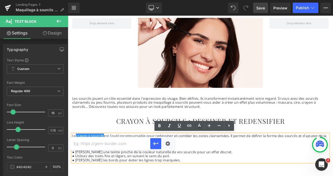
click at [105, 146] on input "text" at bounding box center [110, 143] width 81 height 13
paste input "https://bourjois.fr/collections/sourcils"
type input "https://bourjois.fr/collections/sourcils"
click at [153, 146] on icon "button" at bounding box center [156, 144] width 6 height 6
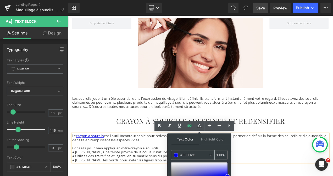
drag, startPoint x: 182, startPoint y: 154, endPoint x: 205, endPoint y: 158, distance: 22.8
click at [205, 158] on input "#0000ee" at bounding box center [194, 156] width 28 height 6
type input "#4"
type input "0"
type input "#404"
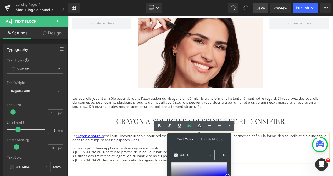
type input "100"
type input "#4040"
type input "0"
type input "#404040"
type input "100"
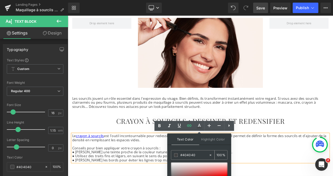
type input "#404040"
click at [174, 155] on span at bounding box center [176, 156] width 4 height 4
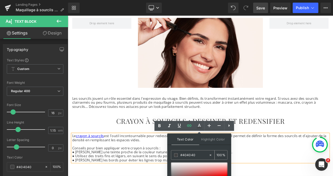
click at [174, 155] on span at bounding box center [176, 156] width 4 height 4
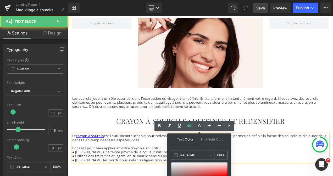
click at [148, 162] on p "Le crayon à sourcils est l'outil incontournable pour redessiner et combler les …" at bounding box center [226, 162] width 306 height 10
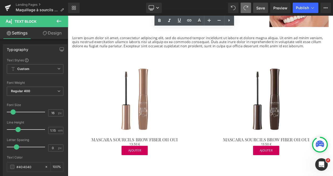
scroll to position [734, 0]
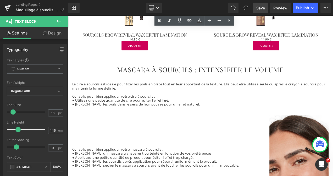
click at [245, 8] on icon at bounding box center [245, 7] width 5 height 5
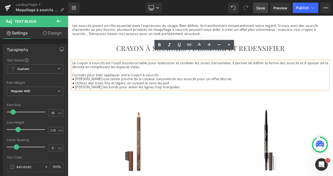
scroll to position [152, 0]
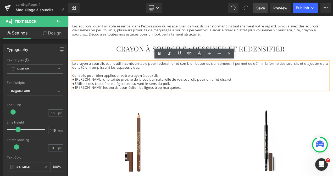
click at [245, 8] on icon at bounding box center [245, 7] width 5 height 5
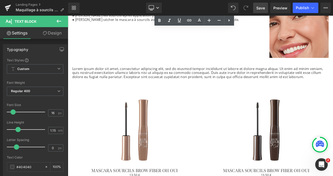
scroll to position [697, 0]
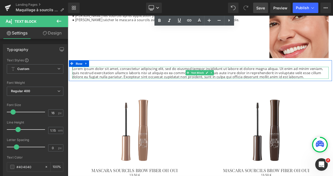
drag, startPoint x: 252, startPoint y: 86, endPoint x: 314, endPoint y: 90, distance: 61.4
click at [252, 86] on p "Lorem ipsum dolor sit amet, consectetur adipiscing elit, sed do eiusmod tempor …" at bounding box center [226, 84] width 306 height 14
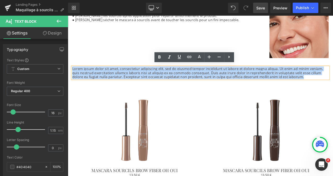
drag, startPoint x: 324, startPoint y: 87, endPoint x: 71, endPoint y: 76, distance: 253.2
click at [73, 77] on p "Lorem ipsum dolor sit amet, consectetur adipiscing elit, sed do eiusmod tempor …" at bounding box center [226, 84] width 306 height 14
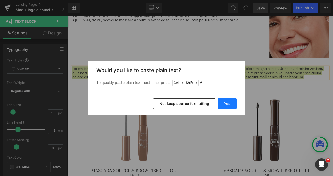
click at [219, 102] on button "Yes" at bounding box center [226, 104] width 19 height 10
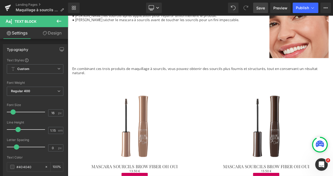
click at [258, 11] on link "Save" at bounding box center [260, 8] width 15 height 10
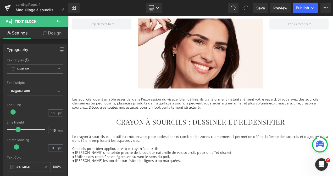
scroll to position [72, 0]
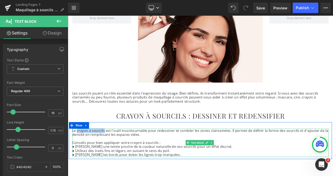
drag, startPoint x: 110, startPoint y: 154, endPoint x: 77, endPoint y: 153, distance: 32.5
click at [77, 153] on p "Le crayon à sourcils est l'outil incontournable pour redessiner et combler les …" at bounding box center [226, 156] width 306 height 10
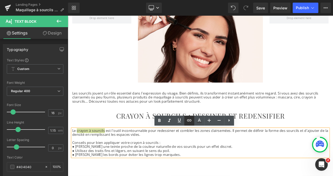
click at [188, 123] on icon at bounding box center [189, 120] width 6 height 6
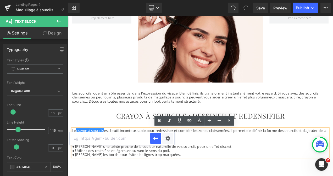
click at [113, 141] on input "text" at bounding box center [110, 138] width 81 height 13
paste input "https://bourjois.fr/collections/sourcils"
type input "https://bourjois.fr/collections/sourcils"
click at [154, 140] on icon "button" at bounding box center [156, 139] width 6 height 6
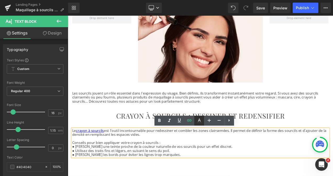
click at [199, 121] on icon at bounding box center [199, 120] width 3 height 3
type input "#0000ee"
type input "100"
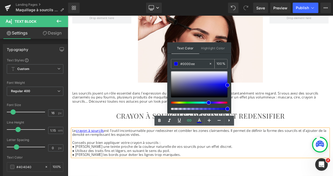
drag, startPoint x: 182, startPoint y: 64, endPoint x: 202, endPoint y: 63, distance: 19.7
click at [202, 63] on input "#0000ee" at bounding box center [194, 64] width 28 height 6
type input "#4"
type input "0"
type input "#404"
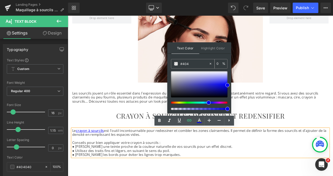
type input "100"
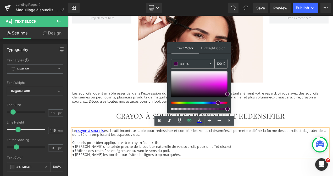
type input "#4040"
type input "0"
type input "#404040"
type input "100"
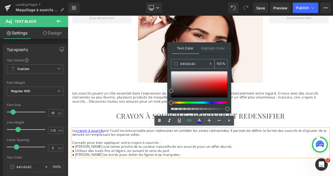
type input "#404040"
click at [176, 64] on span at bounding box center [176, 64] width 4 height 4
click at [317, 123] on div "CRAYON À SOURCILS : DESSINER ET REDENSIFIER Heading Row" at bounding box center [226, 133] width 314 height 20
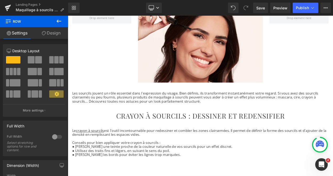
click at [209, 10] on div "Library Desktop Desktop Laptop Tablet Mobile Save Preview Publish Scheduled Vie…" at bounding box center [200, 8] width 265 height 10
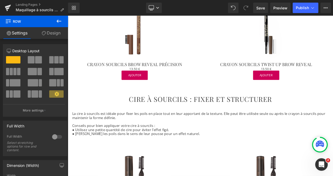
scroll to position [293, 0]
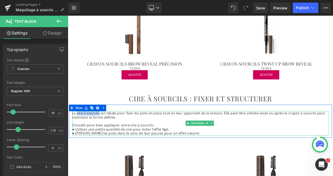
drag, startPoint x: 103, startPoint y: 133, endPoint x: 77, endPoint y: 132, distance: 26.2
click at [77, 132] on p "La cire à sourcils est idéale pour fixer les poils en place tout en leur apport…" at bounding box center [226, 135] width 306 height 10
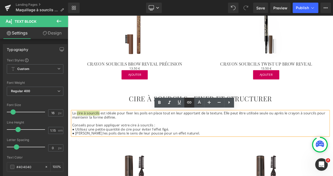
click at [190, 104] on icon at bounding box center [189, 102] width 6 height 6
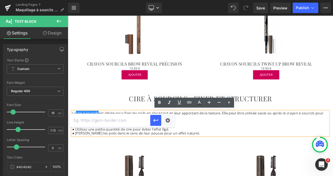
click at [114, 125] on input "text" at bounding box center [110, 120] width 81 height 13
paste input "https://bourjois.fr/collections/sourcils?uff_nslimi_tags=Mascara"
type input "https://bourjois.fr/collections/sourcils?uff_nslimi_tags=Mascara"
click at [154, 122] on icon "button" at bounding box center [156, 120] width 6 height 6
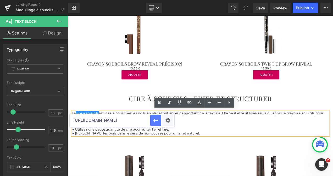
scroll to position [0, 0]
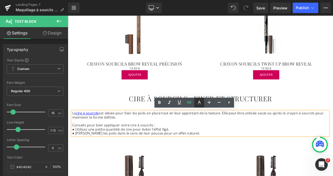
click at [200, 103] on icon at bounding box center [199, 102] width 3 height 3
type input "#0000ee"
type input "100"
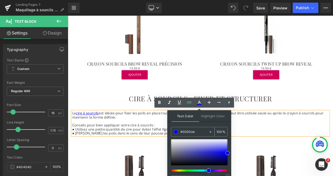
drag, startPoint x: 182, startPoint y: 133, endPoint x: 196, endPoint y: 134, distance: 14.2
click at [196, 134] on input "#0000ee" at bounding box center [194, 132] width 28 height 6
type input "#4"
type input "0"
type input "#404"
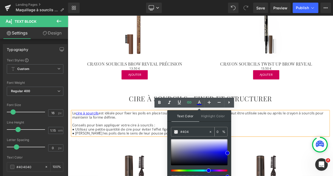
type input "100"
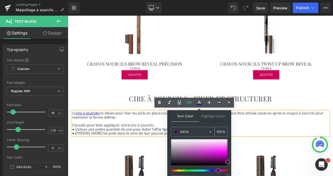
type input "#4040"
type input "0"
type input "#404040"
type input "100"
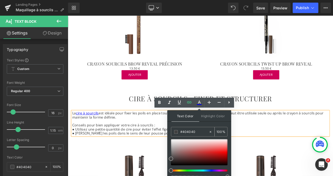
type input "#404040"
click at [175, 132] on span at bounding box center [176, 132] width 4 height 4
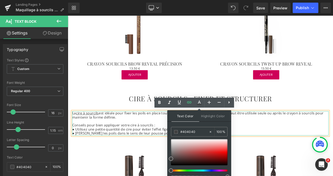
click at [148, 138] on p "La cire à sourcils est idéale pour fixer les poils en place tout en leur apport…" at bounding box center [226, 135] width 306 height 10
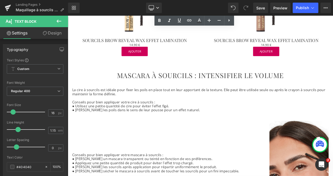
scroll to position [576, 0]
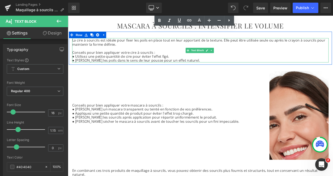
click at [177, 67] on p "● Brossez les poils dans le sens de leur pousse pour un effet naturel." at bounding box center [226, 69] width 306 height 5
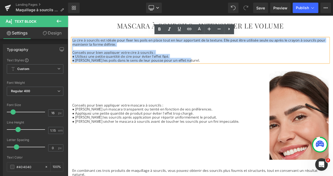
drag, startPoint x: 206, startPoint y: 68, endPoint x: 72, endPoint y: 46, distance: 136.3
click at [73, 46] on div "La cire à sourcils est idéale pour fixer les poils en place tout en leur apport…" at bounding box center [226, 57] width 306 height 29
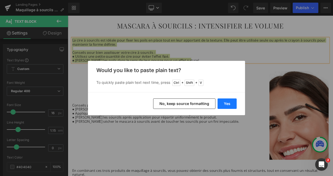
click at [223, 104] on button "Yes" at bounding box center [226, 104] width 19 height 10
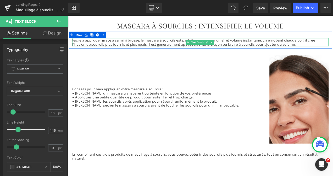
click at [178, 44] on p "Facile à appliquer grâce à sa mini brosse, le mascara à sourcils est parfait po…" at bounding box center [226, 48] width 306 height 10
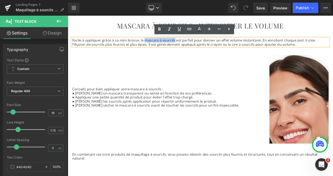
drag, startPoint x: 193, startPoint y: 45, endPoint x: 158, endPoint y: 44, distance: 34.6
click at [158, 44] on p "Facile à appliquer grâce à sa mini brosse, le mascara à sourcils est parfait po…" at bounding box center [226, 48] width 306 height 10
click at [188, 28] on icon at bounding box center [189, 29] width 6 height 6
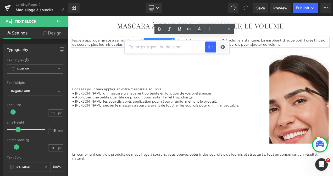
click at [148, 50] on input "text" at bounding box center [165, 47] width 81 height 13
paste input "https://bourjois.fr/collections/sourcils?uff_nslimi_tags=Mascara"
type input "https://bourjois.fr/collections/sourcils?uff_nslimi_tags=Mascara"
click at [210, 48] on icon "button" at bounding box center [210, 47] width 6 height 6
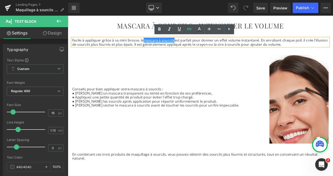
scroll to position [0, 0]
type input "#0000ee"
type input "100"
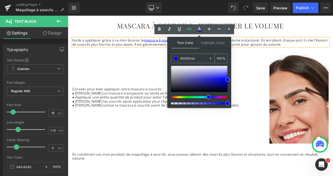
drag, startPoint x: 183, startPoint y: 58, endPoint x: 201, endPoint y: 59, distance: 18.8
click at [201, 59] on input "#0000ee" at bounding box center [194, 59] width 28 height 6
type input "#4"
type input "0"
type input "#404"
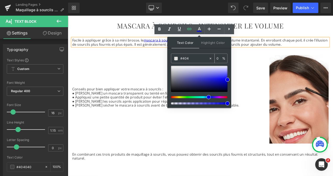
type input "100"
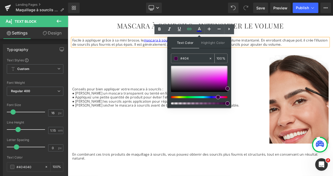
type input "#4040"
type input "0"
type input "#404040"
type input "100"
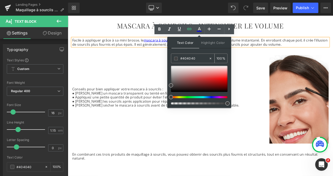
type input "#404040"
click at [175, 58] on span at bounding box center [176, 59] width 4 height 4
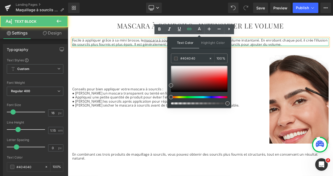
click at [143, 49] on p "Facile à appliquer grâce à sa mini brosse, le mascara à sourcils est parfait po…" at bounding box center [226, 48] width 306 height 10
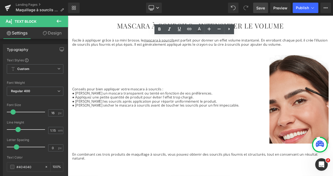
drag, startPoint x: 262, startPoint y: 9, endPoint x: 204, endPoint y: 103, distance: 110.8
click at [262, 9] on span "Save" at bounding box center [260, 7] width 9 height 5
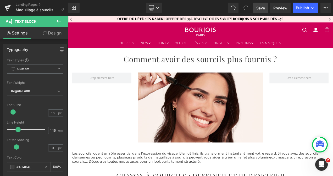
click at [198, 9] on div "Library Desktop Desktop Laptop Tablet Mobile Save Preview Publish Scheduled Vie…" at bounding box center [200, 8] width 265 height 10
click at [299, 9] on span "Publish" at bounding box center [302, 8] width 13 height 4
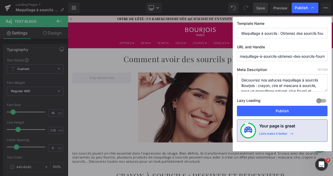
scroll to position [11, 0]
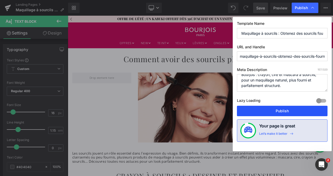
click at [287, 110] on button "Publish" at bounding box center [282, 111] width 91 height 10
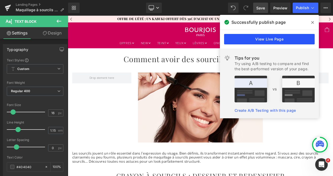
click at [272, 38] on link "View Live Page" at bounding box center [269, 39] width 91 height 10
